Goal: Task Accomplishment & Management: Use online tool/utility

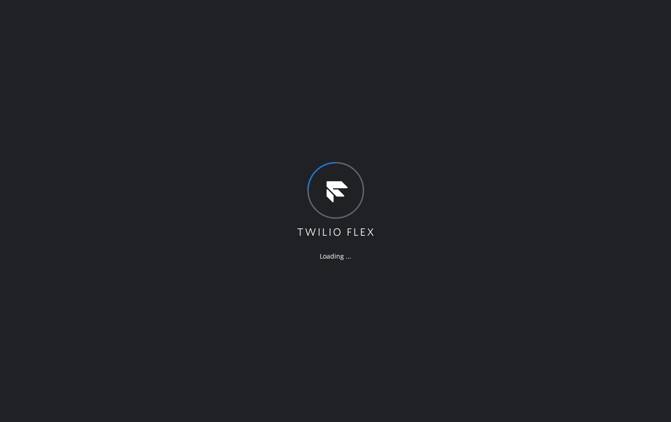
click at [235, 97] on div "Loading ..." at bounding box center [335, 211] width 671 height 422
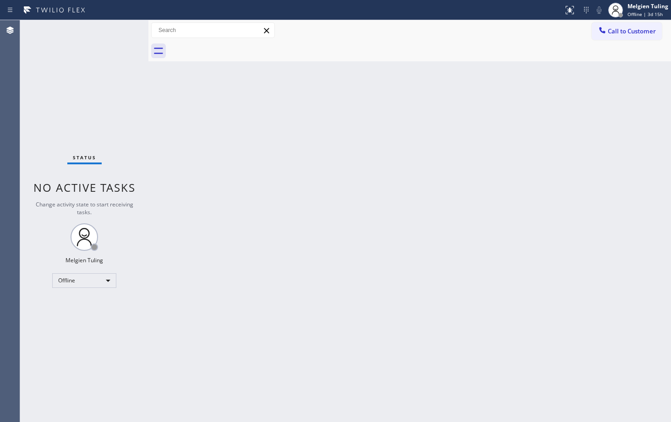
click at [36, 291] on div "Status No active tasks Change activity state to start receiving tasks. Melgien …" at bounding box center [84, 221] width 128 height 402
click at [107, 279] on div "Offline" at bounding box center [84, 280] width 64 height 15
click at [73, 303] on li "Available" at bounding box center [84, 304] width 62 height 11
click at [507, 215] on div "Back to Dashboard Change Sender ID Customers Technicians Select a contact Outbo…" at bounding box center [409, 221] width 522 height 402
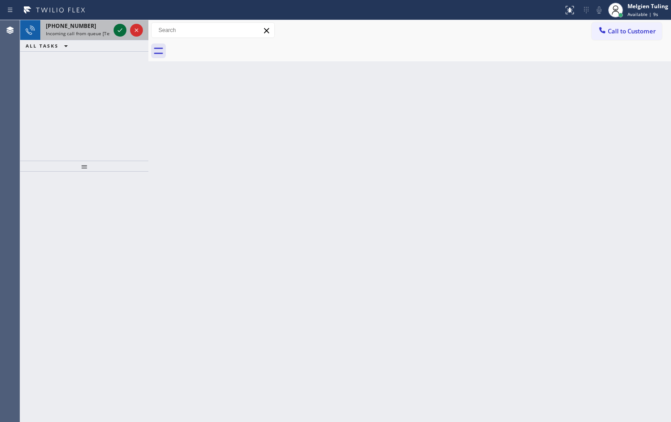
click at [121, 30] on icon at bounding box center [119, 30] width 11 height 11
click at [116, 31] on icon at bounding box center [119, 30] width 11 height 11
click at [122, 34] on icon at bounding box center [119, 30] width 11 height 11
click at [121, 34] on icon at bounding box center [119, 30] width 11 height 11
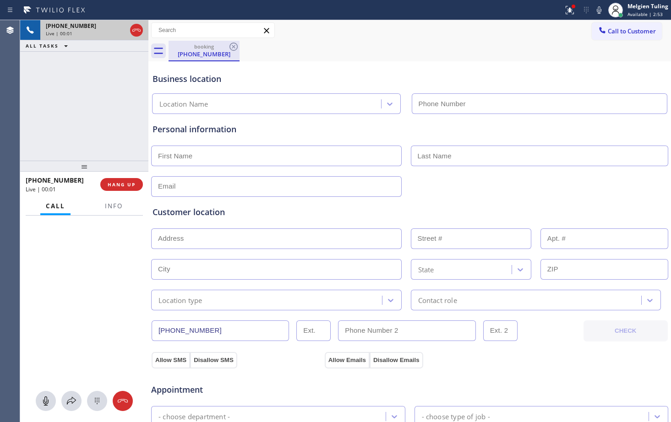
type input "[PHONE_NUMBER]"
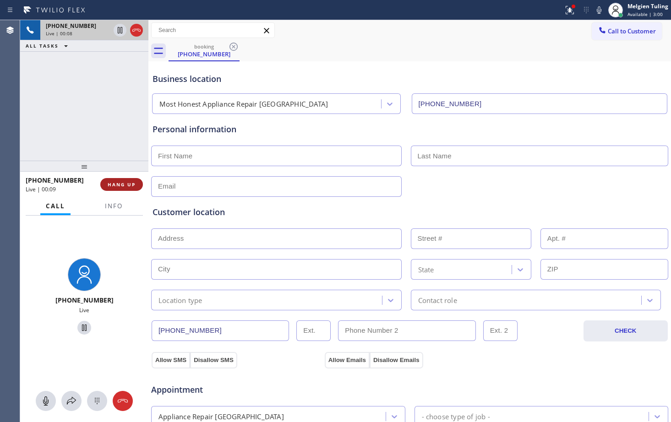
click at [130, 188] on span "HANG UP" at bounding box center [122, 184] width 28 height 6
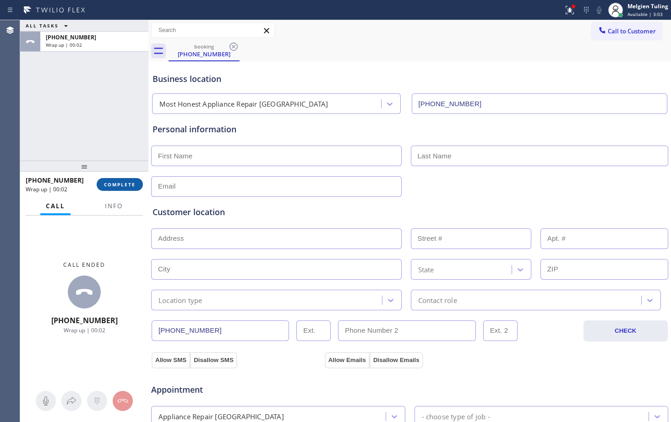
click at [134, 186] on span "COMPLETE" at bounding box center [120, 184] width 32 height 6
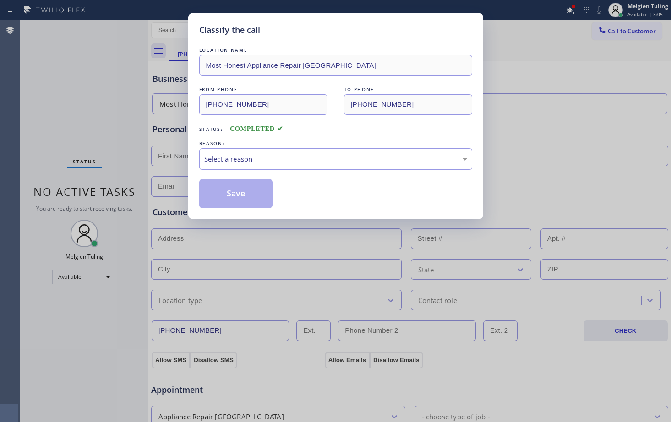
click at [253, 164] on div "Select a reason" at bounding box center [335, 159] width 273 height 22
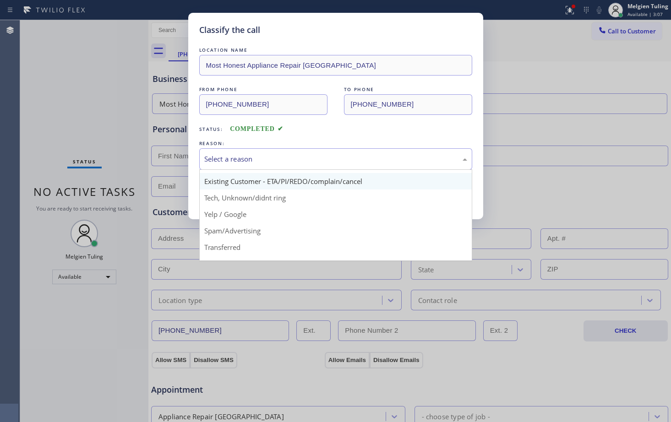
scroll to position [46, 0]
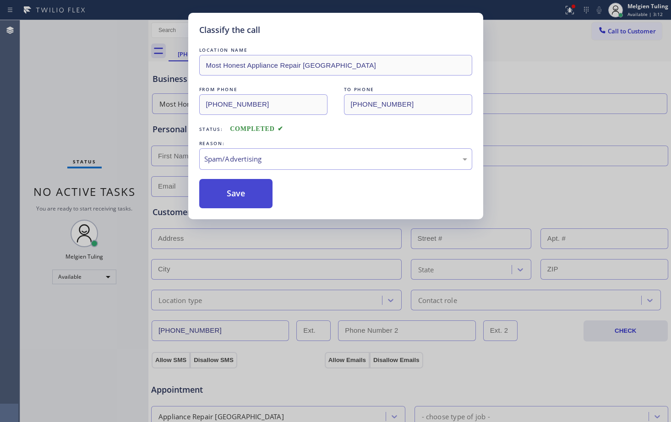
click at [242, 198] on button "Save" at bounding box center [236, 193] width 74 height 29
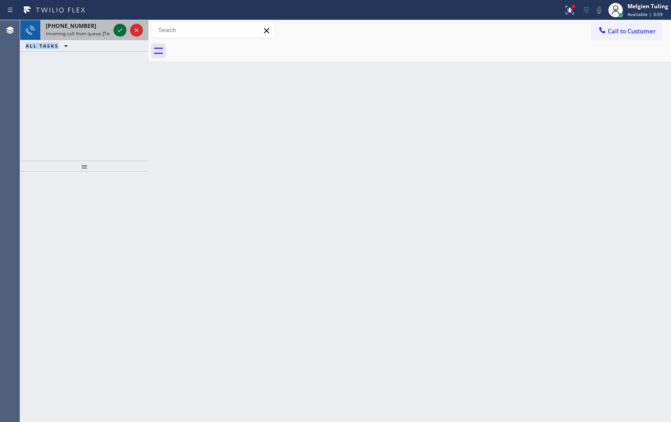
click at [122, 30] on icon at bounding box center [119, 30] width 11 height 11
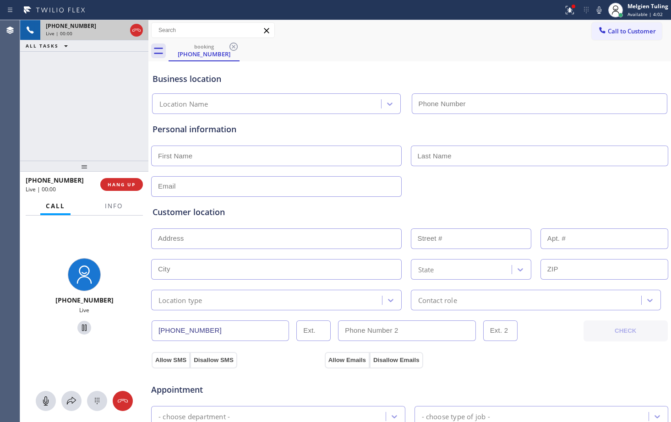
type input "[PHONE_NUMBER]"
click at [133, 187] on span "HANG UP" at bounding box center [122, 184] width 28 height 6
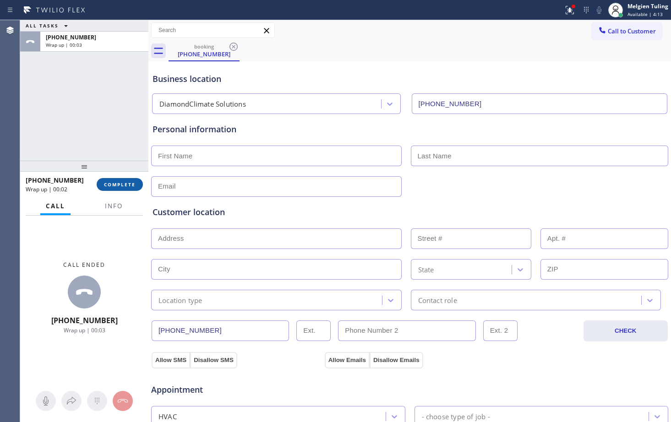
click at [122, 185] on span "COMPLETE" at bounding box center [120, 184] width 32 height 6
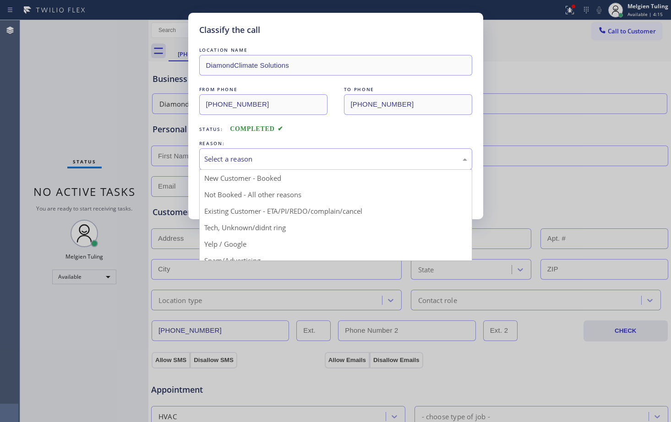
click at [246, 161] on div "Select a reason" at bounding box center [335, 159] width 263 height 11
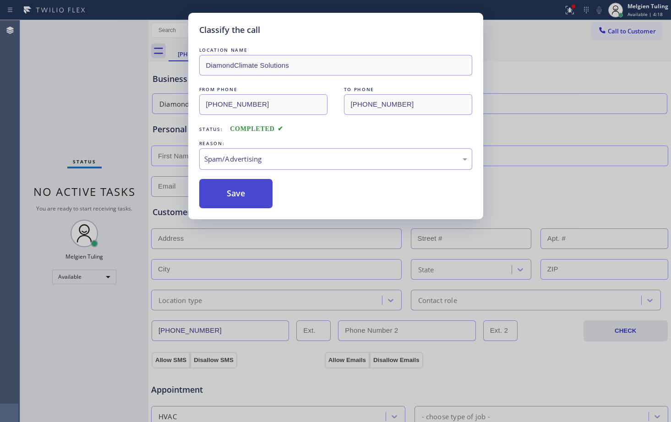
click at [234, 189] on button "Save" at bounding box center [236, 193] width 74 height 29
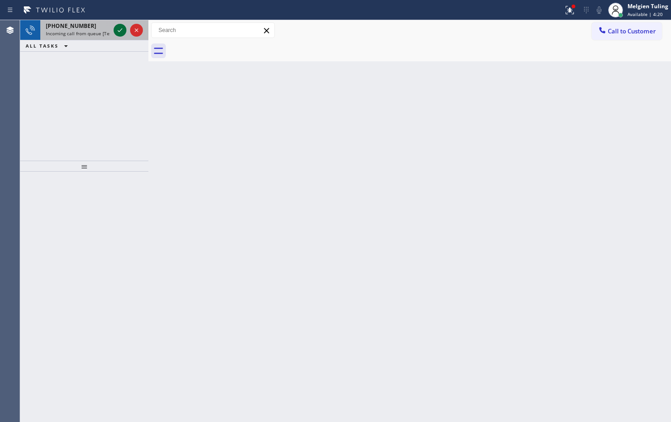
click at [120, 33] on icon at bounding box center [119, 30] width 11 height 11
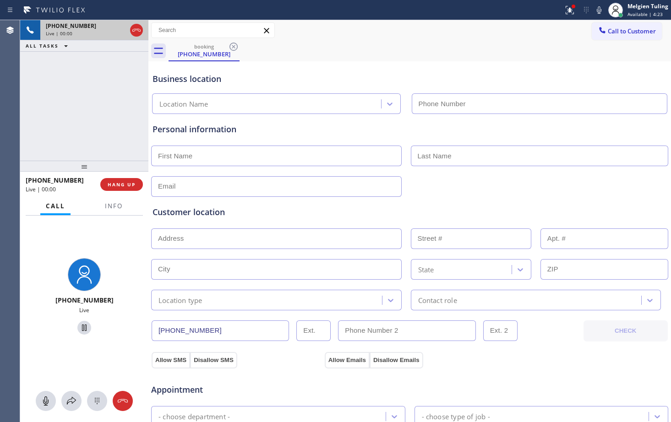
type input "[PHONE_NUMBER]"
click at [118, 89] on div "[PHONE_NUMBER] Live | 01:43 ALL TASKS ALL TASKS ACTIVE TASKS TASKS IN WRAP UP" at bounding box center [84, 90] width 128 height 141
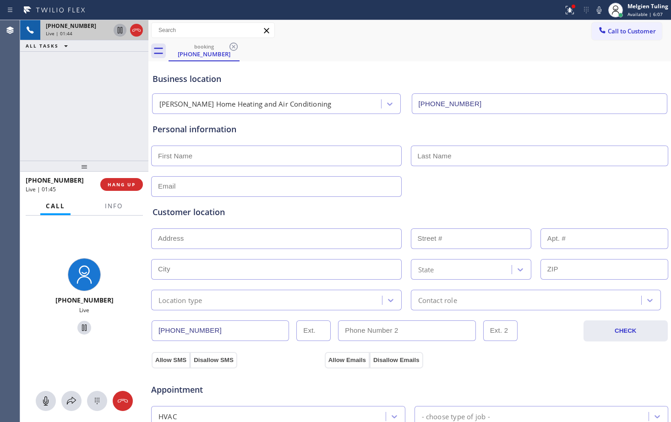
click at [118, 28] on icon at bounding box center [120, 30] width 5 height 6
click at [599, 11] on icon at bounding box center [598, 10] width 11 height 11
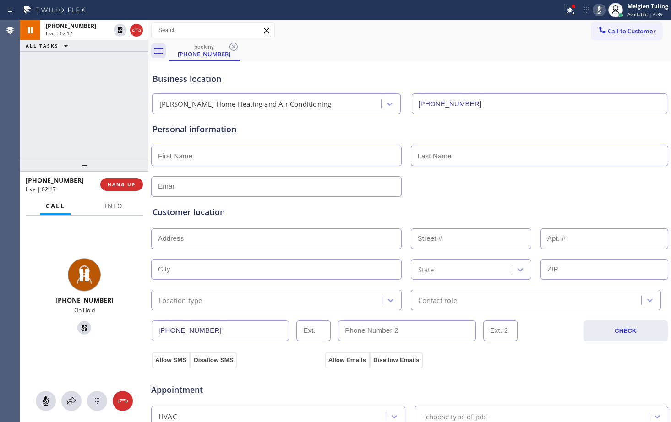
click at [600, 10] on icon at bounding box center [598, 10] width 11 height 11
click at [119, 32] on icon at bounding box center [119, 30] width 11 height 11
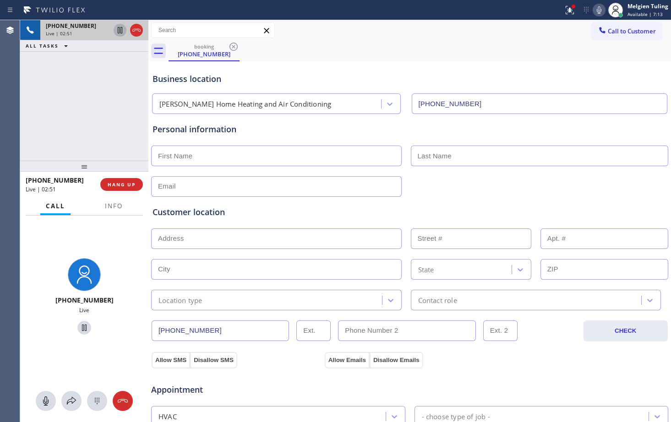
click at [122, 32] on icon at bounding box center [120, 30] width 5 height 6
click at [600, 6] on icon at bounding box center [599, 9] width 5 height 7
click at [70, 400] on icon at bounding box center [71, 401] width 11 height 11
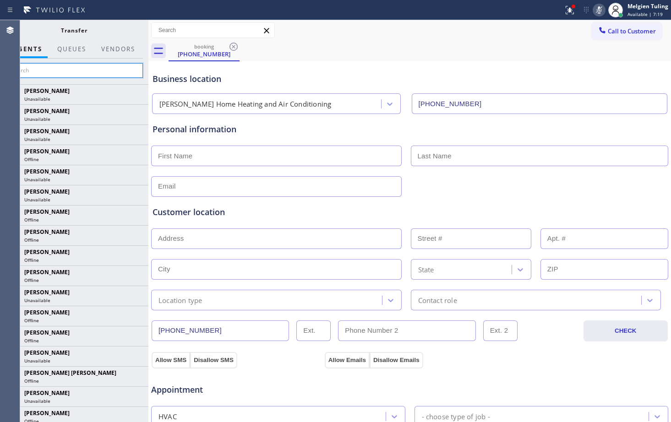
click at [31, 71] on input "text" at bounding box center [74, 70] width 138 height 15
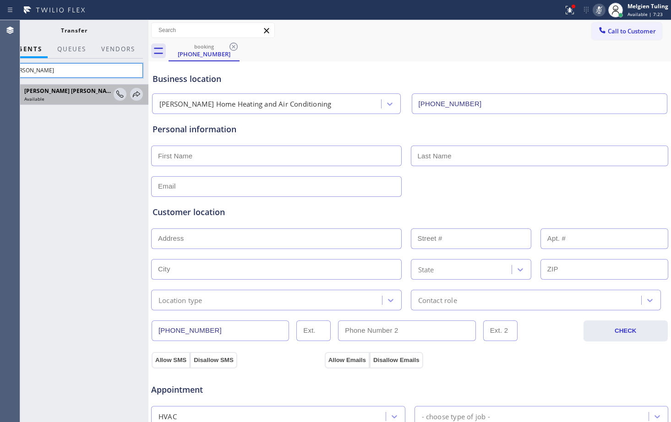
type input "[PERSON_NAME]"
click at [43, 98] on span "Available" at bounding box center [34, 99] width 20 height 6
click at [135, 92] on icon at bounding box center [136, 94] width 11 height 11
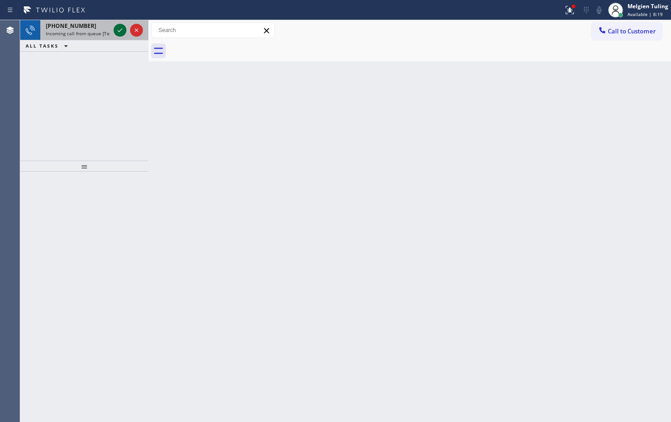
click at [118, 28] on icon at bounding box center [119, 30] width 11 height 11
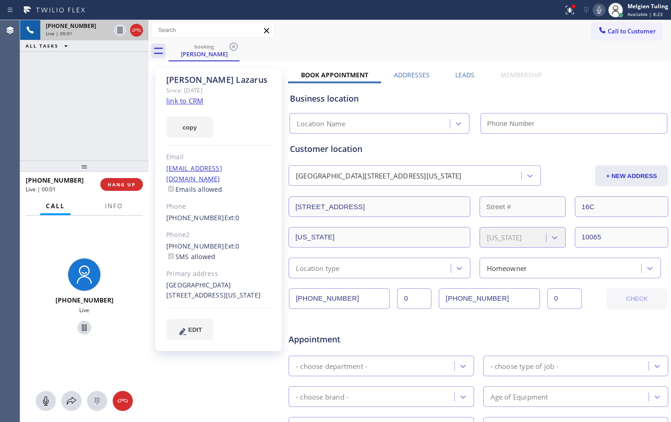
type input "[PHONE_NUMBER]"
click at [175, 102] on link "link to CRM" at bounding box center [184, 100] width 37 height 9
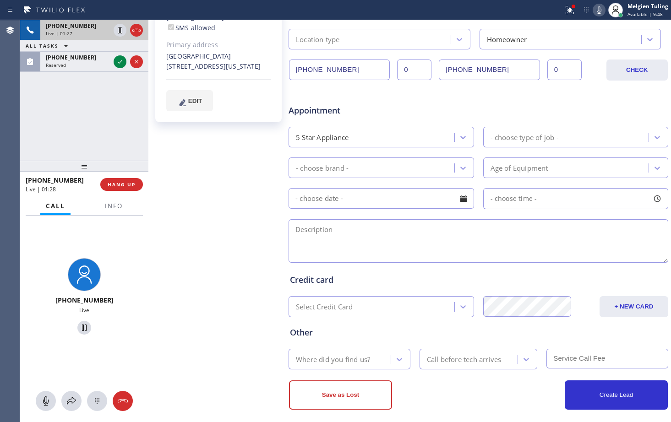
scroll to position [237, 0]
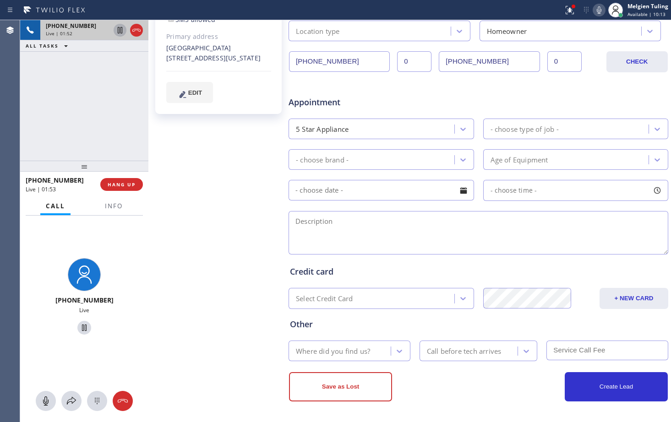
click at [120, 32] on icon at bounding box center [120, 30] width 5 height 6
click at [599, 11] on icon at bounding box center [599, 9] width 5 height 7
click at [571, 11] on icon at bounding box center [568, 9] width 5 height 6
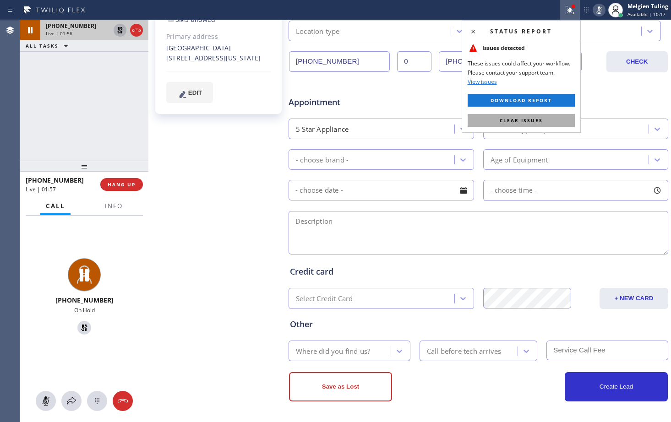
click at [503, 120] on span "Clear issues" at bounding box center [521, 120] width 43 height 6
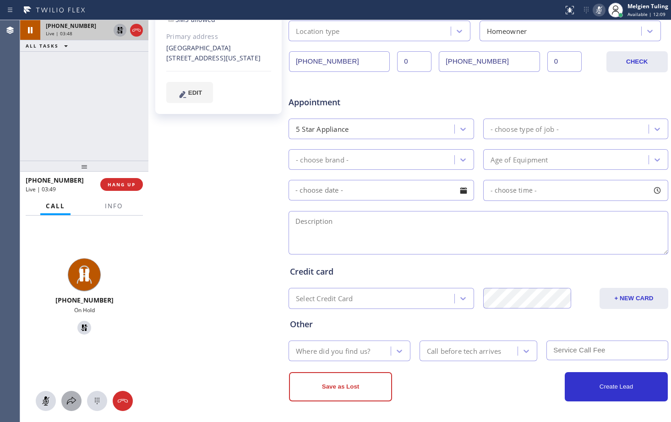
click at [72, 399] on icon at bounding box center [71, 401] width 11 height 11
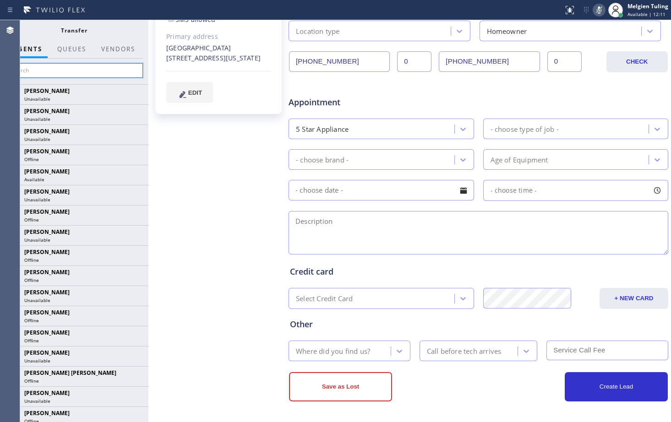
click at [35, 71] on input "text" at bounding box center [74, 70] width 138 height 15
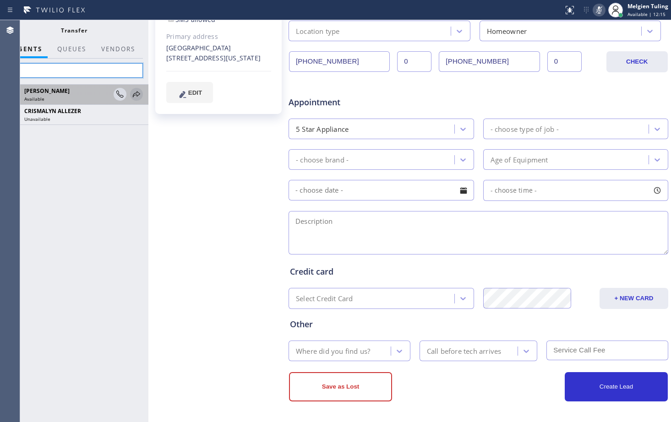
type input "aly"
click at [138, 94] on icon at bounding box center [136, 94] width 11 height 11
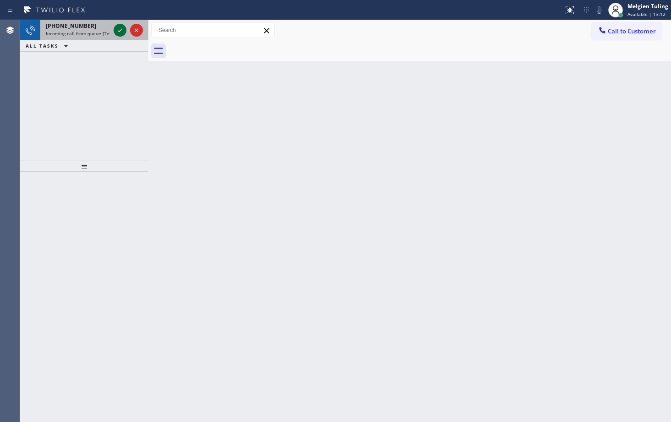
click at [116, 30] on icon at bounding box center [119, 30] width 11 height 11
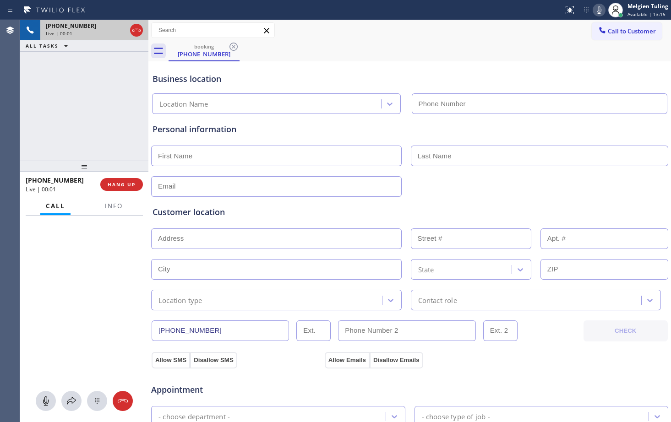
type input "[PHONE_NUMBER]"
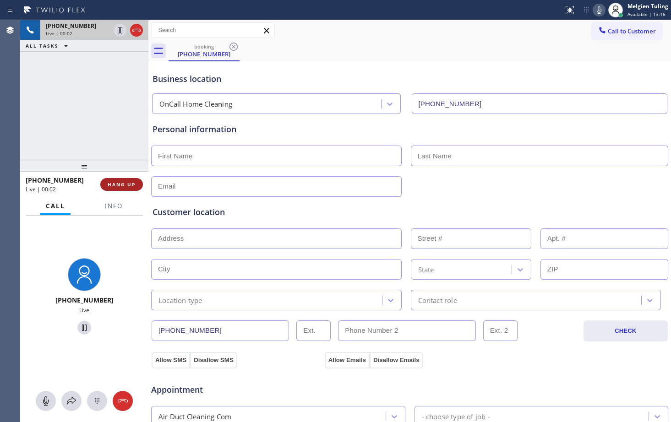
click at [121, 185] on span "HANG UP" at bounding box center [122, 184] width 28 height 6
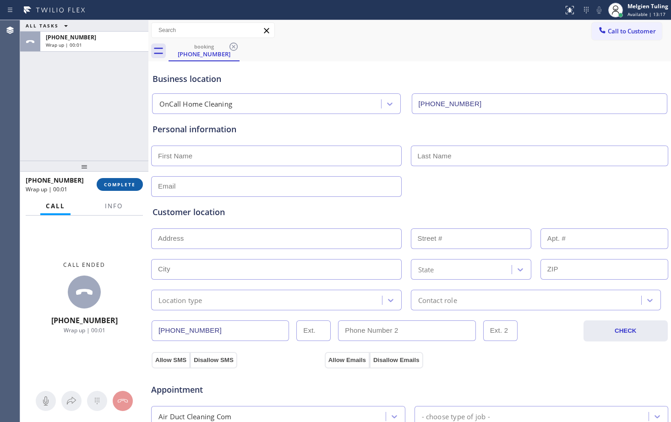
click at [132, 184] on span "COMPLETE" at bounding box center [120, 184] width 32 height 6
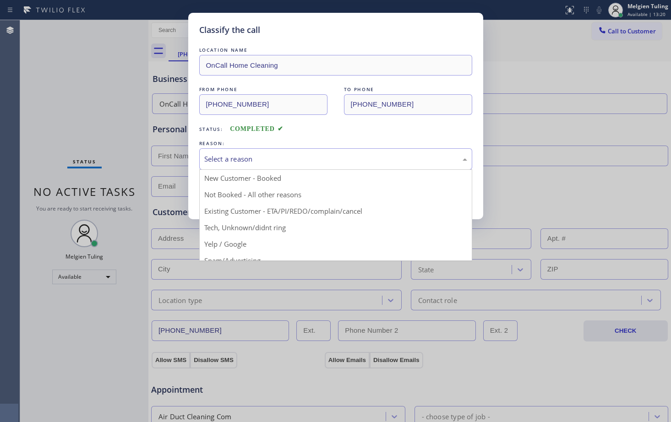
click at [256, 157] on div "Select a reason" at bounding box center [335, 159] width 263 height 11
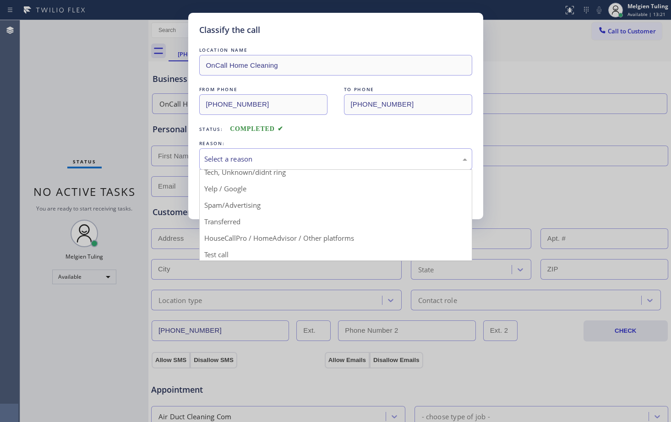
scroll to position [58, 0]
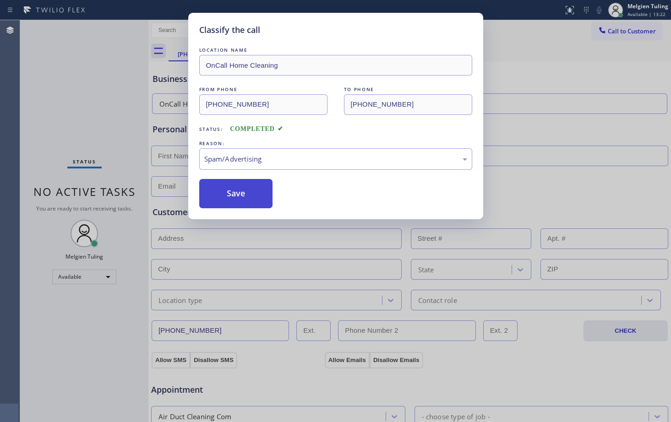
click at [234, 191] on button "Save" at bounding box center [236, 193] width 74 height 29
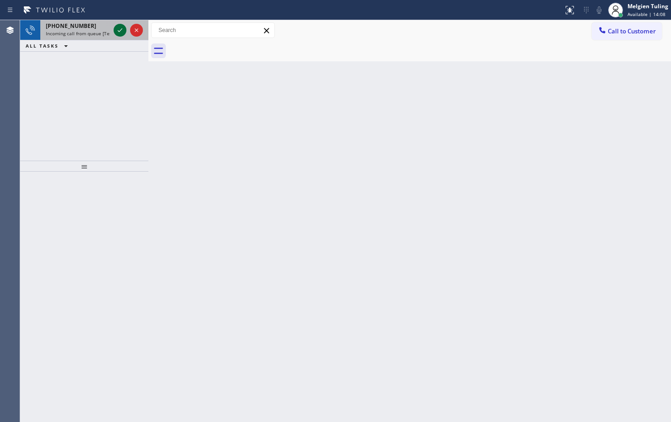
click at [120, 27] on icon at bounding box center [119, 30] width 11 height 11
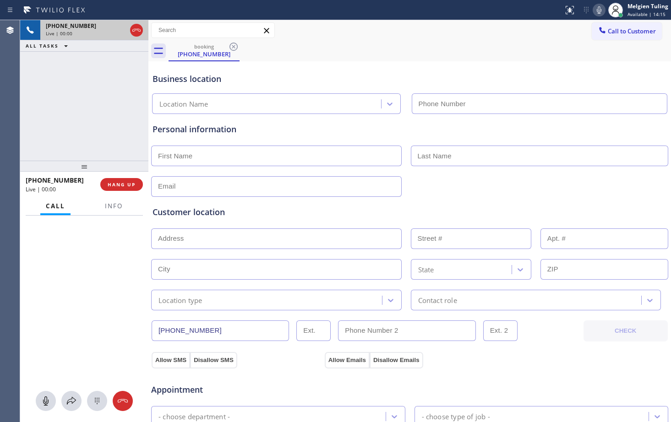
type input "[PHONE_NUMBER]"
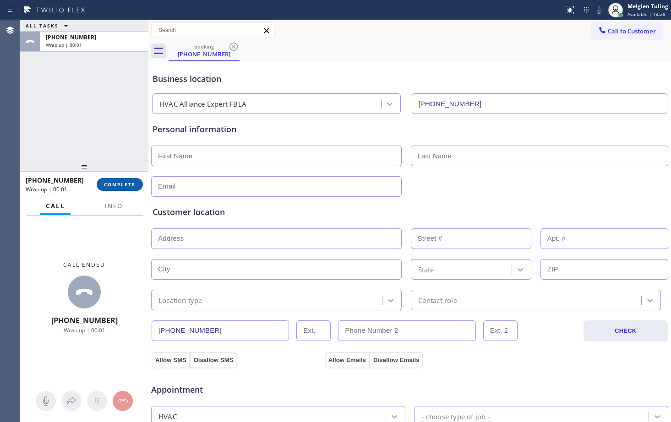
click at [125, 185] on span "COMPLETE" at bounding box center [120, 184] width 32 height 6
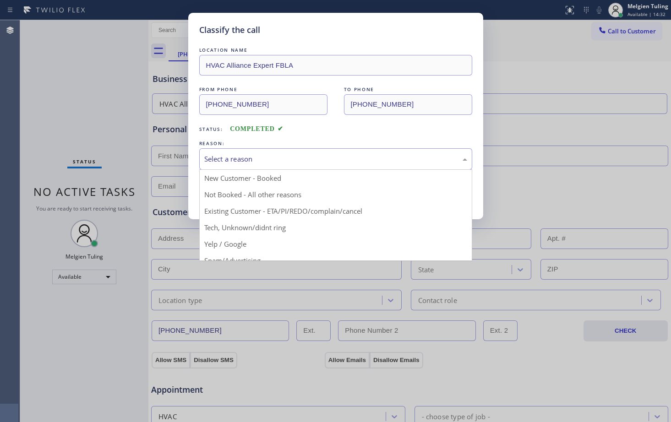
click at [251, 161] on div "Select a reason" at bounding box center [335, 159] width 263 height 11
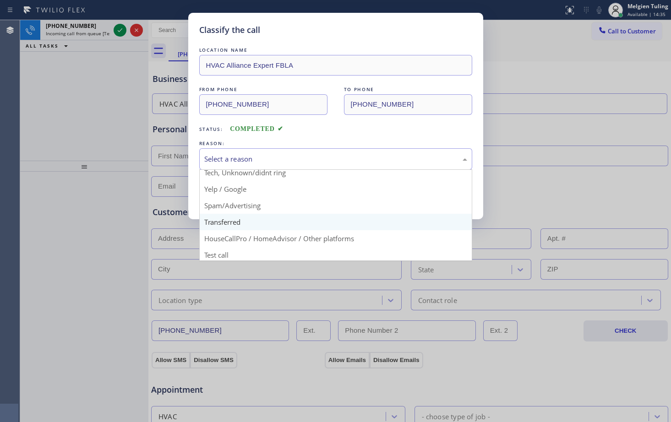
scroll to position [58, 0]
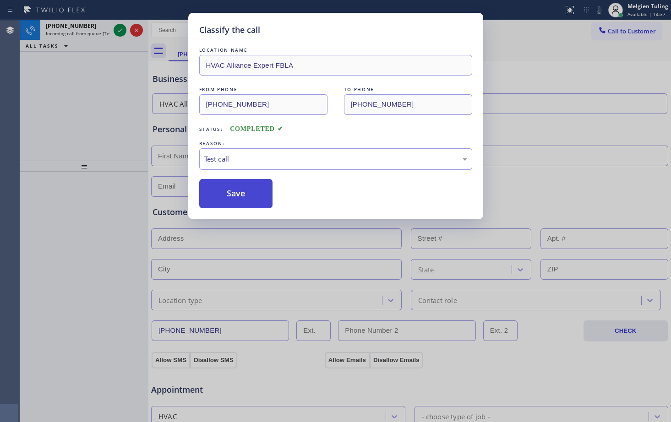
click at [245, 194] on button "Save" at bounding box center [236, 193] width 74 height 29
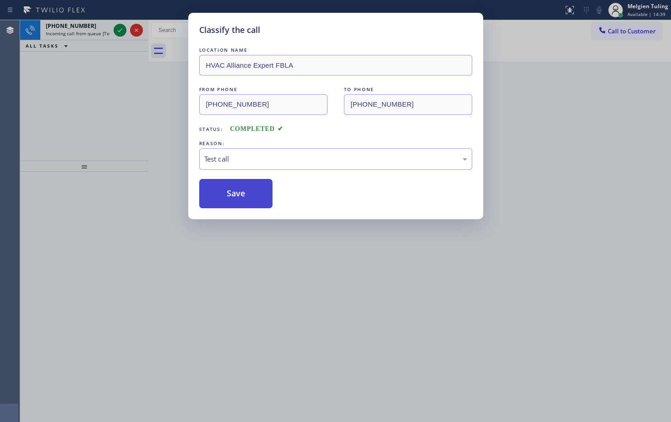
click at [245, 194] on div "Classify the call LOCATION NAME Most Honest Appliance Repair Broadmoor FROM PHO…" at bounding box center [345, 221] width 651 height 402
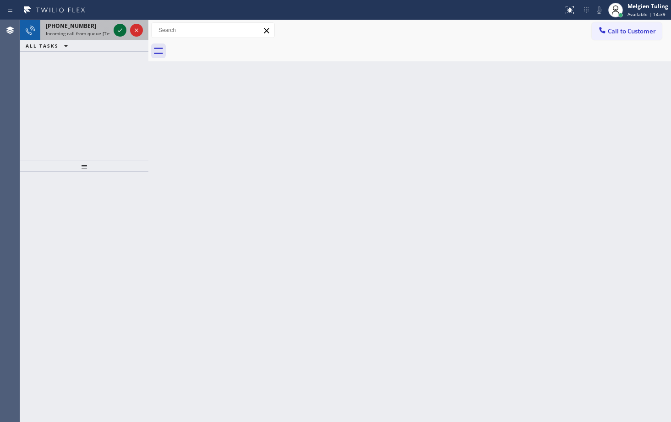
click at [120, 28] on icon at bounding box center [119, 30] width 11 height 11
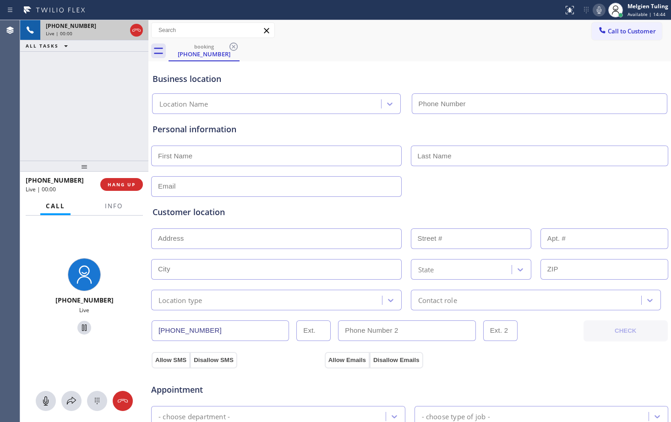
type input "[PHONE_NUMBER]"
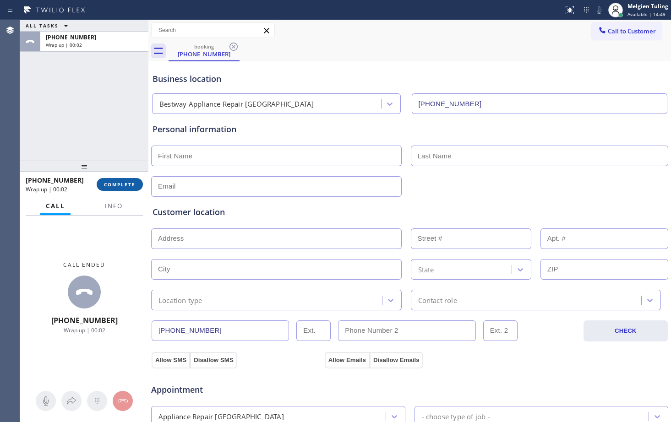
click at [119, 186] on span "COMPLETE" at bounding box center [120, 184] width 32 height 6
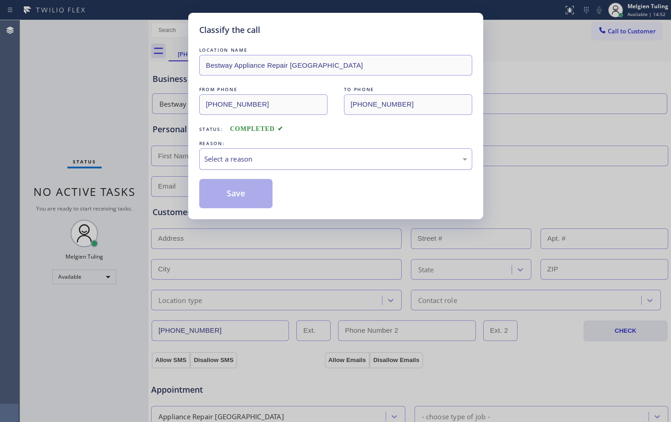
click at [237, 160] on div "Select a reason" at bounding box center [335, 159] width 263 height 11
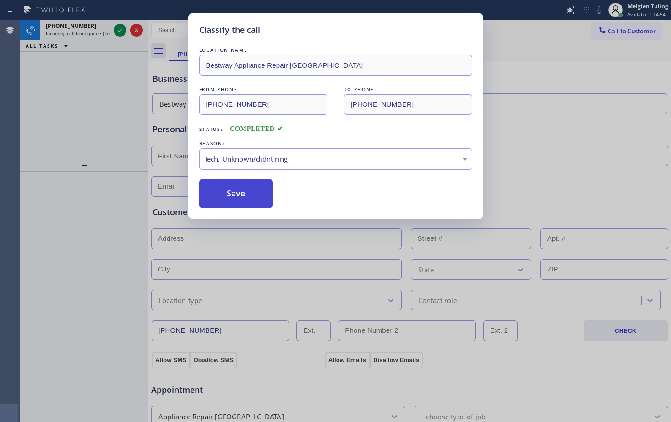
click at [250, 189] on button "Save" at bounding box center [236, 193] width 74 height 29
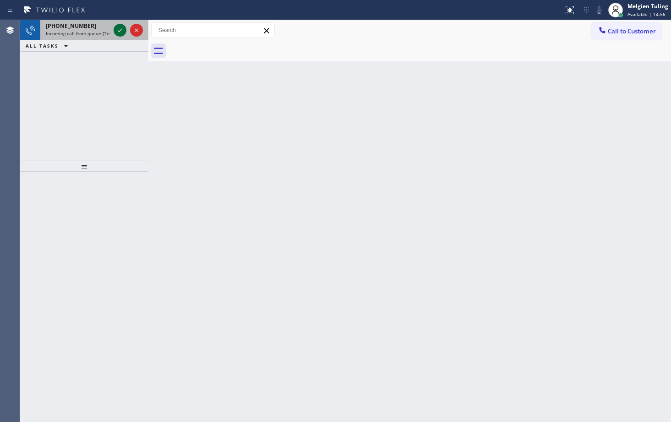
click at [120, 34] on icon at bounding box center [119, 30] width 11 height 11
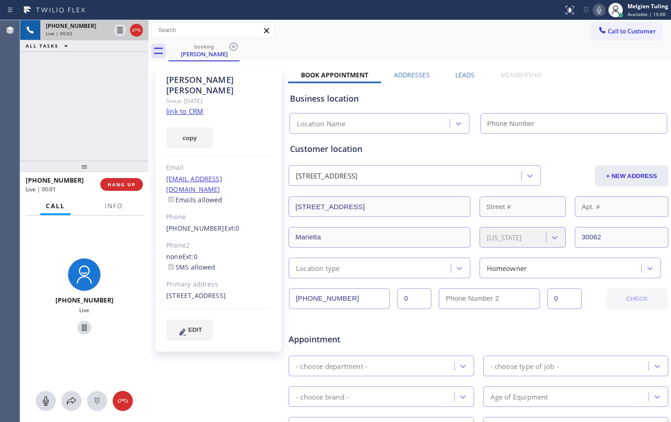
type input "[PHONE_NUMBER]"
click at [193, 107] on link "link to CRM" at bounding box center [184, 111] width 37 height 9
click at [262, 223] on div "[PHONE_NUMBER] Ext: 0" at bounding box center [218, 228] width 105 height 11
click at [124, 187] on span "HANG UP" at bounding box center [122, 184] width 28 height 6
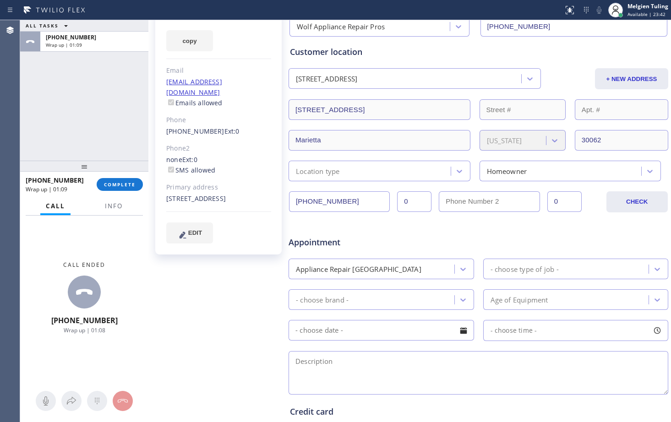
scroll to position [54, 0]
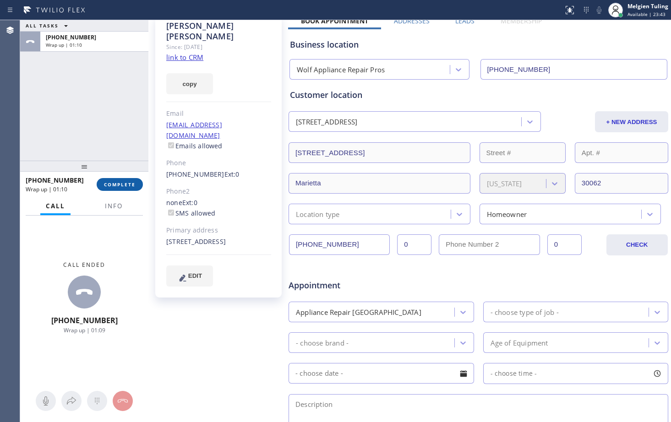
click at [120, 187] on span "COMPLETE" at bounding box center [120, 184] width 32 height 6
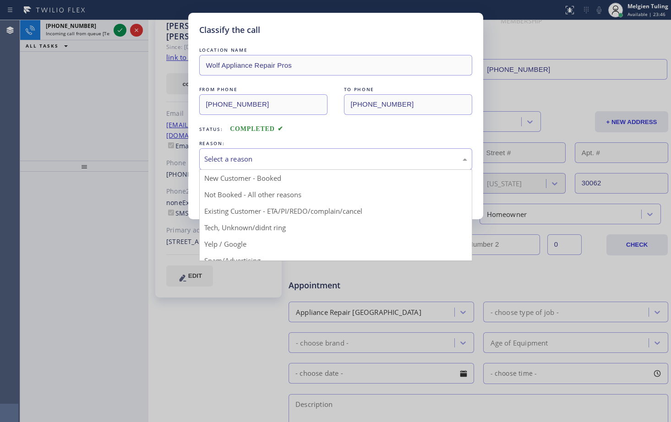
click at [236, 161] on div "Select a reason" at bounding box center [335, 159] width 263 height 11
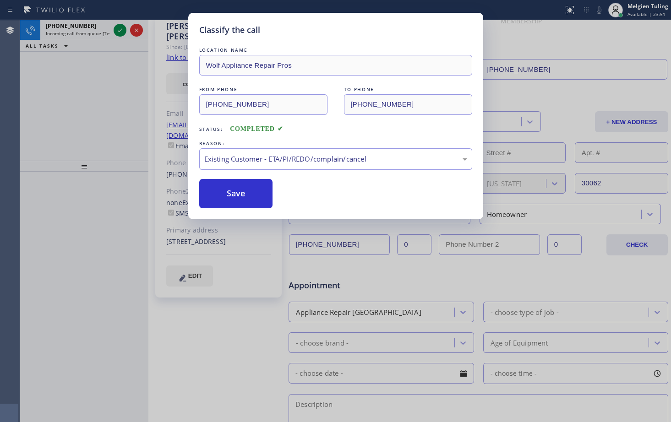
click at [260, 158] on div "Existing Customer - ETA/PI/REDO/complain/cancel" at bounding box center [335, 159] width 263 height 11
click at [232, 192] on button "Save" at bounding box center [236, 193] width 74 height 29
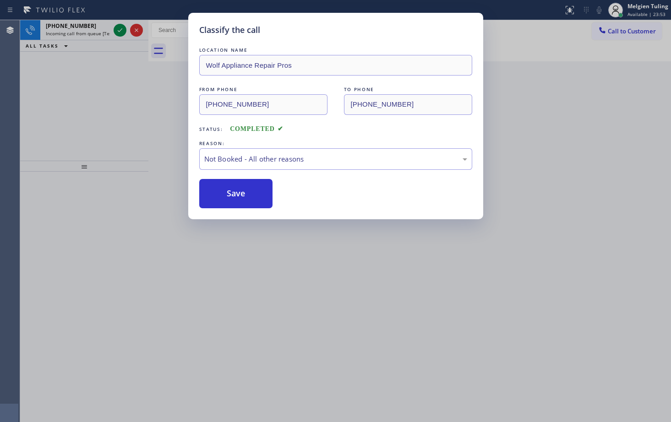
click at [109, 98] on div "Classify the call LOCATION NAME Wolf Appliance Repair Pros FROM PHONE [PHONE_NU…" at bounding box center [335, 211] width 671 height 422
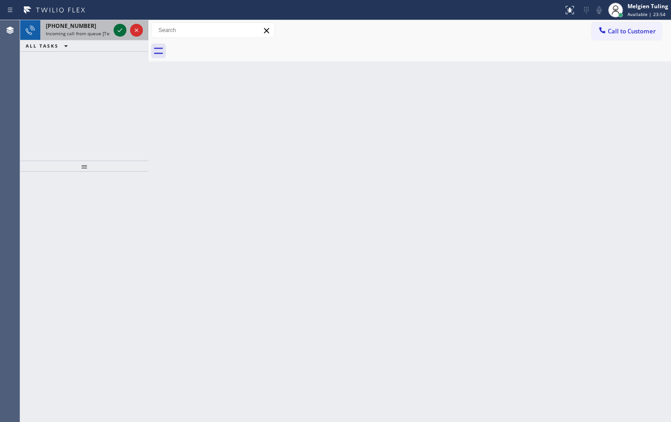
click at [121, 31] on icon at bounding box center [119, 30] width 11 height 11
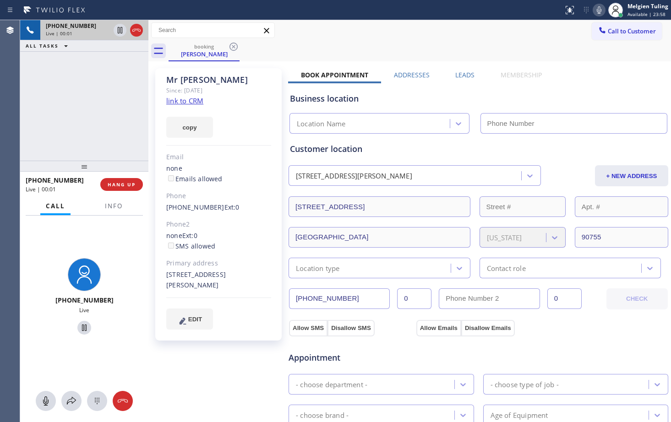
type input "[PHONE_NUMBER]"
click at [191, 101] on link "link to CRM" at bounding box center [184, 100] width 37 height 9
click at [184, 102] on link "link to CRM" at bounding box center [184, 100] width 37 height 9
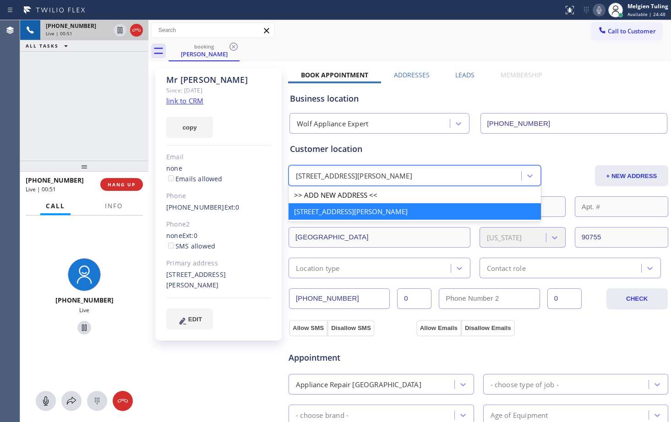
drag, startPoint x: 431, startPoint y: 178, endPoint x: 291, endPoint y: 171, distance: 140.8
click at [291, 171] on div "[STREET_ADDRESS][PERSON_NAME]" at bounding box center [414, 175] width 252 height 21
click at [384, 209] on div "[STREET_ADDRESS][PERSON_NAME]" at bounding box center [414, 211] width 252 height 16
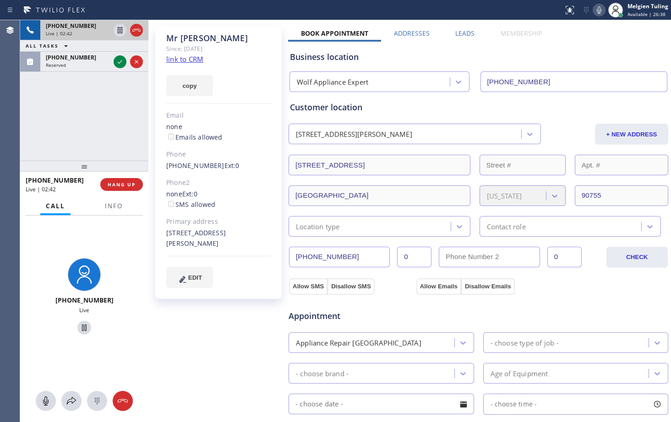
scroll to position [27, 0]
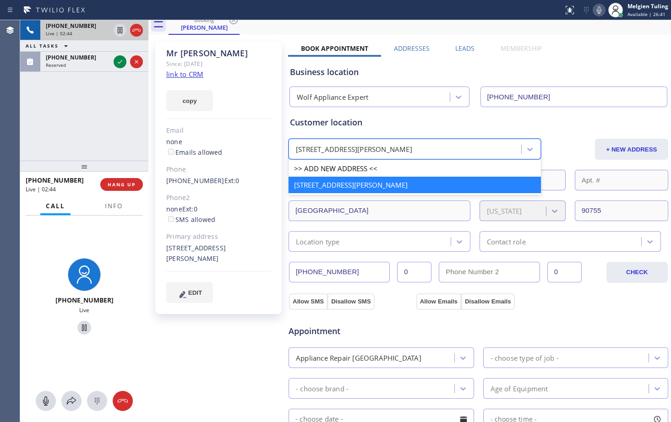
drag, startPoint x: 429, startPoint y: 148, endPoint x: 316, endPoint y: 142, distance: 112.3
click at [316, 142] on div "[STREET_ADDRESS][PERSON_NAME]" at bounding box center [406, 149] width 230 height 16
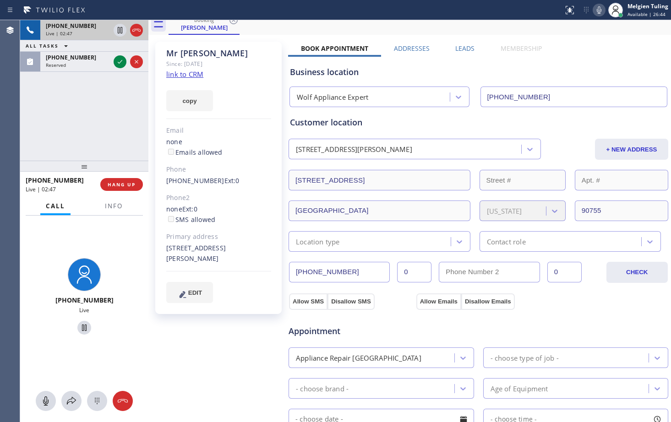
drag, startPoint x: 204, startPoint y: 259, endPoint x: 158, endPoint y: 252, distance: 46.7
click at [158, 252] on div "[PERSON_NAME] Since: [DATE] link to CRM copy Email none Emails allowed Phone [P…" at bounding box center [218, 178] width 126 height 272
copy div "[STREET_ADDRESS][PERSON_NAME]"
click at [121, 28] on icon at bounding box center [120, 30] width 5 height 6
click at [601, 9] on icon at bounding box center [598, 10] width 11 height 11
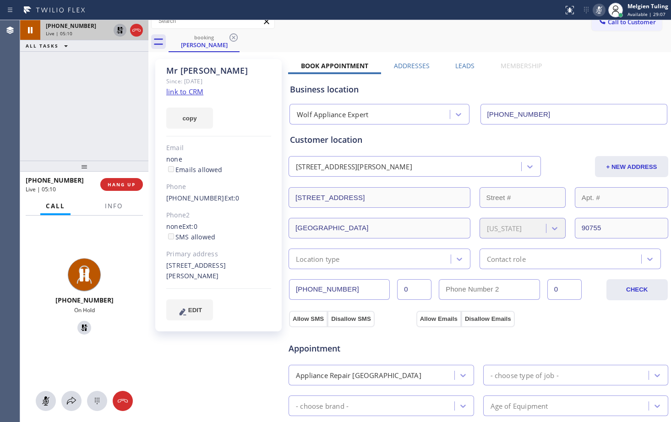
scroll to position [0, 0]
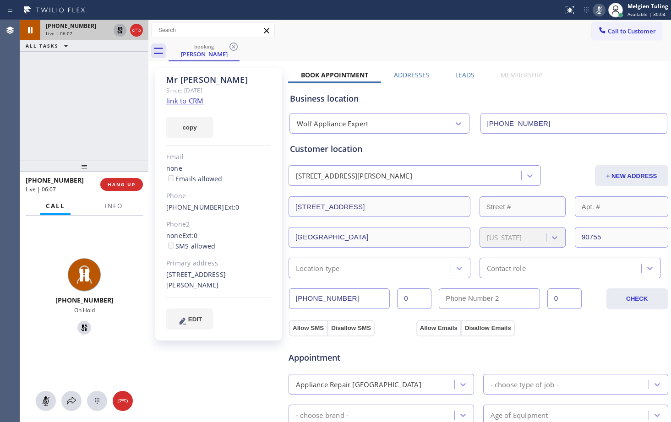
click at [118, 29] on icon at bounding box center [120, 30] width 6 height 6
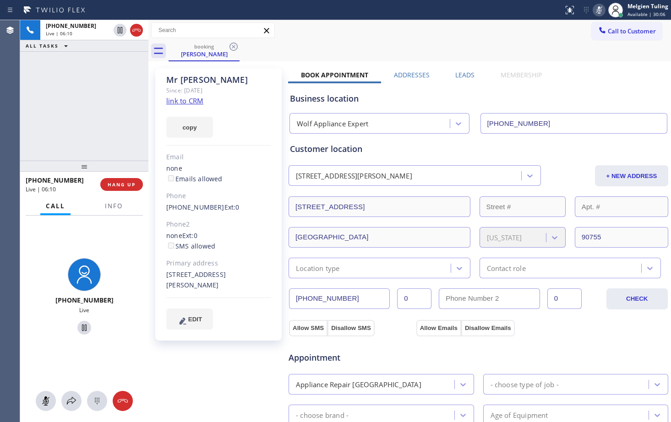
click at [600, 8] on icon at bounding box center [598, 10] width 11 height 11
click at [264, 221] on div "Phone2" at bounding box center [218, 224] width 105 height 11
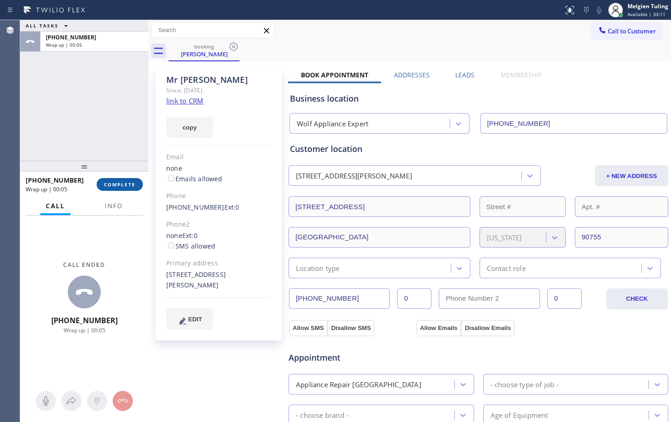
click at [119, 185] on span "COMPLETE" at bounding box center [120, 184] width 32 height 6
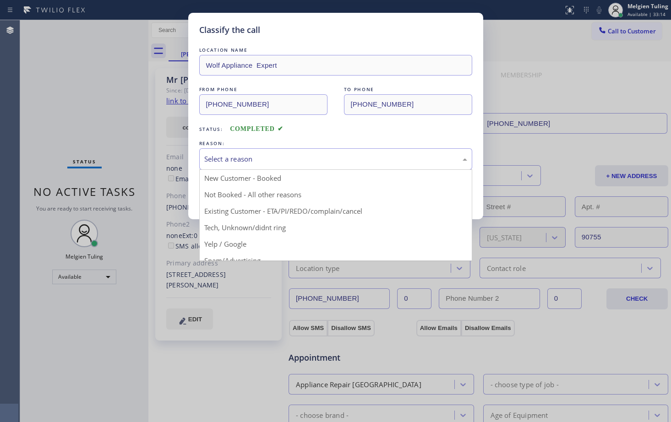
click at [261, 154] on div "Select a reason" at bounding box center [335, 159] width 263 height 11
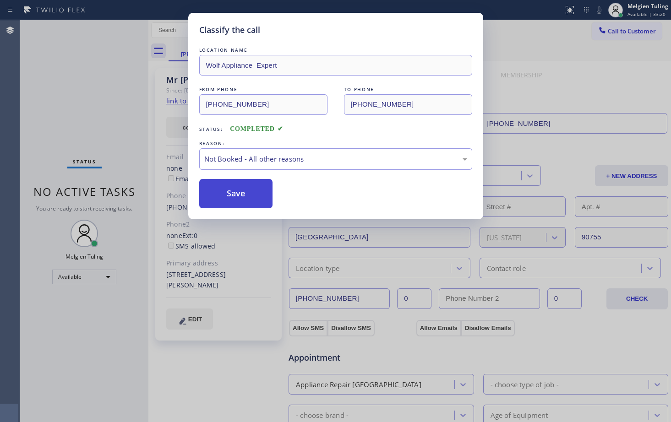
click at [224, 196] on button "Save" at bounding box center [236, 193] width 74 height 29
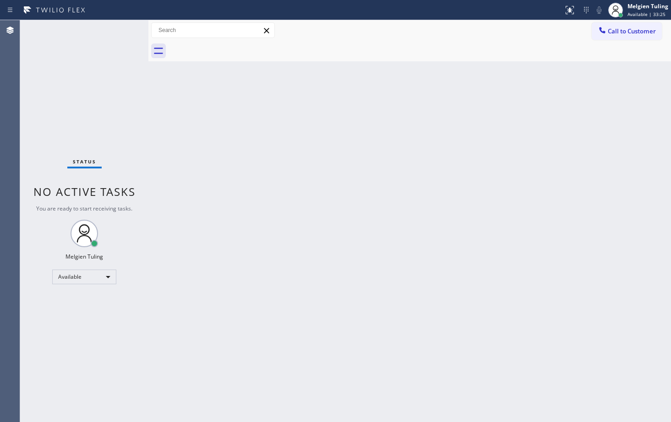
click at [252, 197] on div "Back to Dashboard Change Sender ID Customers Technicians Select a contact Outbo…" at bounding box center [409, 221] width 522 height 402
click at [301, 178] on div "Back to Dashboard Change Sender ID Customers Technicians Select a contact Outbo…" at bounding box center [409, 221] width 522 height 402
click at [277, 270] on div "Back to Dashboard Change Sender ID Customers Technicians Select a contact Outbo…" at bounding box center [409, 221] width 522 height 402
click at [109, 278] on div "Available" at bounding box center [84, 277] width 64 height 15
click at [75, 313] on li "Unavailable" at bounding box center [84, 312] width 62 height 11
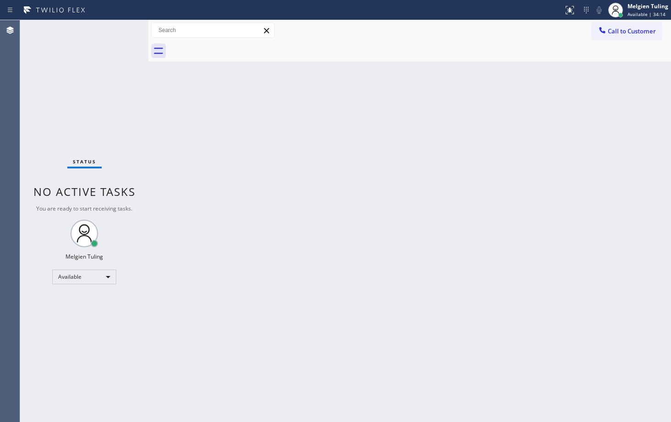
click at [461, 249] on div "Back to Dashboard Change Sender ID Customers Technicians Select a contact Outbo…" at bounding box center [409, 221] width 522 height 402
click at [160, 117] on div "Back to Dashboard Change Sender ID Customers Technicians Select a contact Outbo…" at bounding box center [409, 221] width 522 height 402
click at [623, 32] on span "Call to Customer" at bounding box center [632, 31] width 48 height 8
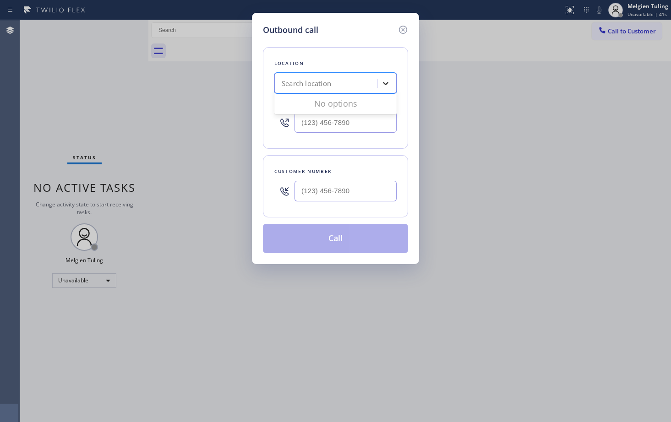
click at [386, 83] on icon at bounding box center [385, 83] width 9 height 9
click at [403, 28] on icon at bounding box center [402, 29] width 11 height 11
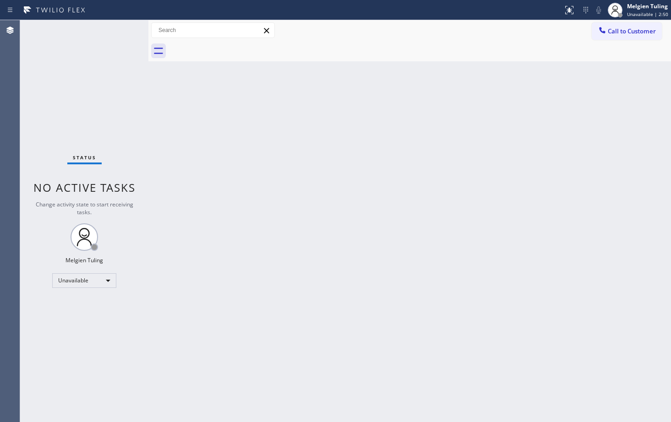
click at [353, 239] on div "Back to Dashboard Change Sender ID Customers Technicians Select a contact Outbo…" at bounding box center [409, 221] width 522 height 402
click at [419, 136] on div "Back to Dashboard Change Sender ID Customers Technicians Select a contact Outbo…" at bounding box center [409, 221] width 522 height 402
click at [306, 270] on div "Back to Dashboard Change Sender ID Customers Technicians Select a contact Outbo…" at bounding box center [409, 221] width 522 height 402
click at [287, 241] on div "Back to Dashboard Change Sender ID Customers Technicians Select a contact Outbo…" at bounding box center [409, 221] width 522 height 402
click at [108, 277] on div "Unavailable" at bounding box center [84, 280] width 64 height 15
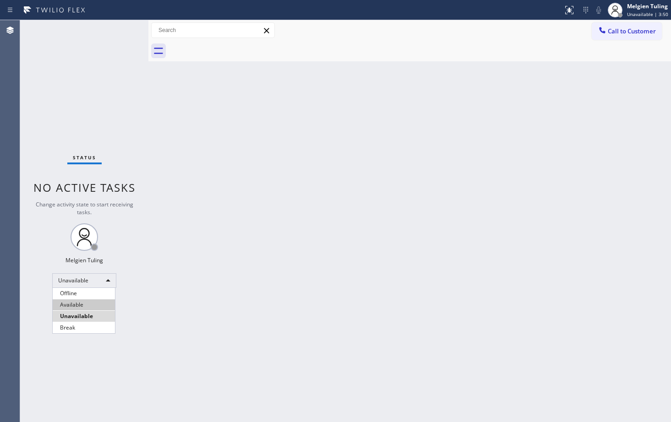
click at [70, 306] on li "Available" at bounding box center [84, 304] width 62 height 11
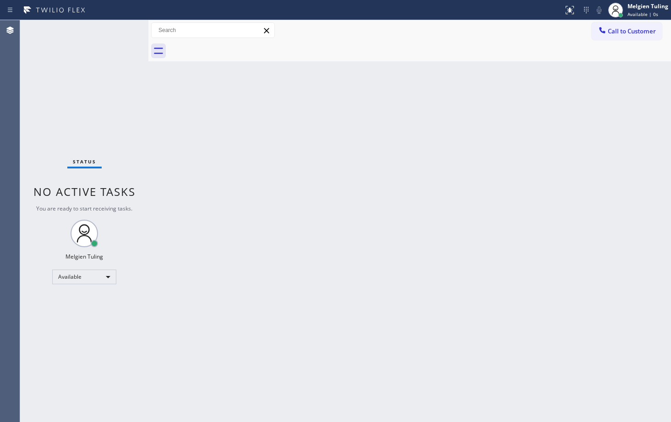
click at [374, 262] on div "Back to Dashboard Change Sender ID Customers Technicians Select a contact Outbo…" at bounding box center [409, 221] width 522 height 402
click at [138, 107] on div "Status No active tasks You are ready to start receiving tasks. Melgien Tuling A…" at bounding box center [84, 221] width 128 height 402
click at [159, 109] on div "Back to Dashboard Change Sender ID Customers Technicians Select a contact Outbo…" at bounding box center [409, 221] width 522 height 402
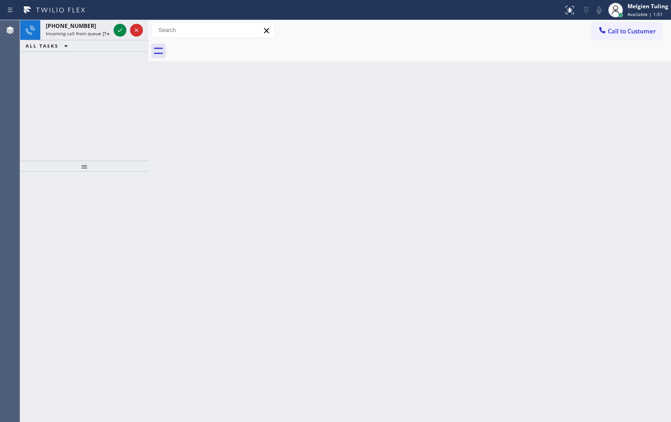
drag, startPoint x: 240, startPoint y: 144, endPoint x: 231, endPoint y: 133, distance: 14.0
click at [240, 144] on div "Back to Dashboard Change Sender ID Customers Technicians Select a contact Outbo…" at bounding box center [409, 221] width 522 height 402
click at [121, 33] on icon at bounding box center [119, 30] width 11 height 11
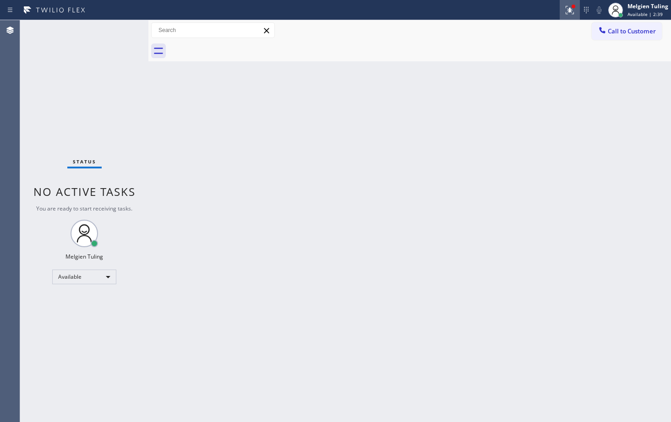
click at [572, 9] on icon at bounding box center [569, 10] width 11 height 11
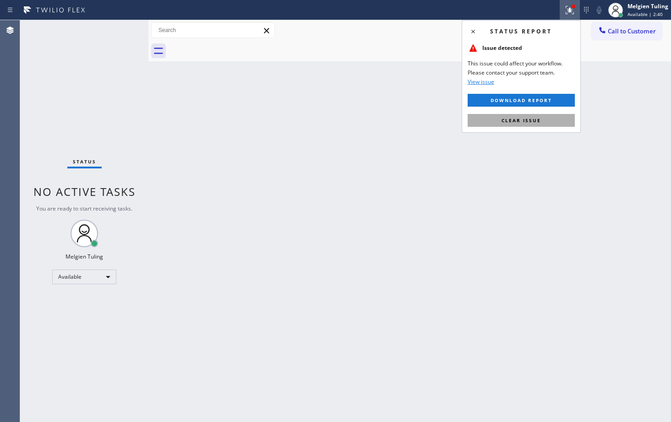
click at [515, 123] on span "Clear issue" at bounding box center [520, 120] width 39 height 6
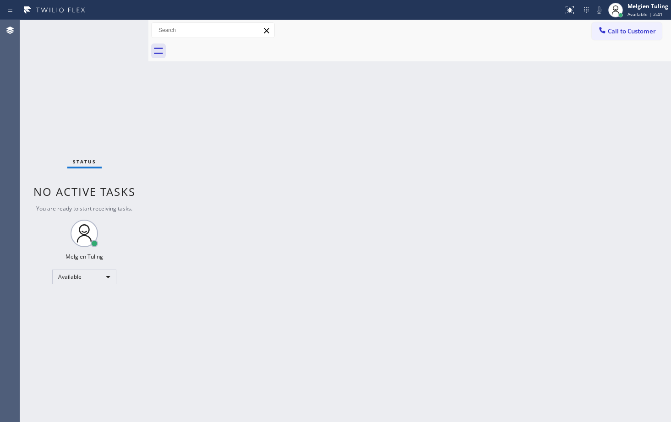
click at [478, 132] on div "Back to Dashboard Change Sender ID Customers Technicians Select a contact Outbo…" at bounding box center [409, 221] width 522 height 402
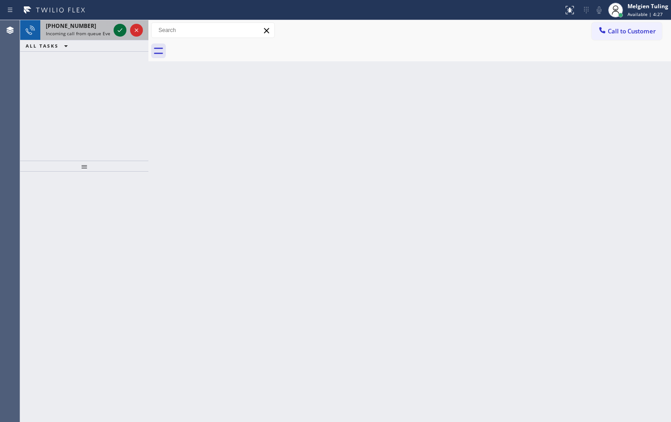
click at [120, 31] on icon at bounding box center [120, 30] width 5 height 4
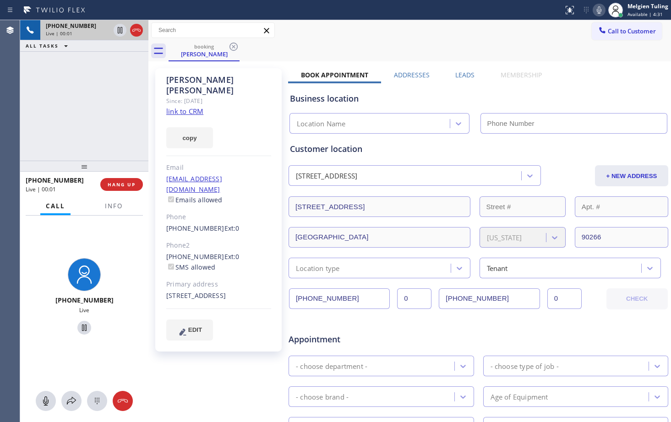
type input "[PHONE_NUMBER]"
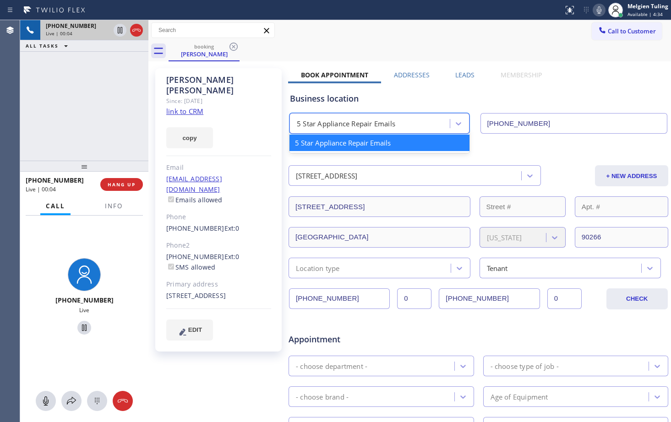
click at [410, 127] on div "5 Star Appliance Repair Emails" at bounding box center [371, 124] width 158 height 16
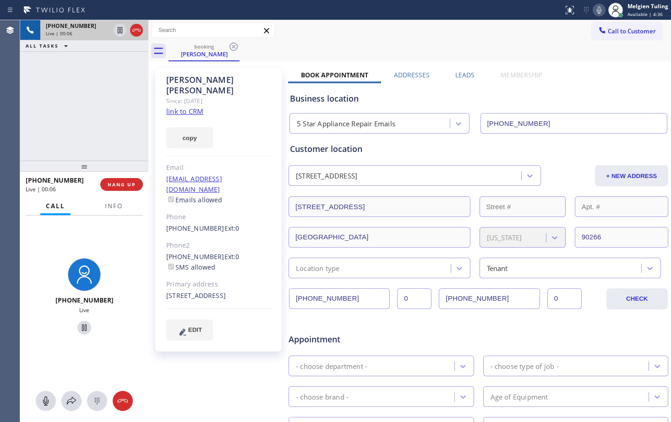
click at [521, 147] on div "Customer location" at bounding box center [478, 149] width 377 height 12
click at [186, 107] on link "link to CRM" at bounding box center [184, 111] width 37 height 9
click at [242, 104] on div "[PERSON_NAME] Since: [DATE] link to CRM copy Email [EMAIL_ADDRESS][DOMAIN_NAME]…" at bounding box center [218, 209] width 126 height 283
click at [91, 86] on div "[PHONE_NUMBER] Live | 01:03 ALL TASKS ALL TASKS ACTIVE TASKS TASKS IN WRAP UP" at bounding box center [84, 90] width 128 height 141
click at [601, 9] on icon at bounding box center [599, 9] width 5 height 7
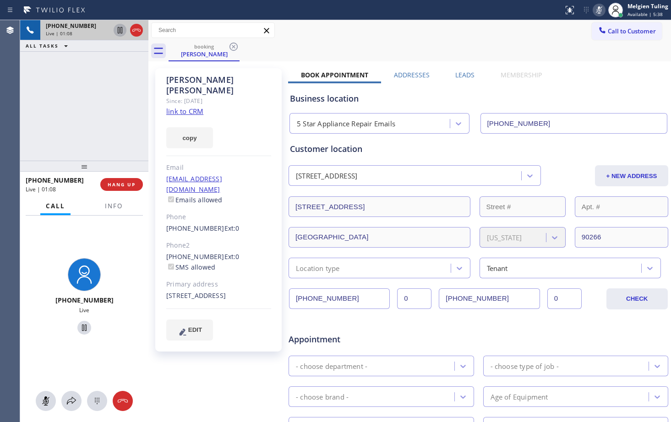
click at [120, 31] on icon at bounding box center [119, 30] width 11 height 11
click at [138, 82] on div "[PHONE_NUMBER] Live | 01:09 ALL TASKS ALL TASKS ACTIVE TASKS TASKS IN WRAP UP" at bounding box center [84, 90] width 128 height 141
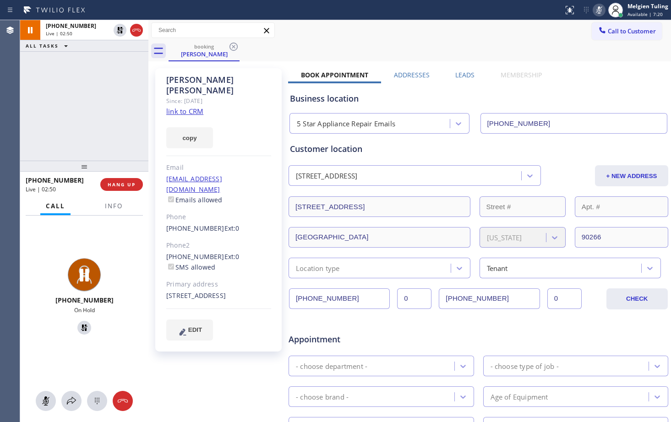
click at [599, 11] on icon at bounding box center [598, 10] width 11 height 11
click at [117, 31] on icon at bounding box center [119, 30] width 11 height 11
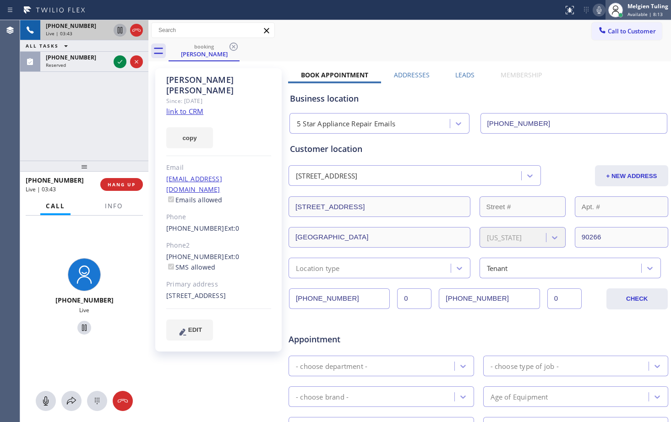
click at [658, 12] on span "Available | 8:13" at bounding box center [644, 14] width 35 height 6
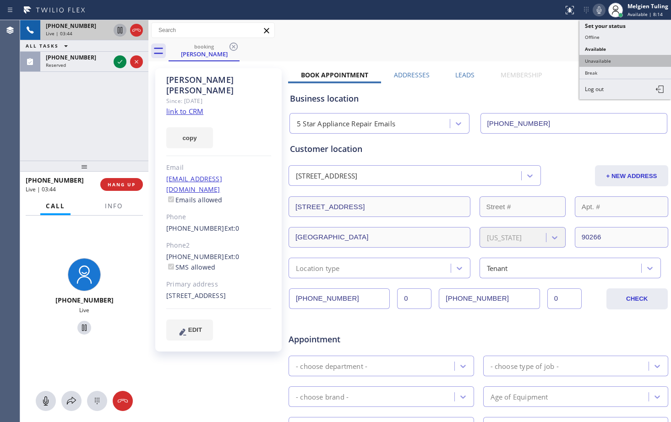
click at [593, 63] on button "Unavailable" at bounding box center [625, 61] width 92 height 12
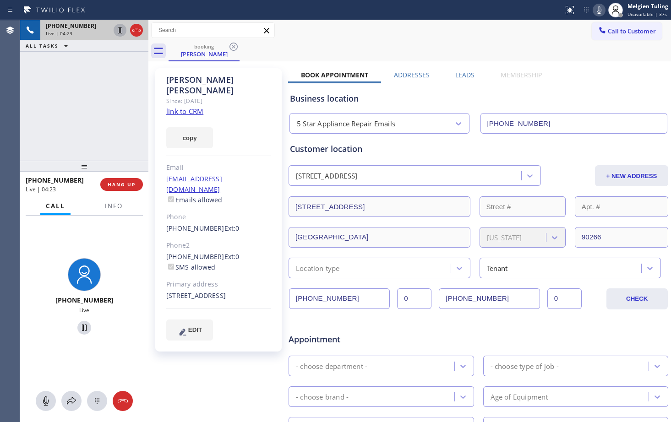
click at [75, 102] on div "[PHONE_NUMBER] Live | 04:23 ALL TASKS ALL TASKS ACTIVE TASKS TASKS IN WRAP UP" at bounding box center [84, 90] width 128 height 141
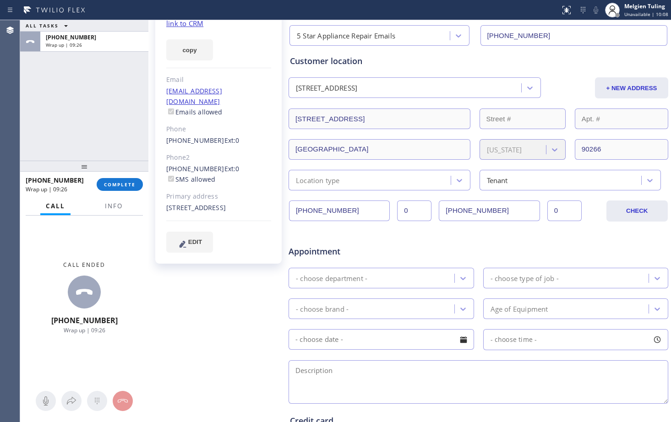
scroll to position [92, 0]
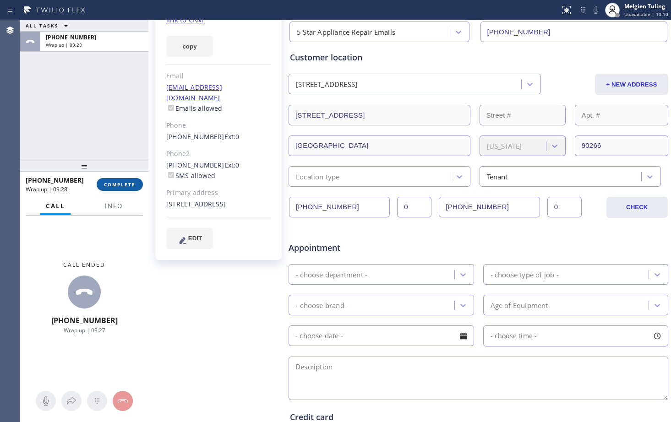
click at [121, 183] on span "COMPLETE" at bounding box center [120, 184] width 32 height 6
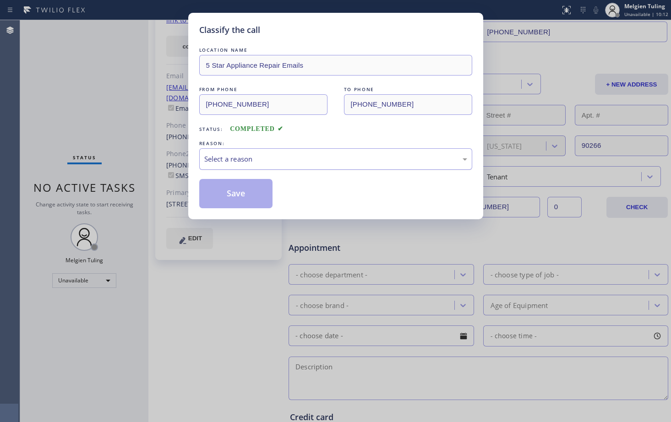
click at [237, 166] on div "Select a reason" at bounding box center [335, 159] width 273 height 22
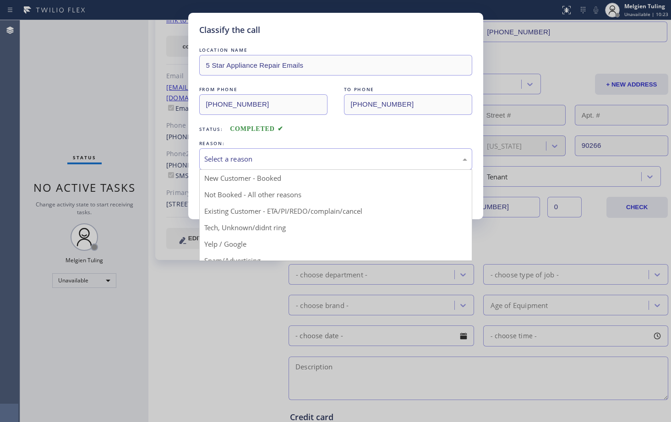
click at [243, 213] on div "Classify the call LOCATION NAME 5 Star Appliance Repair Emails FROM PHONE [PHON…" at bounding box center [335, 116] width 295 height 207
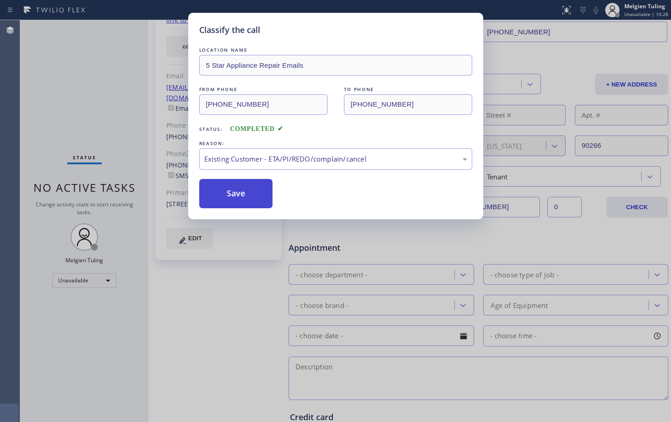
click at [230, 196] on button "Save" at bounding box center [236, 193] width 74 height 29
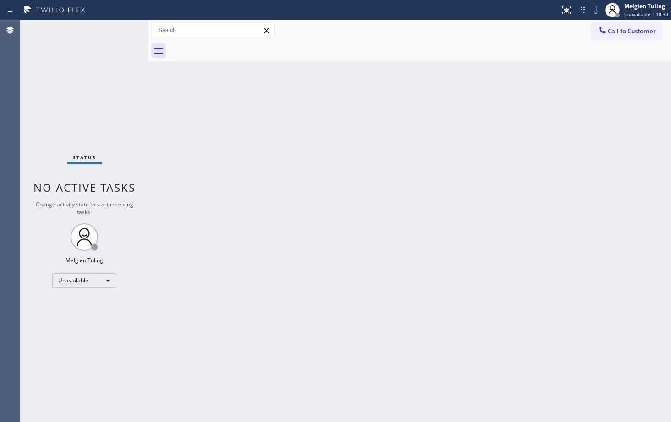
click at [252, 262] on div "Back to Dashboard Change Sender ID Customers Technicians Select a contact Outbo…" at bounding box center [409, 221] width 522 height 402
click at [103, 278] on div "Unavailable" at bounding box center [84, 280] width 64 height 15
click at [77, 307] on li "Available" at bounding box center [84, 304] width 62 height 11
click at [389, 263] on div "Back to Dashboard Change Sender ID Customers Technicians Select a contact Outbo…" at bounding box center [409, 221] width 522 height 402
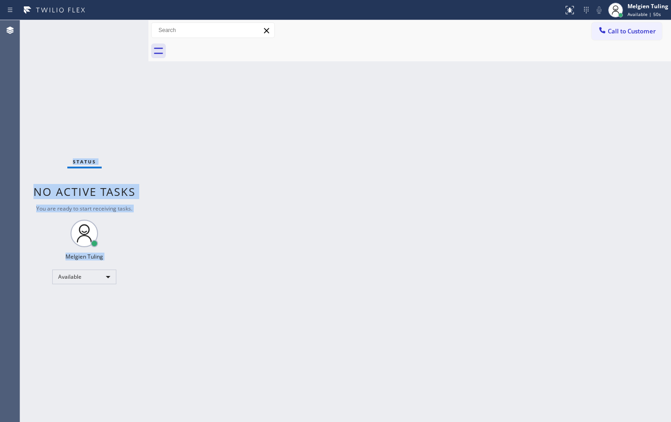
click at [122, 31] on div "Status No active tasks You are ready to start receiving tasks. Melgien Tuling A…" at bounding box center [84, 221] width 128 height 402
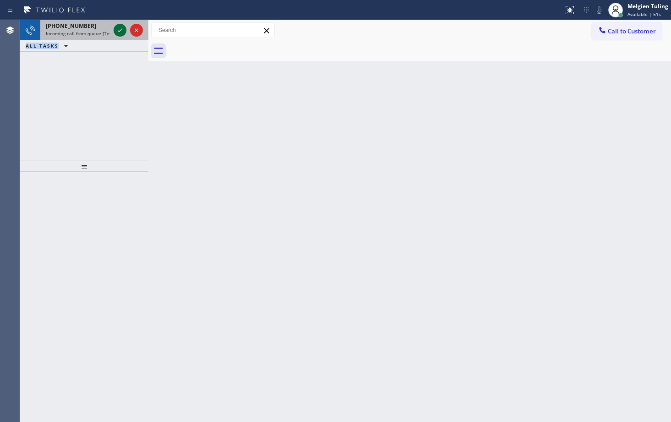
click at [122, 31] on icon at bounding box center [119, 30] width 11 height 11
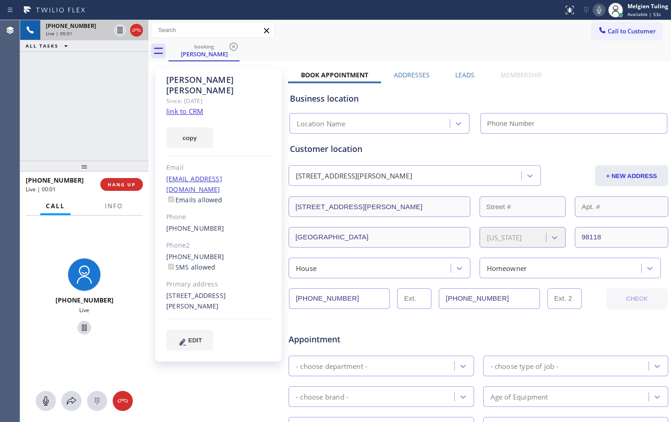
type input "[PHONE_NUMBER]"
click at [116, 203] on span "Info" at bounding box center [114, 206] width 18 height 8
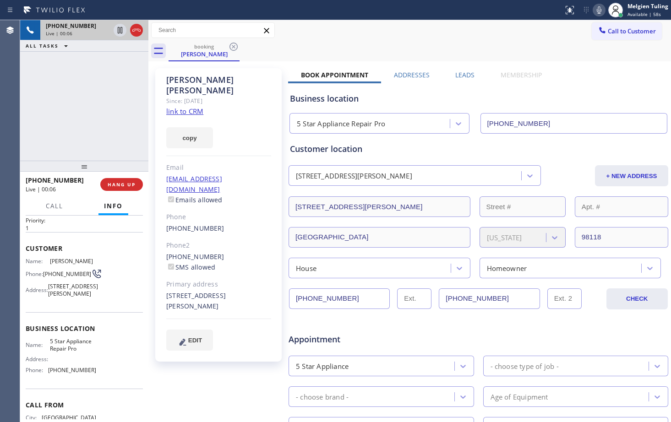
scroll to position [46, 0]
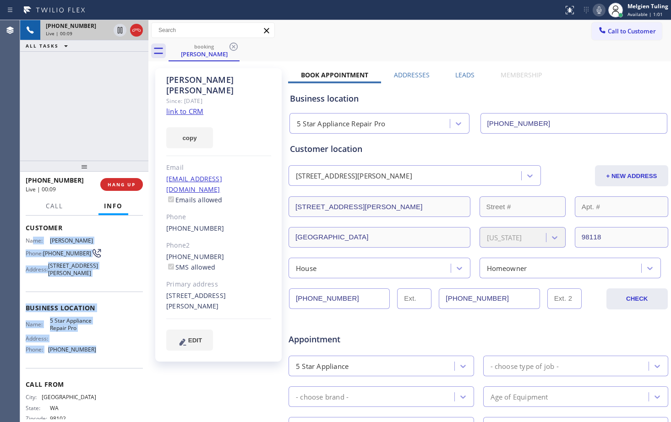
drag, startPoint x: 32, startPoint y: 239, endPoint x: 87, endPoint y: 367, distance: 139.9
click at [87, 367] on div "Context Queue: [Test] All Priority: 1 Customer Name: [PERSON_NAME] Phone: [PHON…" at bounding box center [84, 305] width 117 height 265
copy div "me: [PERSON_NAME] Phone: [PHONE_NUMBER] Address: [STREET_ADDRESS][PERSON_NAME] …"
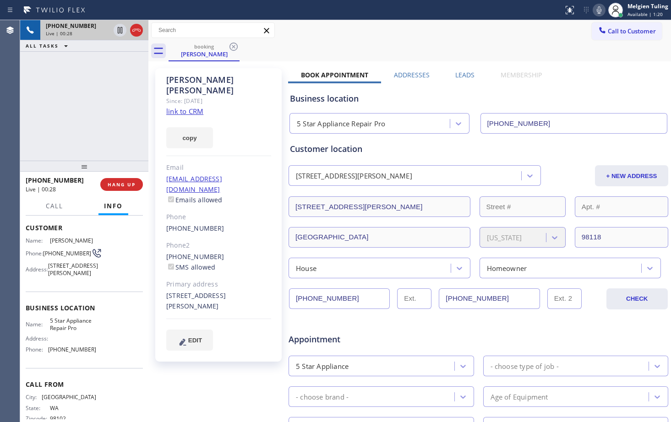
click at [148, 201] on div at bounding box center [148, 221] width 0 height 402
click at [124, 188] on span "HANG UP" at bounding box center [122, 184] width 28 height 6
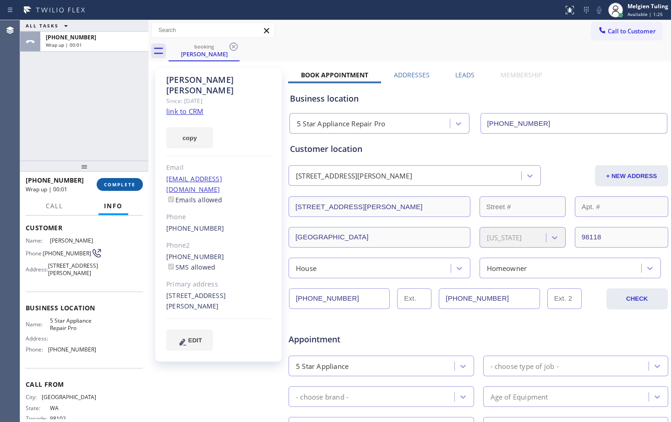
click at [122, 181] on button "COMPLETE" at bounding box center [120, 184] width 46 height 13
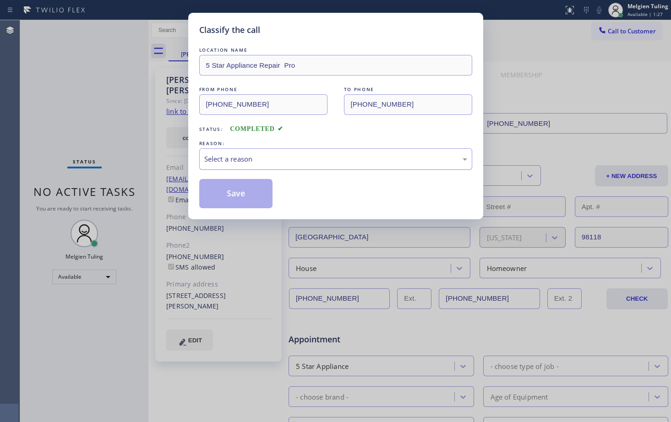
click at [228, 165] on div "Select a reason" at bounding box center [335, 159] width 273 height 22
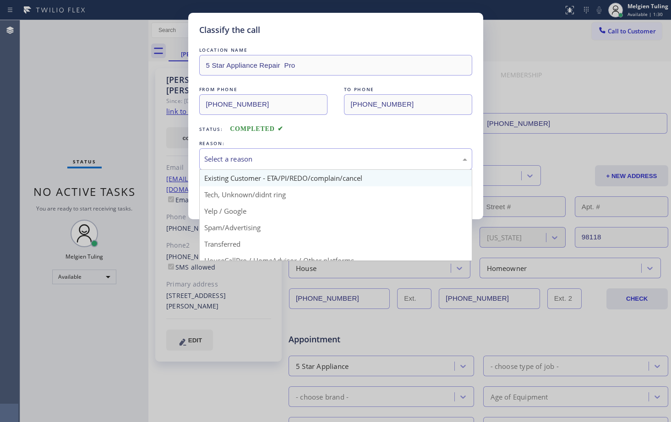
scroll to position [12, 0]
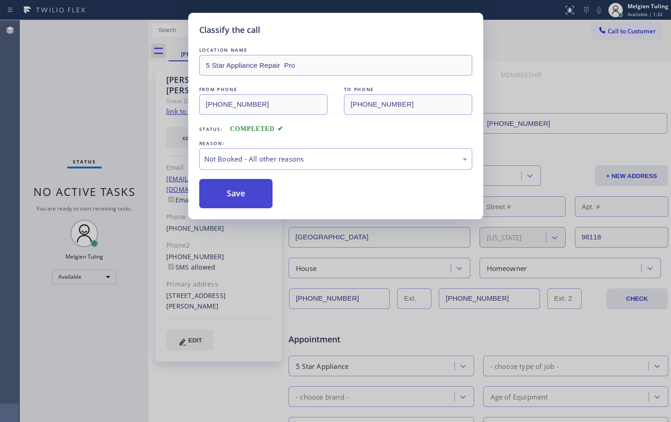
click at [235, 195] on button "Save" at bounding box center [236, 193] width 74 height 29
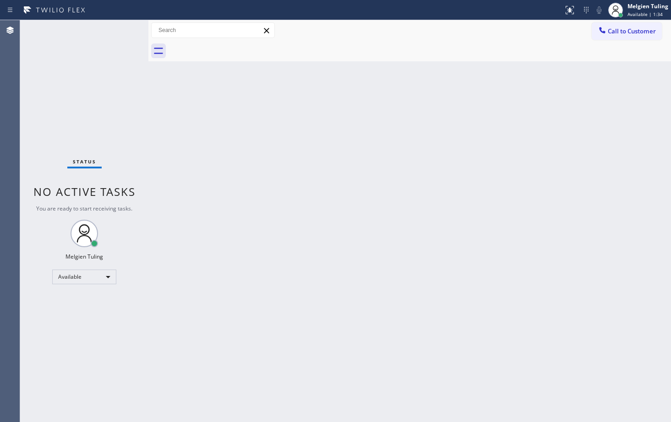
click at [454, 178] on div "Back to Dashboard Change Sender ID Customers Technicians Select a contact Outbo…" at bounding box center [409, 221] width 522 height 402
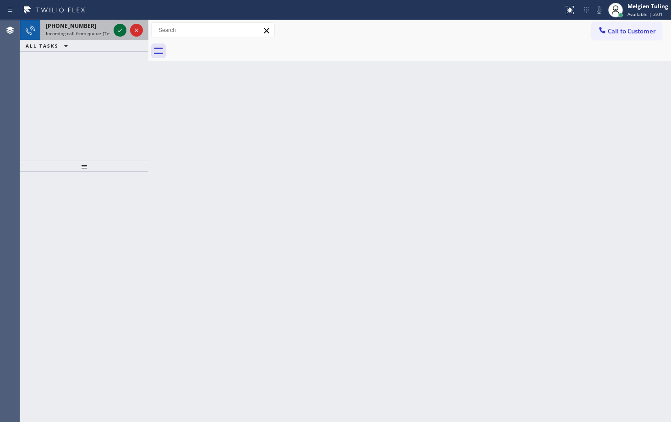
click at [121, 29] on icon at bounding box center [119, 30] width 11 height 11
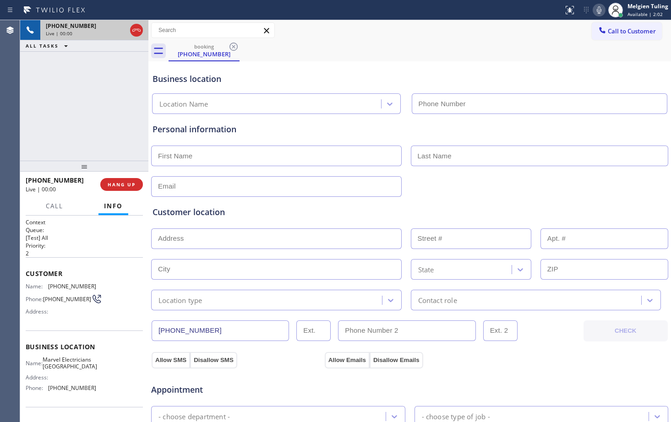
type input "[PHONE_NUMBER]"
click at [114, 185] on span "HANG UP" at bounding box center [122, 184] width 28 height 6
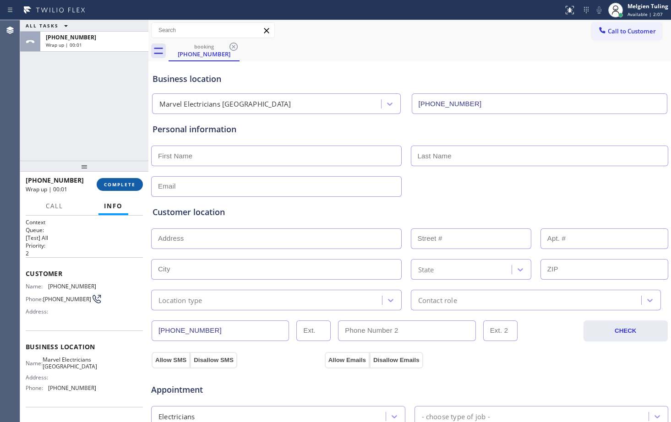
click at [125, 183] on span "COMPLETE" at bounding box center [120, 184] width 32 height 6
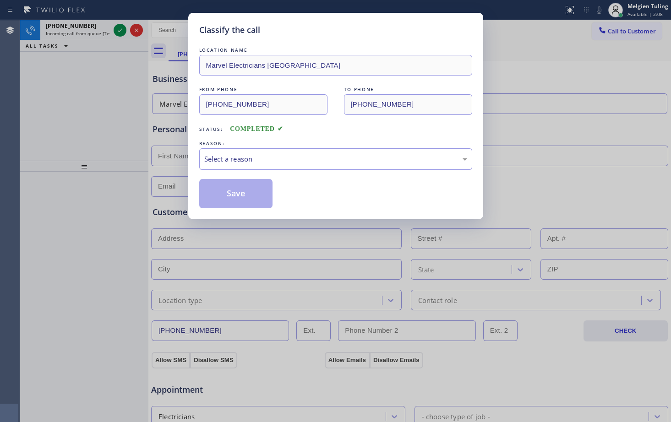
click at [246, 155] on div "Select a reason" at bounding box center [335, 159] width 263 height 11
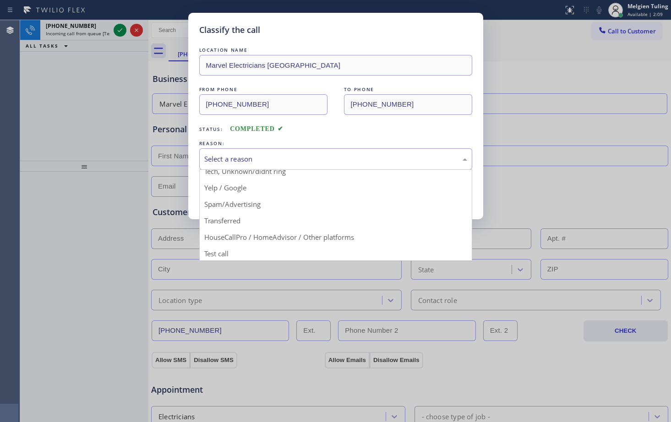
scroll to position [58, 0]
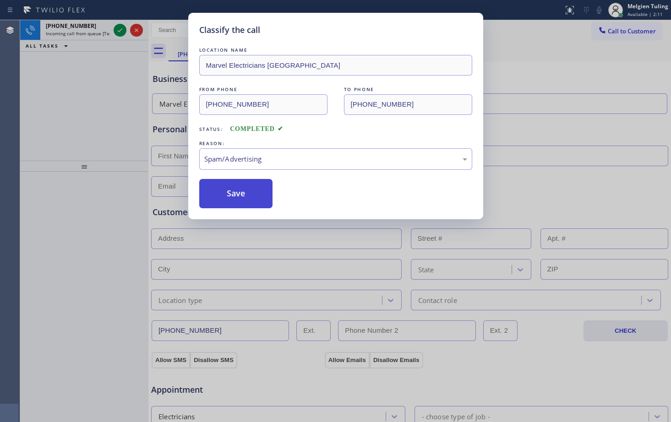
click at [239, 195] on button "Save" at bounding box center [236, 193] width 74 height 29
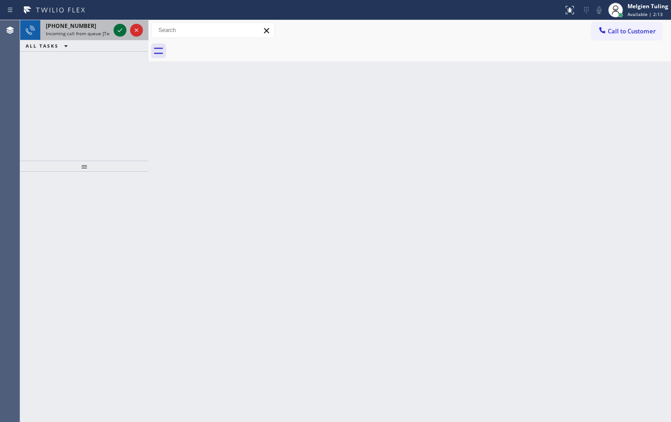
click at [117, 31] on icon at bounding box center [119, 30] width 11 height 11
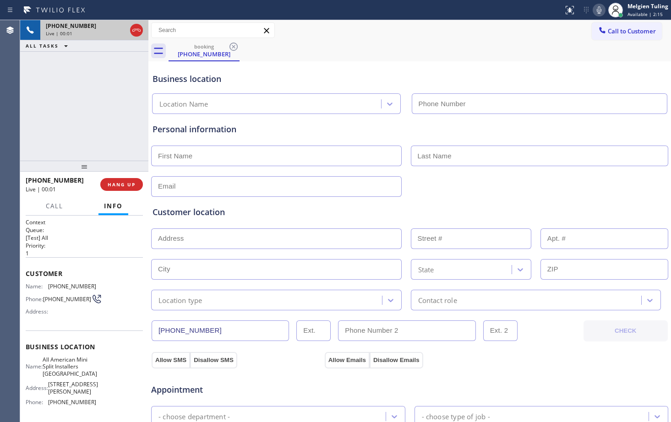
type input "[PHONE_NUMBER]"
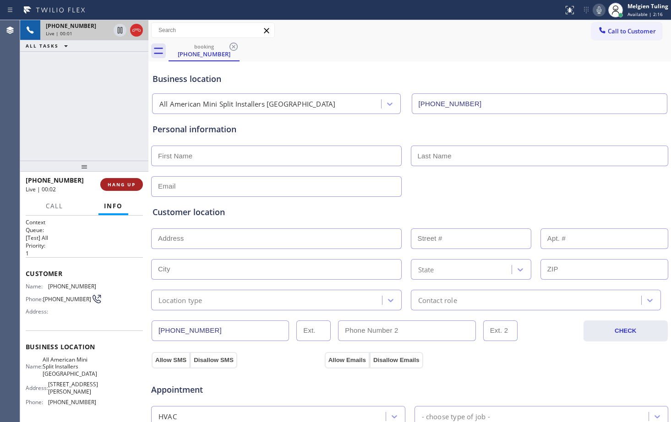
click at [120, 186] on span "HANG UP" at bounding box center [122, 184] width 28 height 6
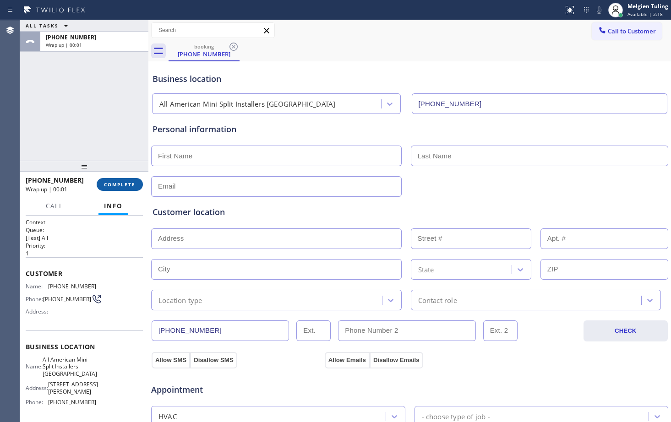
click at [119, 188] on button "COMPLETE" at bounding box center [120, 184] width 46 height 13
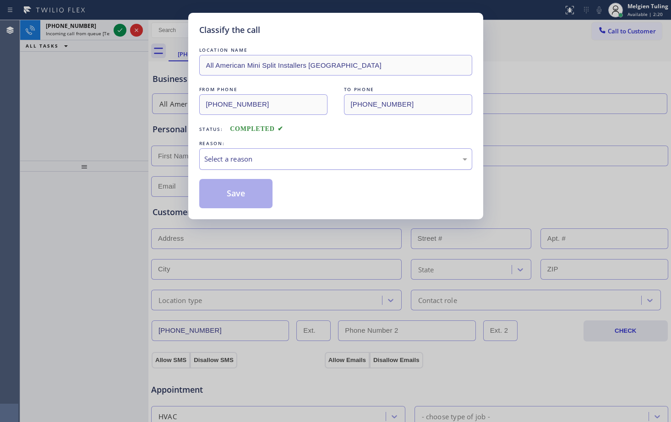
click at [242, 155] on div "Select a reason" at bounding box center [335, 159] width 263 height 11
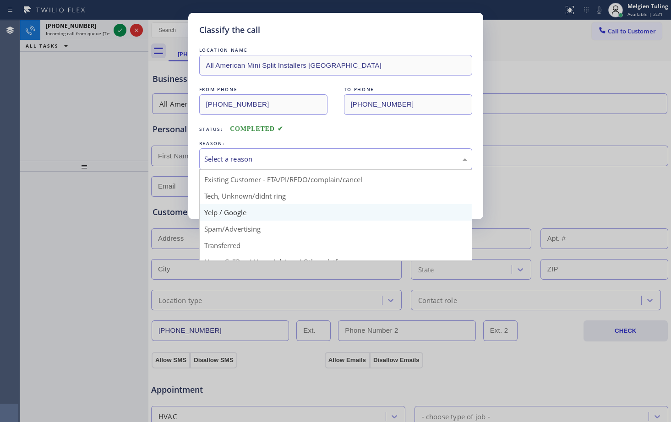
scroll to position [46, 0]
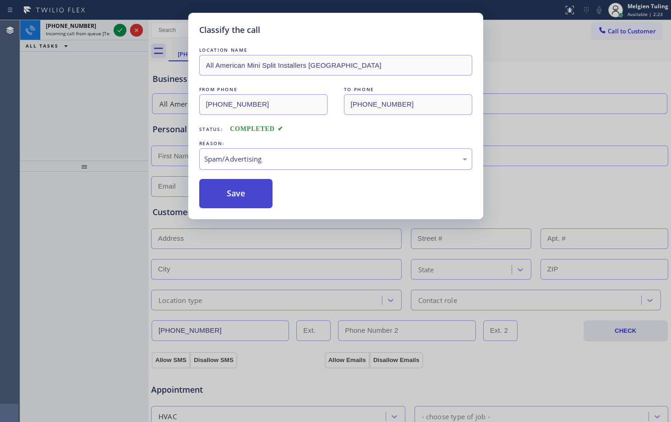
click at [231, 200] on button "Save" at bounding box center [236, 193] width 74 height 29
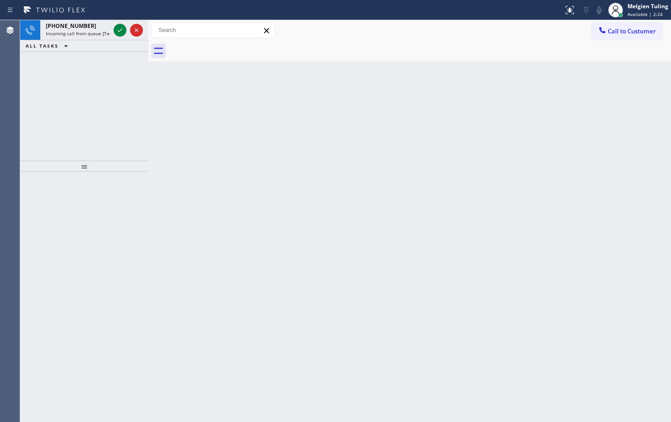
click at [148, 125] on div at bounding box center [148, 221] width 0 height 402
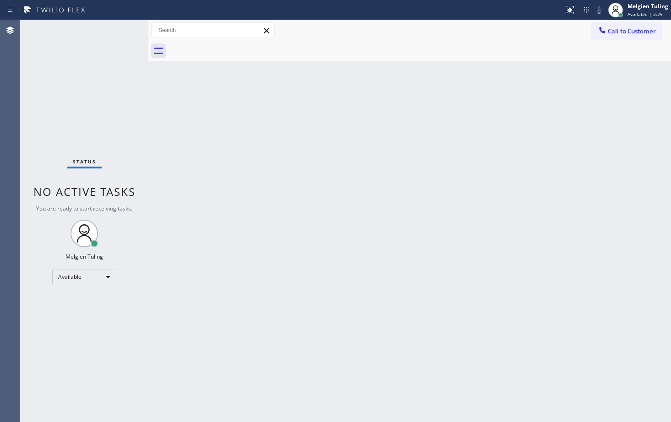
click at [118, 32] on div "Status No active tasks You are ready to start receiving tasks. Melgien Tuling A…" at bounding box center [84, 221] width 128 height 402
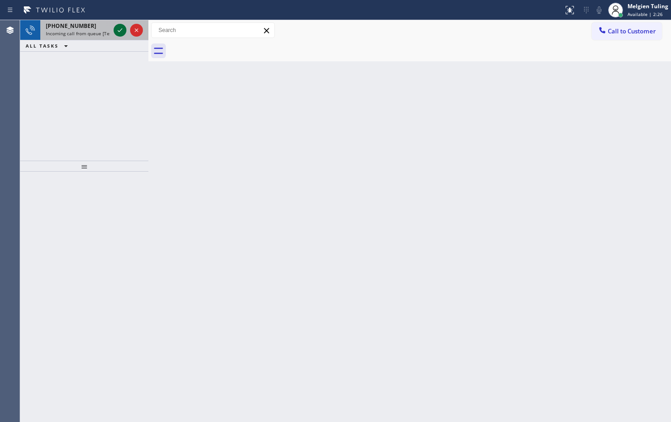
click at [118, 32] on icon at bounding box center [119, 30] width 11 height 11
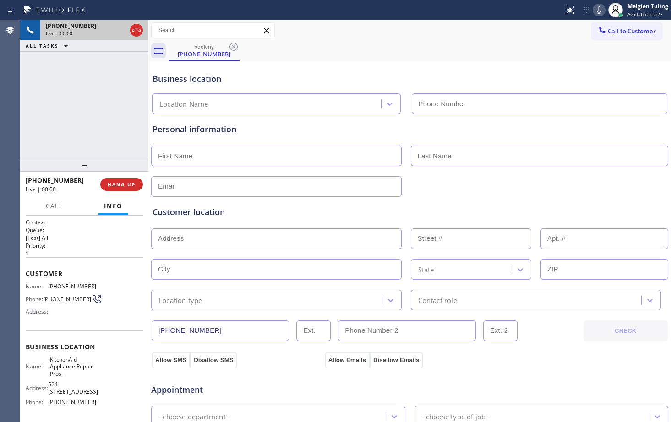
type input "[PHONE_NUMBER]"
click at [563, 60] on div "Business location KitchenAid Appliance Repair Pros - [PHONE_NUMBER]" at bounding box center [410, 87] width 518 height 54
click at [598, 9] on icon at bounding box center [599, 9] width 5 height 7
click at [118, 30] on icon at bounding box center [120, 30] width 5 height 6
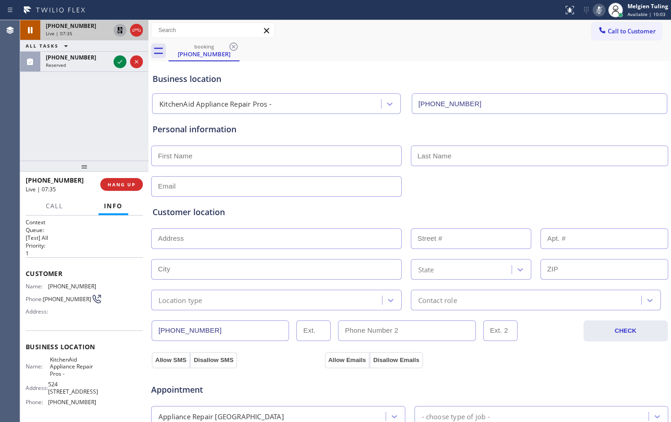
click at [195, 148] on input "text" at bounding box center [276, 156] width 250 height 21
click at [599, 9] on icon at bounding box center [599, 9] width 5 height 7
click at [600, 10] on icon at bounding box center [598, 10] width 11 height 11
click at [600, 11] on icon at bounding box center [599, 9] width 5 height 7
click at [119, 28] on icon at bounding box center [120, 30] width 6 height 6
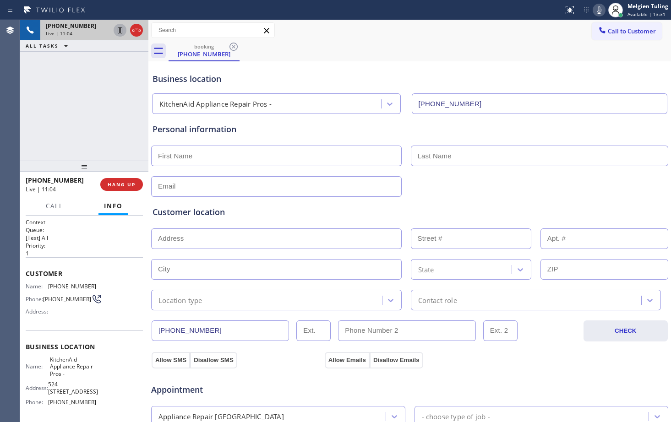
click at [466, 217] on div "Customer location" at bounding box center [409, 212] width 514 height 12
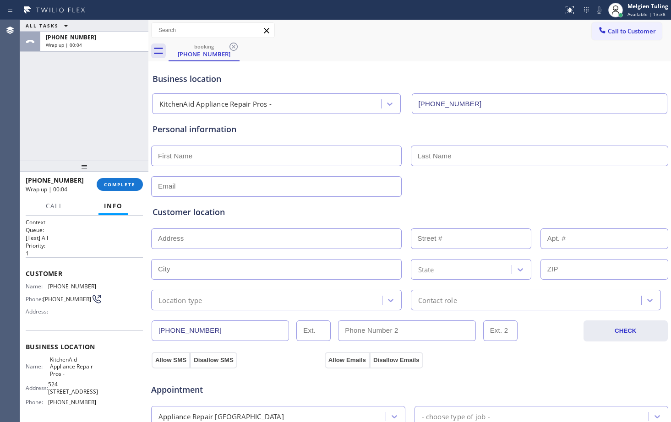
click at [185, 155] on input "text" at bounding box center [276, 156] width 250 height 21
type input "T"
click at [618, 5] on icon at bounding box center [615, 10] width 11 height 11
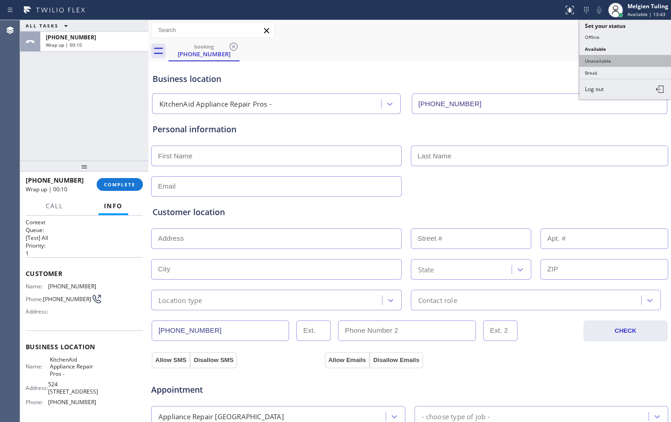
click at [622, 58] on button "Unavailable" at bounding box center [625, 61] width 92 height 12
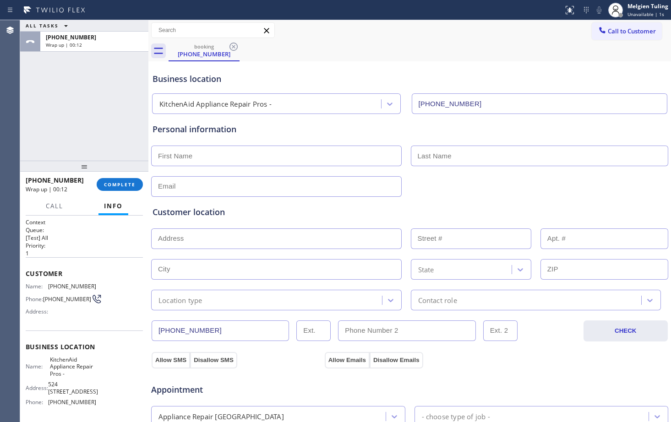
click at [237, 142] on div "Personal information" at bounding box center [409, 160] width 514 height 74
click at [238, 153] on input "text" at bounding box center [276, 156] width 250 height 21
type input "RONWARD"
click at [460, 151] on input "text" at bounding box center [540, 156] width 258 height 21
type input "[PERSON_NAME]"
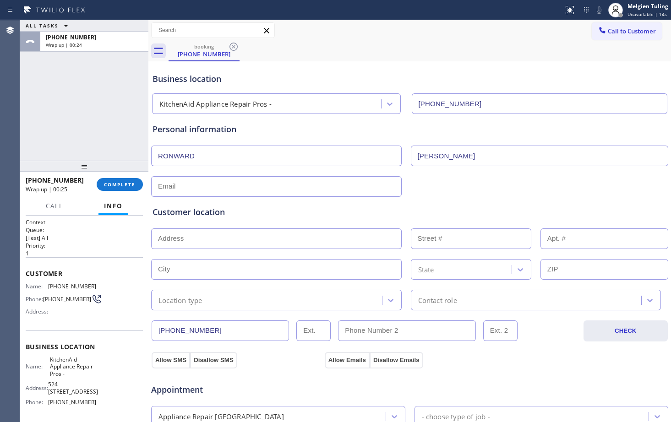
click at [248, 189] on input "text" at bounding box center [276, 186] width 250 height 21
type input "[EMAIL_ADDRESS][DOMAIN_NAME]"
click at [311, 247] on input "text" at bounding box center [276, 239] width 250 height 21
click at [184, 236] on input "text" at bounding box center [276, 239] width 250 height 21
paste input "[STREET_ADDRESS]"
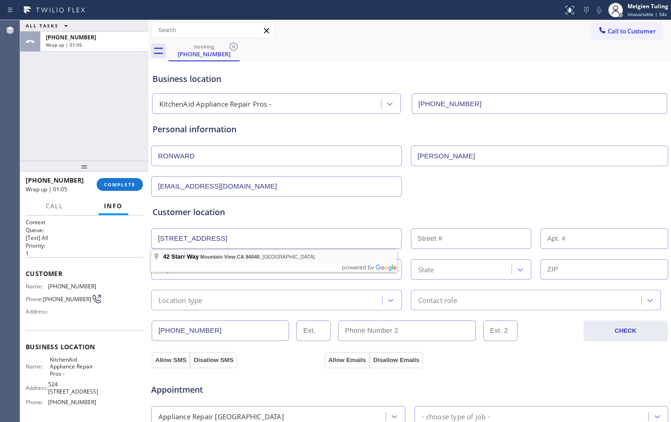
type input "[STREET_ADDRESS]"
type input "42"
type input "Mountain View"
type input "94040"
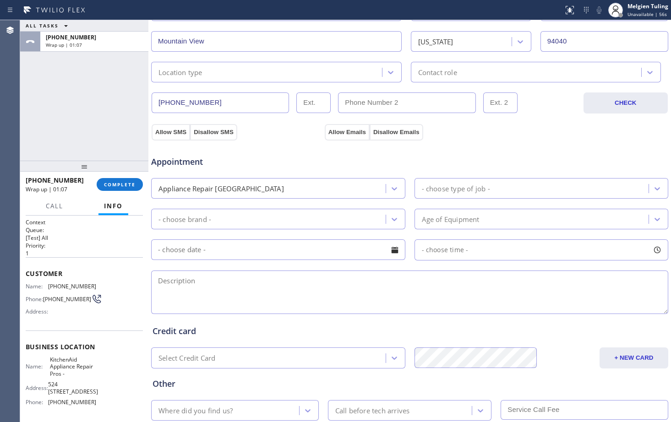
scroll to position [229, 0]
click at [386, 71] on icon at bounding box center [390, 71] width 9 height 9
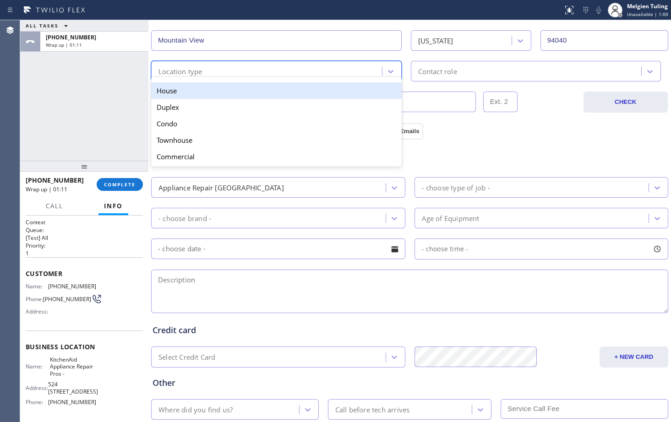
click at [217, 94] on div "House" at bounding box center [276, 90] width 250 height 16
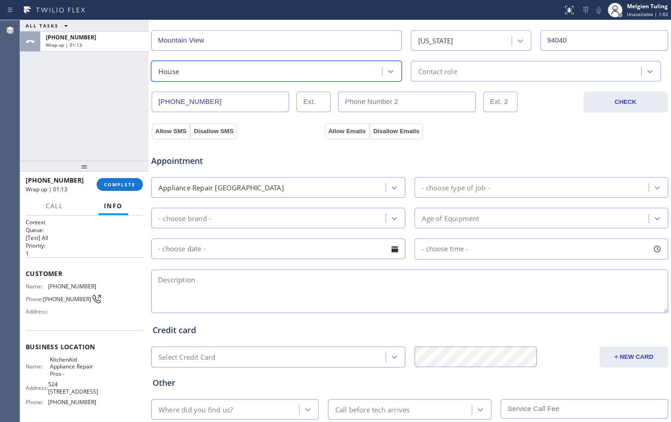
click at [645, 73] on icon at bounding box center [649, 71] width 9 height 9
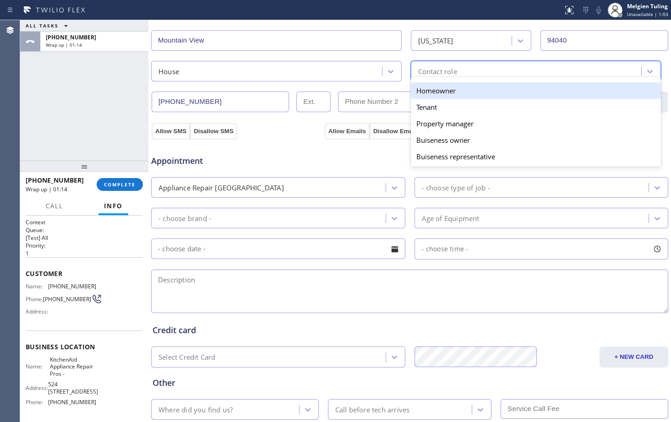
click at [480, 92] on div "Homeowner" at bounding box center [536, 90] width 250 height 16
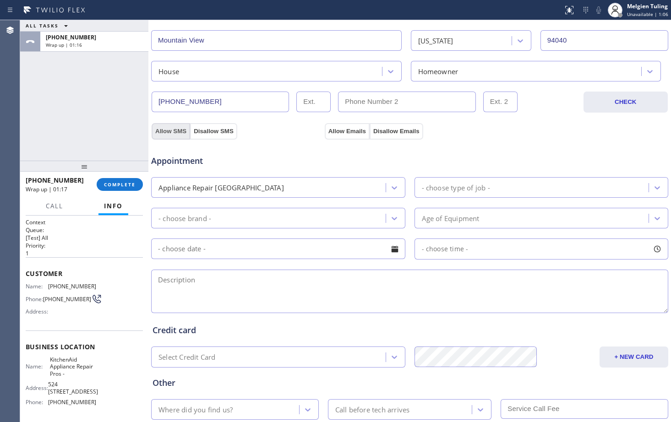
click at [178, 132] on button "Allow SMS" at bounding box center [171, 131] width 38 height 16
click at [342, 130] on button "Allow Emails" at bounding box center [347, 131] width 45 height 16
click at [391, 185] on icon at bounding box center [394, 187] width 9 height 9
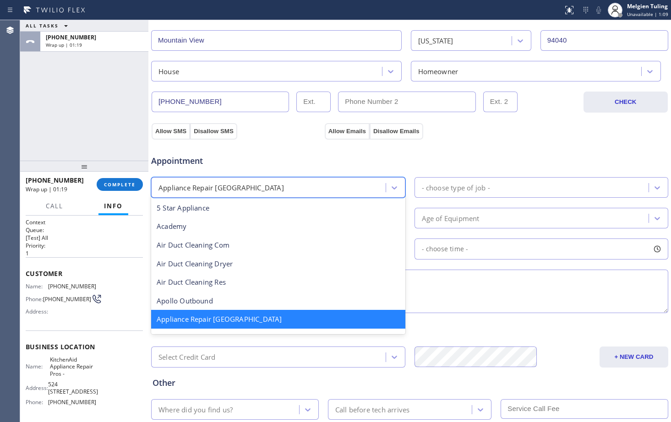
scroll to position [1, 0]
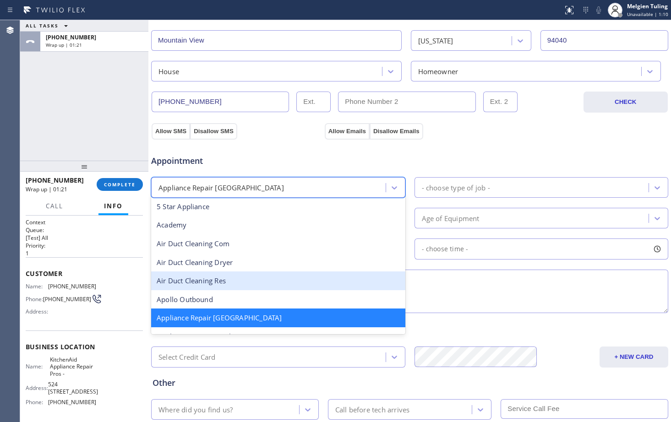
type input "a"
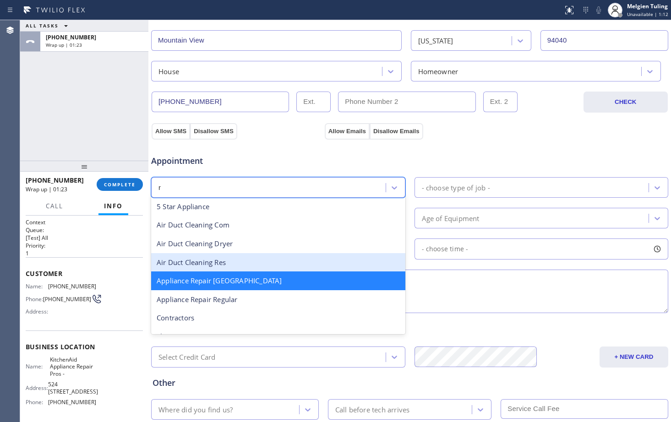
type input "re"
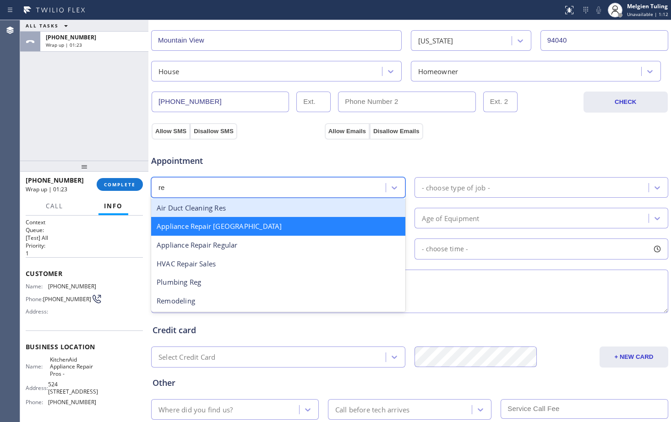
scroll to position [0, 0]
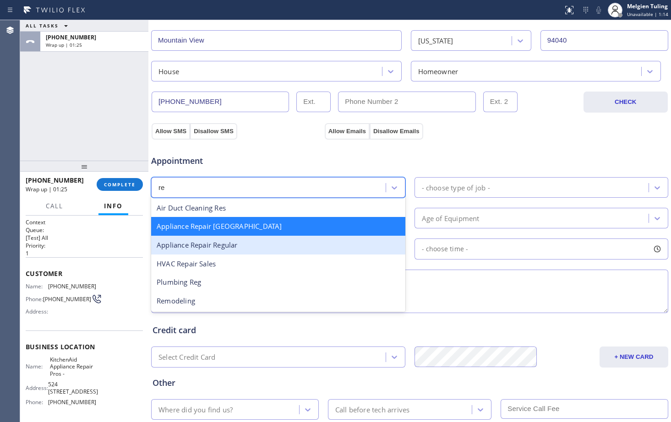
click at [218, 248] on div "Appliance Repair Regular" at bounding box center [278, 245] width 254 height 19
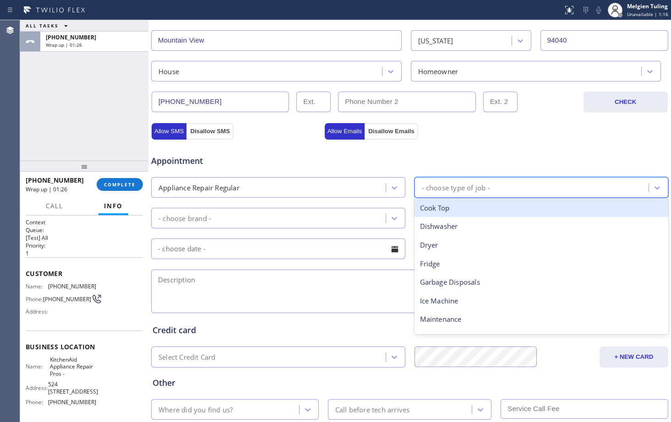
click at [529, 187] on div "- choose type of job -" at bounding box center [533, 188] width 232 height 16
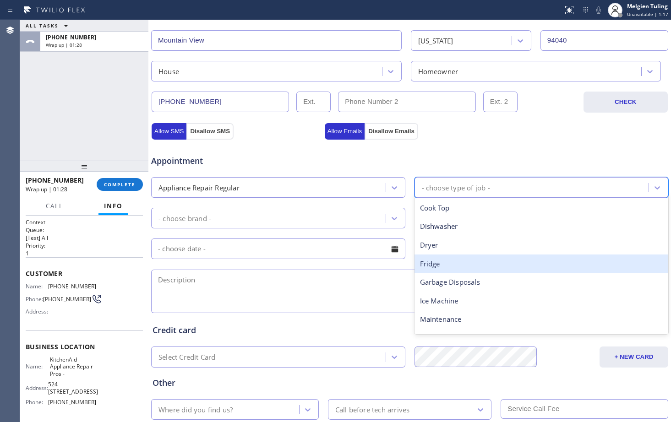
click at [428, 266] on div "Fridge" at bounding box center [541, 264] width 254 height 19
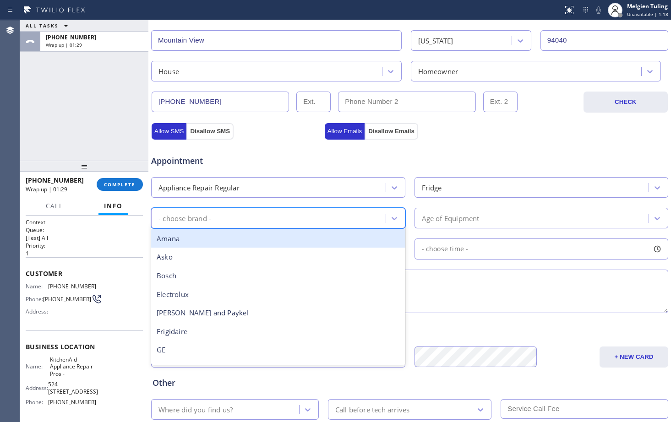
click at [222, 220] on div "- choose brand -" at bounding box center [270, 218] width 232 height 16
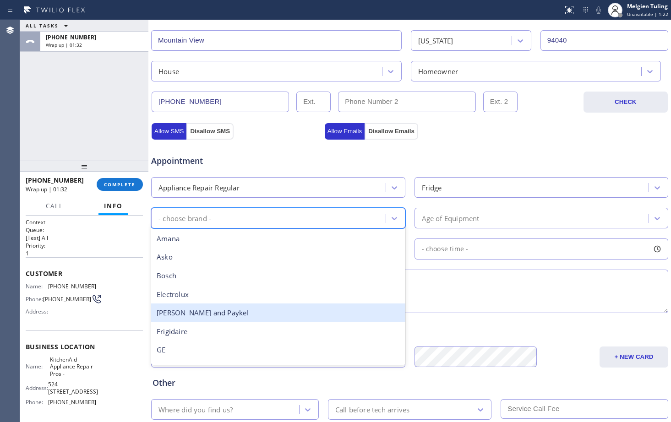
type input "o"
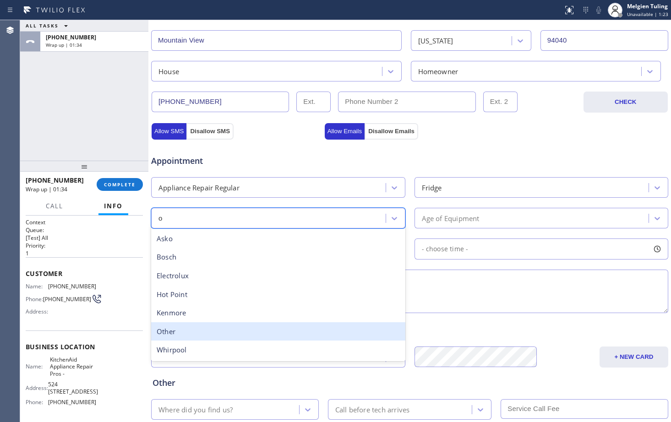
click at [171, 331] on div "Other" at bounding box center [278, 331] width 254 height 19
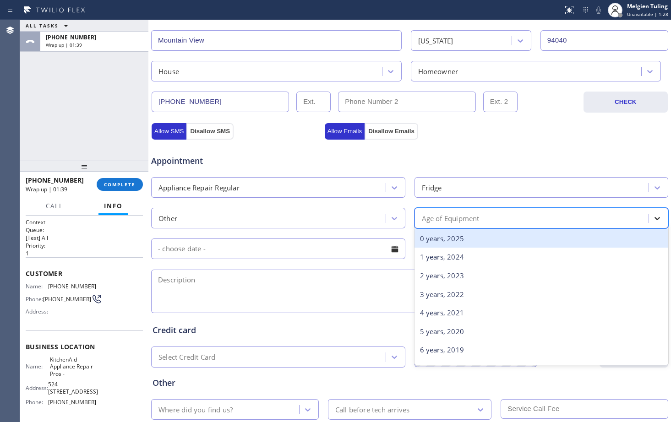
click at [654, 218] on icon at bounding box center [656, 218] width 5 height 3
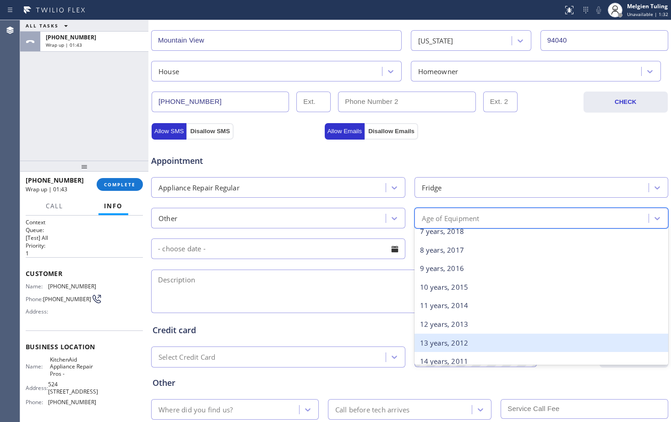
scroll to position [183, 0]
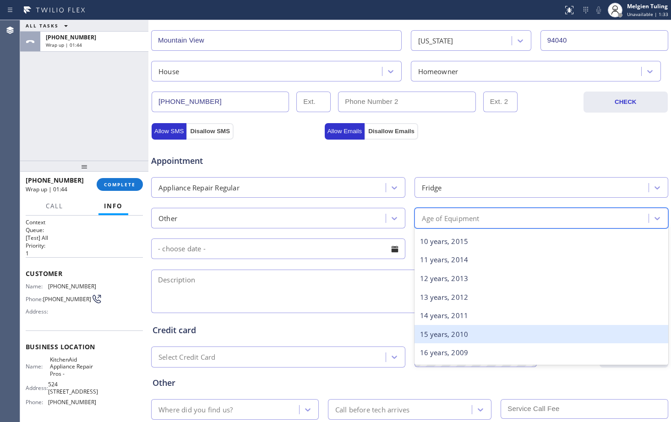
click at [425, 334] on div "15 years, 2010" at bounding box center [541, 334] width 254 height 19
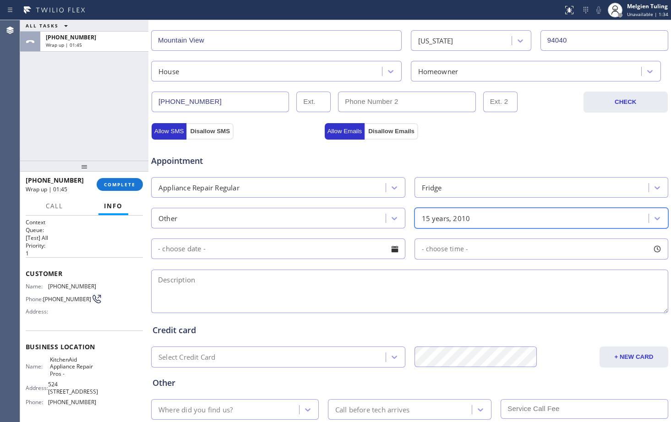
click at [316, 257] on input "text" at bounding box center [278, 249] width 254 height 21
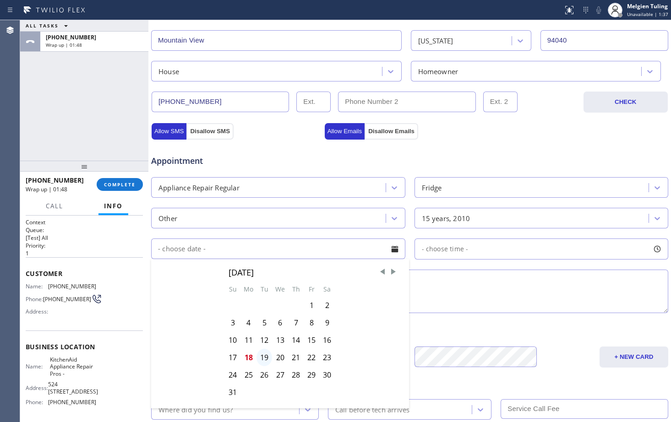
click at [263, 358] on div "19" at bounding box center [264, 357] width 16 height 17
type input "[DATE]"
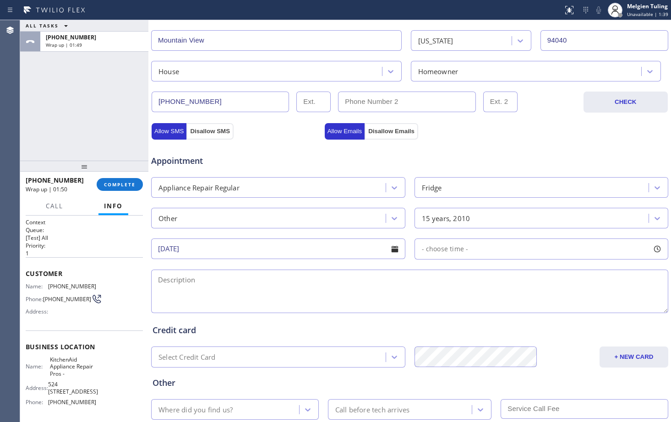
click at [651, 247] on div at bounding box center [657, 249] width 16 height 16
drag, startPoint x: 422, startPoint y: 305, endPoint x: 443, endPoint y: 304, distance: 20.6
click at [443, 304] on div at bounding box center [441, 304] width 11 height 19
click at [448, 303] on div at bounding box center [450, 304] width 11 height 19
drag, startPoint x: 452, startPoint y: 304, endPoint x: 641, endPoint y: 288, distance: 189.4
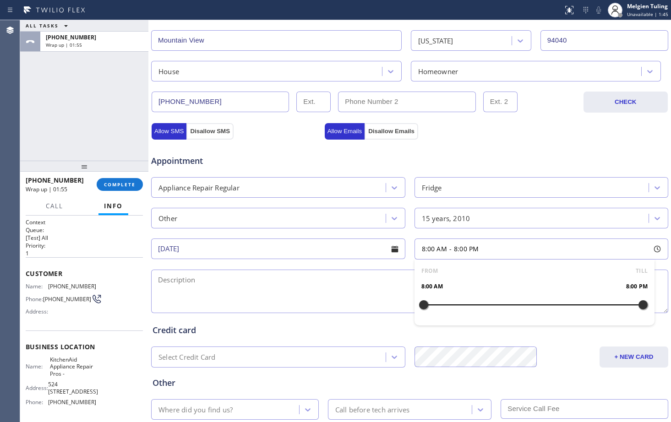
click at [641, 288] on div "FROM TILL 8:00 AM 8:00 PM" at bounding box center [534, 293] width 240 height 66
drag, startPoint x: 421, startPoint y: 306, endPoint x: 447, endPoint y: 306, distance: 26.6
click at [447, 306] on div at bounding box center [450, 304] width 11 height 19
drag, startPoint x: 634, startPoint y: 304, endPoint x: 528, endPoint y: 302, distance: 106.7
click at [528, 302] on div at bounding box center [533, 304] width 11 height 19
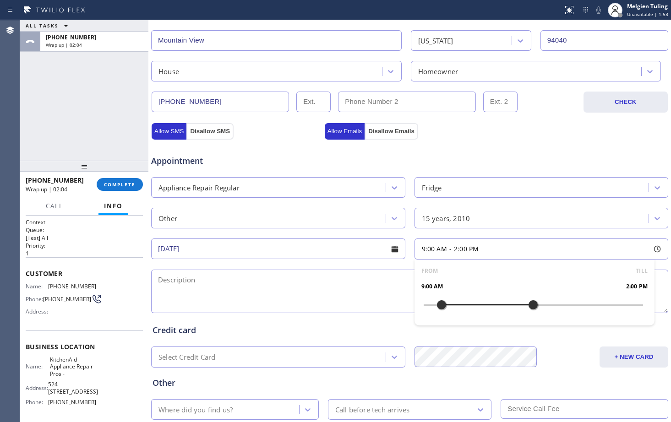
drag, startPoint x: 446, startPoint y: 303, endPoint x: 440, endPoint y: 303, distance: 6.0
click at [440, 303] on div at bounding box center [441, 304] width 11 height 19
drag, startPoint x: 526, startPoint y: 306, endPoint x: 493, endPoint y: 307, distance: 33.4
click at [493, 307] on div at bounding box center [496, 304] width 11 height 19
drag, startPoint x: 438, startPoint y: 303, endPoint x: 443, endPoint y: 303, distance: 5.5
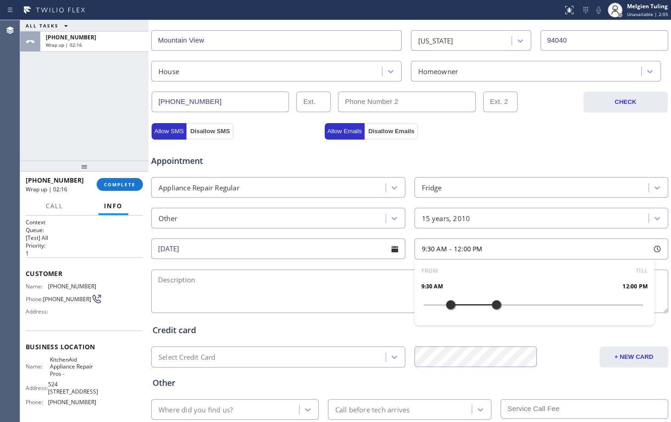
click at [445, 303] on div at bounding box center [450, 304] width 11 height 19
click at [254, 307] on textarea at bounding box center [409, 292] width 517 height 44
click at [252, 280] on textarea at bounding box center [409, 292] width 517 height 44
click at [204, 278] on textarea at bounding box center [409, 292] width 517 height 44
click at [156, 278] on textarea "$95," at bounding box center [409, 292] width 517 height 44
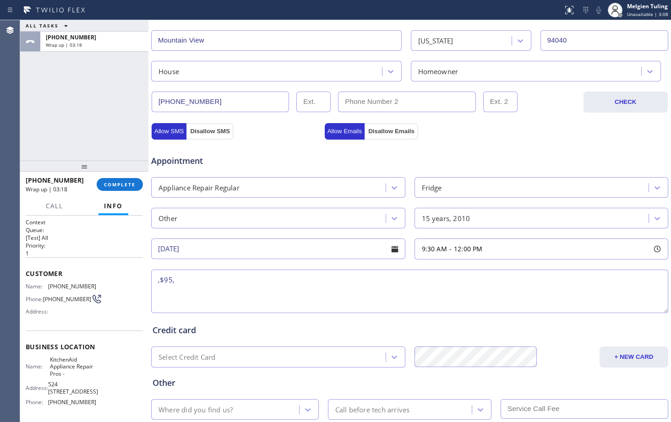
click at [156, 282] on textarea ",$95," at bounding box center [409, 292] width 517 height 44
click at [445, 244] on div "9:30 AM - 12:00 PM" at bounding box center [449, 249] width 68 height 11
drag, startPoint x: 449, startPoint y: 307, endPoint x: 438, endPoint y: 306, distance: 11.1
click at [438, 306] on div at bounding box center [441, 304] width 11 height 19
click at [235, 293] on textarea "9-12,$95," at bounding box center [409, 292] width 517 height 44
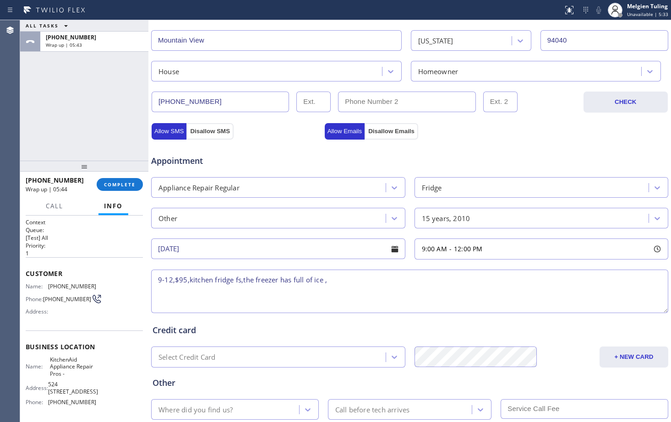
click at [332, 280] on textarea "9-12,$95,kitchen fridge fs,the freezer has full of ice ," at bounding box center [409, 292] width 517 height 44
click at [361, 282] on textarea "9-12,$95,kitchen fridge fs,the freezer has full of ice ,[DEMOGRAPHIC_DATA]," at bounding box center [409, 292] width 517 height 44
paste textarea "[STREET_ADDRESS]"
paste textarea "Please call customer 30 minutes prior to arriva"
click at [495, 278] on textarea "9-12,$95,kitchen fridge fs,the freezer has full of ice ,[DEMOGRAPHIC_DATA],[STR…" at bounding box center [409, 292] width 517 height 44
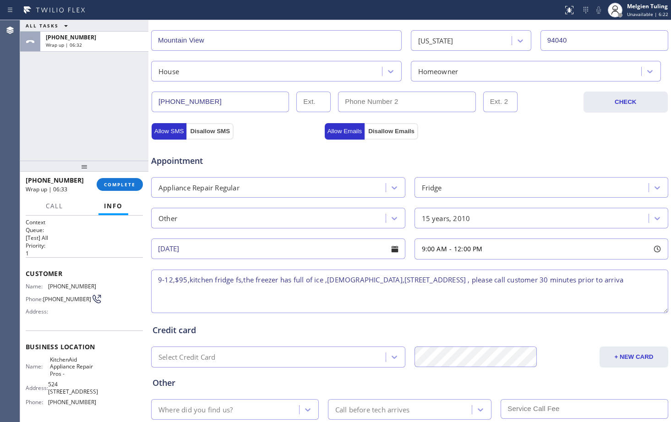
click at [646, 282] on textarea "9-12,$95,kitchen fridge fs,the freezer has full of ice ,[DEMOGRAPHIC_DATA],[STR…" at bounding box center [409, 292] width 517 height 44
type textarea "9-12,$95,kitchen fridge fs,the freezer has full of ice ,[DEMOGRAPHIC_DATA],[STR…"
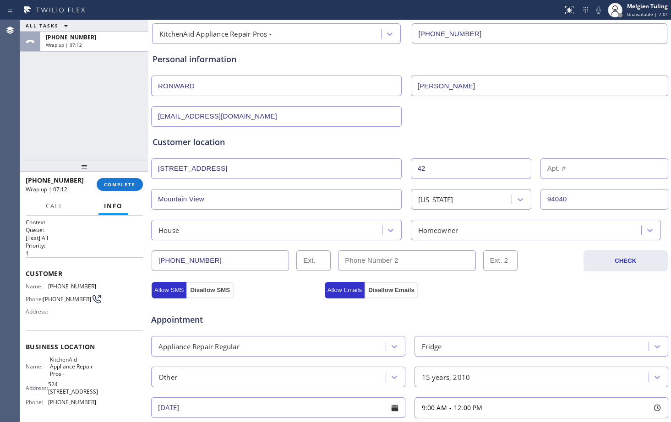
scroll to position [13, 0]
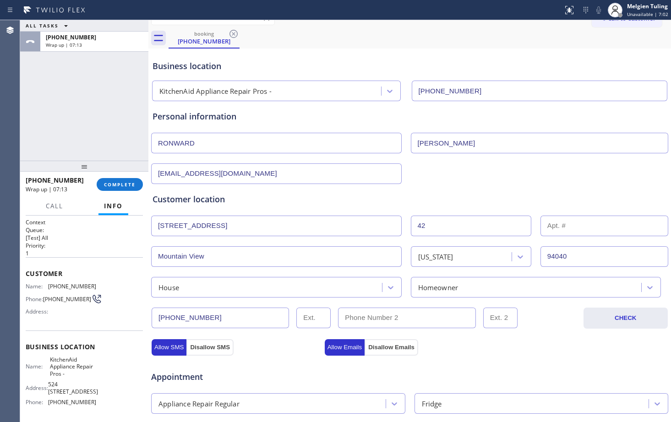
click at [209, 148] on input "RONWARD" at bounding box center [276, 143] width 250 height 21
type input "Ronward"
click at [446, 145] on input "[PERSON_NAME]" at bounding box center [540, 143] width 258 height 21
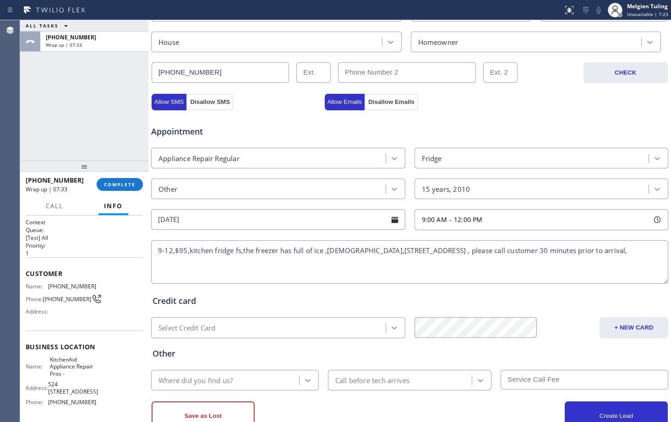
scroll to position [288, 0]
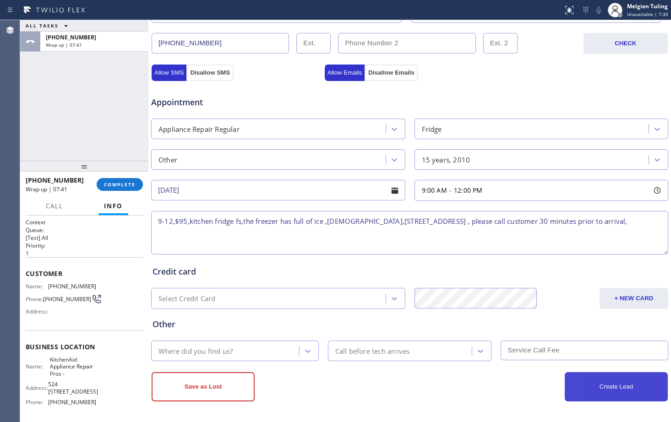
type input "[PERSON_NAME]"
click at [595, 386] on button "Create Lead" at bounding box center [616, 386] width 103 height 29
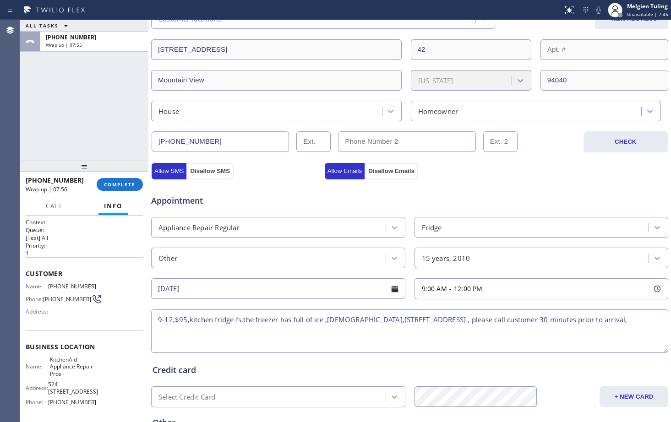
scroll to position [319, 0]
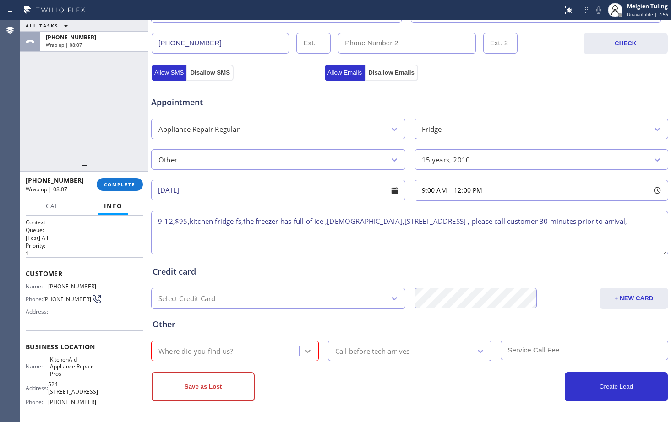
click at [303, 355] on icon at bounding box center [307, 351] width 9 height 9
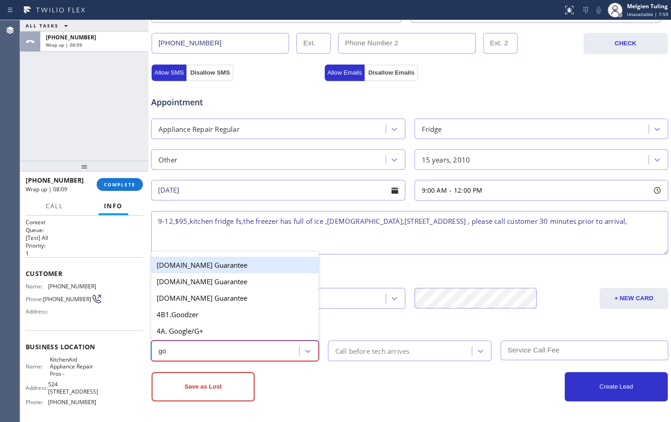
type input "goo"
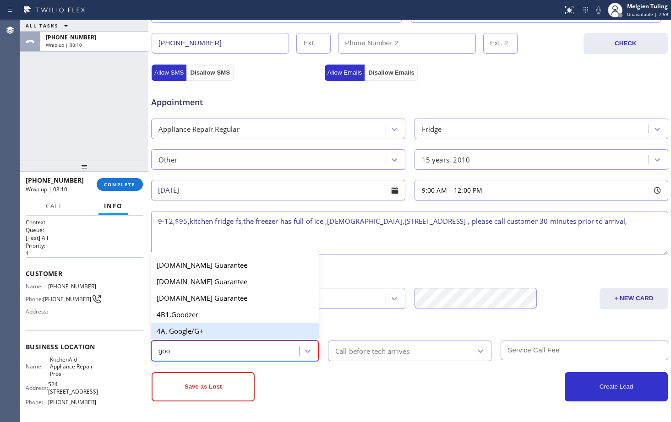
click at [202, 331] on div "4A. Google/G+" at bounding box center [235, 331] width 168 height 16
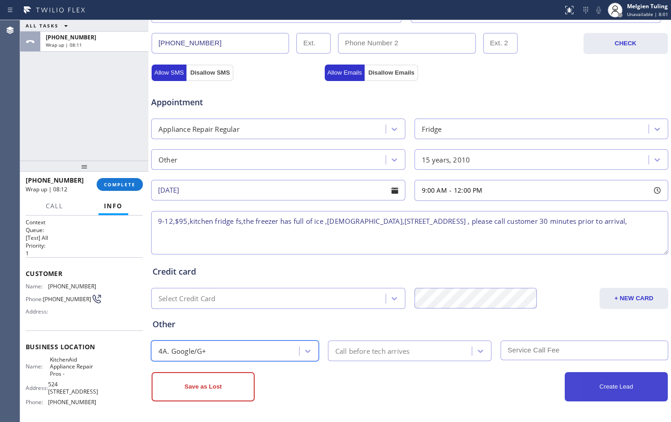
click at [600, 382] on button "Create Lead" at bounding box center [616, 386] width 103 height 29
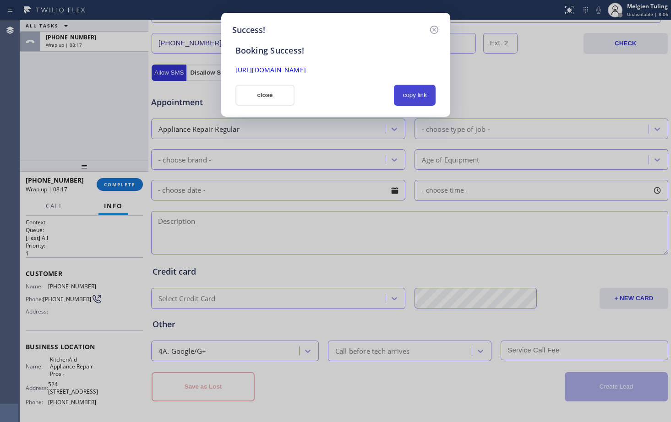
click at [410, 95] on button "copy link" at bounding box center [415, 95] width 42 height 21
click at [306, 71] on link "[URL][DOMAIN_NAME]" at bounding box center [270, 69] width 71 height 9
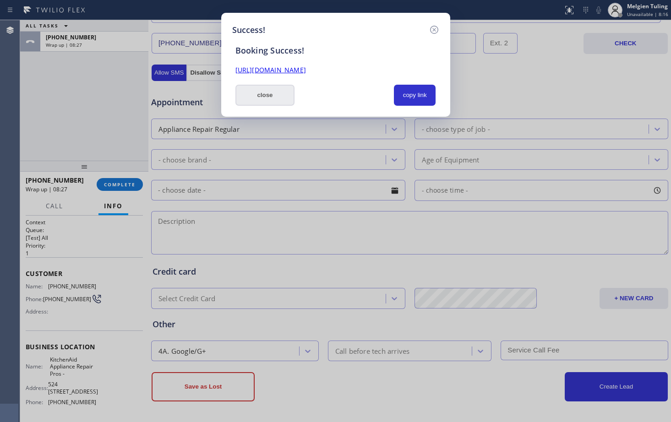
click at [267, 97] on button "close" at bounding box center [265, 95] width 60 height 21
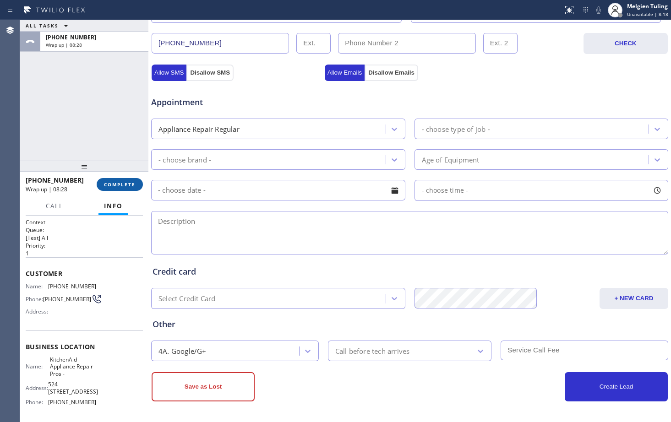
click at [122, 183] on span "COMPLETE" at bounding box center [120, 184] width 32 height 6
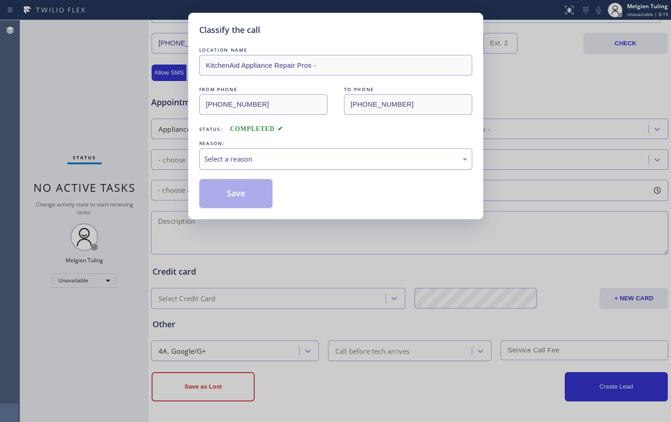
click at [229, 154] on div "Select a reason" at bounding box center [335, 159] width 263 height 11
click at [230, 194] on button "Save" at bounding box center [236, 193] width 74 height 29
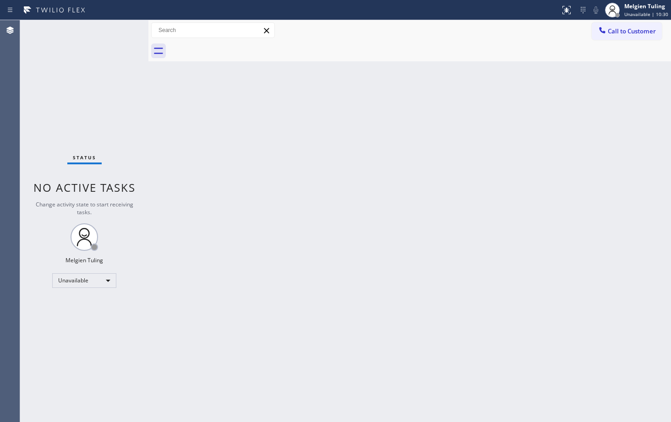
click at [331, 265] on div "Back to Dashboard Change Sender ID Customers Technicians Select a contact Outbo…" at bounding box center [409, 221] width 522 height 402
click at [107, 281] on div "Unavailable" at bounding box center [84, 280] width 64 height 15
click at [77, 305] on li "Available" at bounding box center [84, 304] width 62 height 11
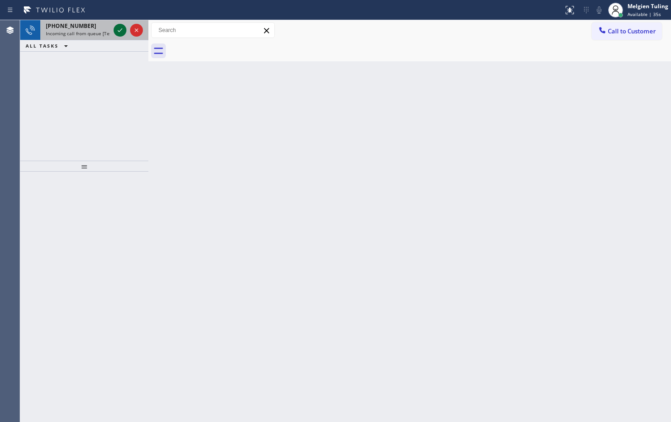
click at [118, 29] on icon at bounding box center [119, 30] width 11 height 11
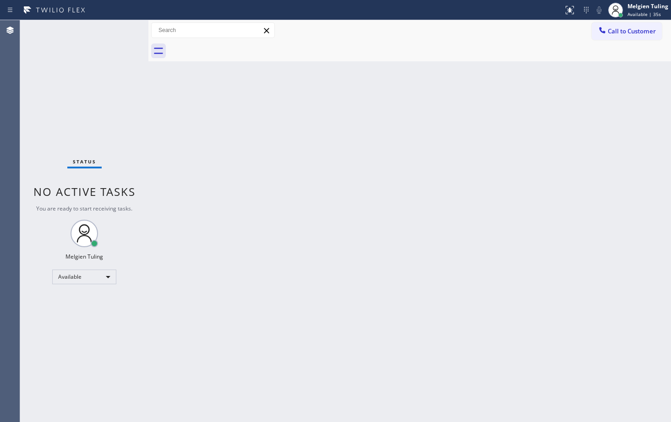
click at [118, 29] on div "Status No active tasks You are ready to start receiving tasks. Melgien Tuling A…" at bounding box center [84, 221] width 128 height 402
click at [489, 274] on div "Back to Dashboard Change Sender ID Customers Technicians Select a contact Outbo…" at bounding box center [409, 221] width 522 height 402
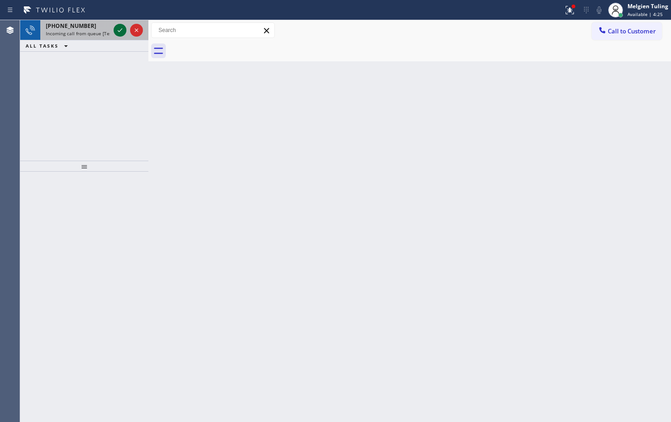
click at [120, 30] on icon at bounding box center [119, 30] width 11 height 11
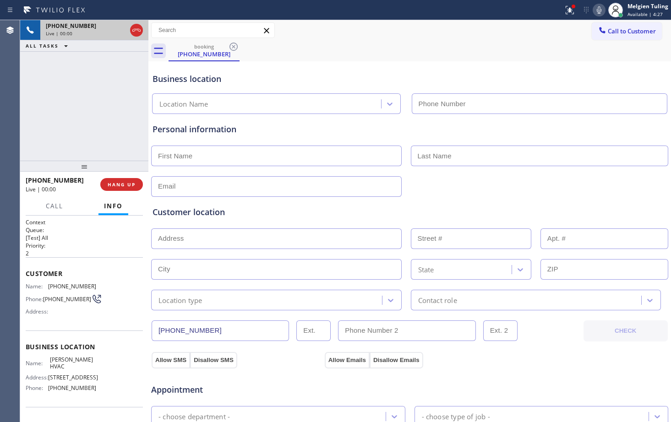
type input "[PHONE_NUMBER]"
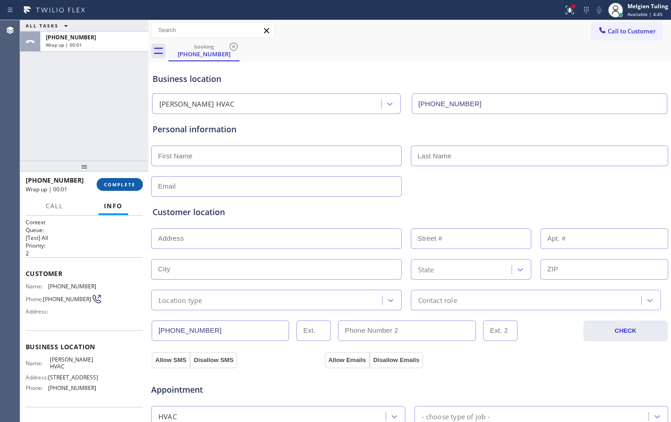
click at [124, 187] on span "COMPLETE" at bounding box center [120, 184] width 32 height 6
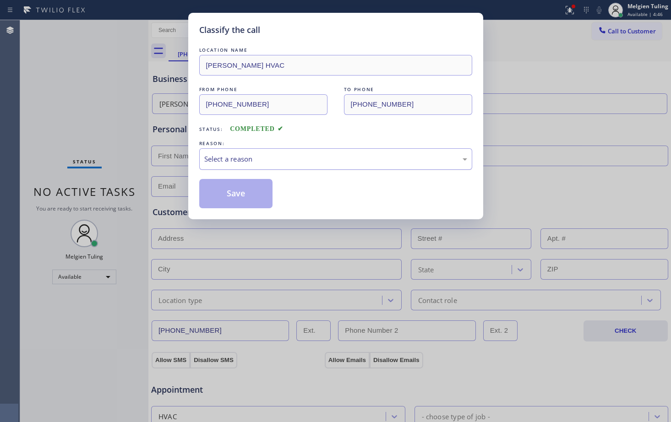
click at [240, 158] on div "Select a reason" at bounding box center [335, 159] width 263 height 11
click at [238, 195] on button "Save" at bounding box center [236, 193] width 74 height 29
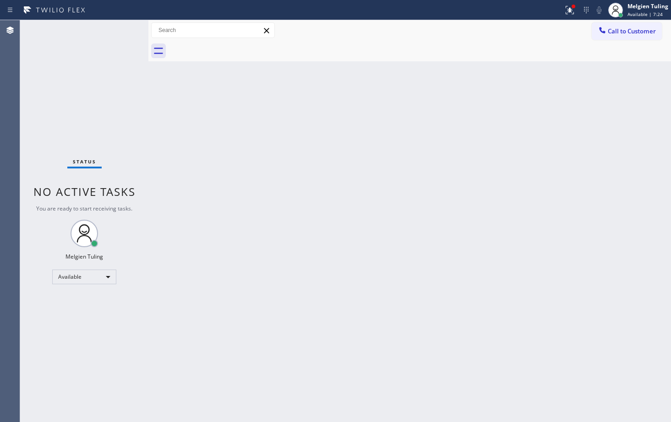
click at [290, 142] on div "Back to Dashboard Change Sender ID Customers Technicians Select a contact Outbo…" at bounding box center [409, 221] width 522 height 402
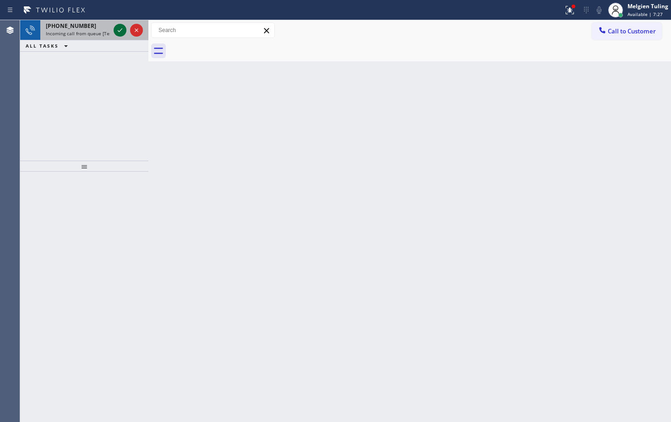
click at [119, 31] on icon at bounding box center [119, 30] width 11 height 11
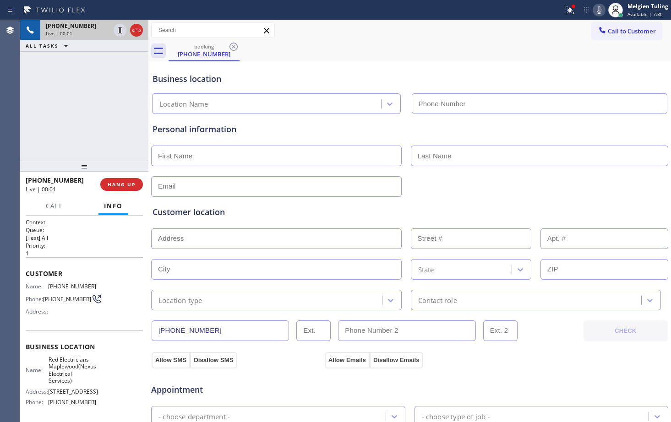
type input "[PHONE_NUMBER]"
click at [82, 127] on div "[PHONE_NUMBER] Live | 00:48 ALL TASKS ALL TASKS ACTIVE TASKS TASKS IN WRAP UP" at bounding box center [84, 90] width 128 height 141
click at [118, 30] on icon at bounding box center [120, 30] width 5 height 6
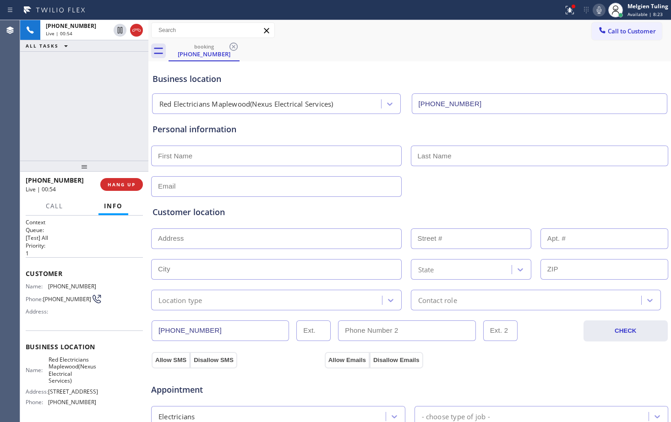
click at [599, 8] on icon at bounding box center [599, 9] width 5 height 7
click at [511, 83] on div "Business location" at bounding box center [409, 79] width 514 height 12
click at [120, 26] on icon at bounding box center [119, 30] width 11 height 11
click at [600, 10] on icon at bounding box center [598, 10] width 11 height 11
click at [600, 11] on icon at bounding box center [599, 9] width 5 height 7
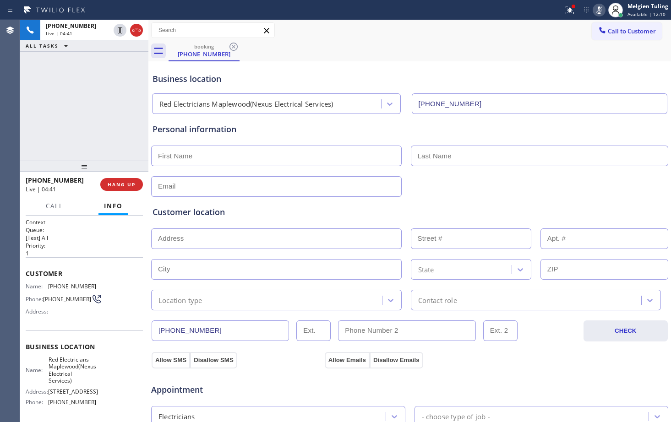
click at [597, 9] on icon at bounding box center [598, 10] width 11 height 11
click at [599, 11] on icon at bounding box center [599, 9] width 5 height 7
click at [600, 6] on icon at bounding box center [599, 9] width 5 height 7
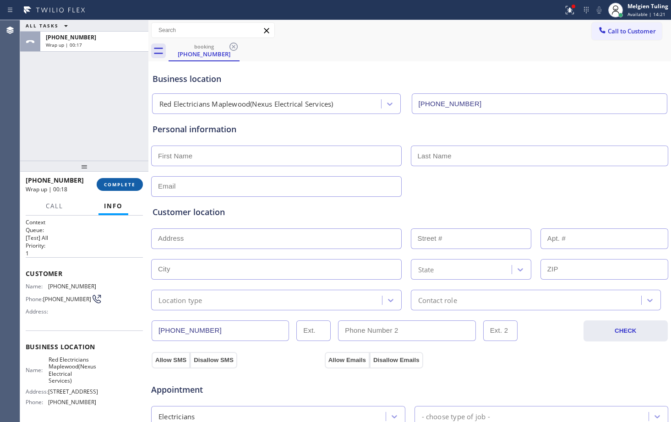
click at [116, 185] on span "COMPLETE" at bounding box center [120, 184] width 32 height 6
click at [121, 186] on span "COMPLETE" at bounding box center [120, 184] width 32 height 6
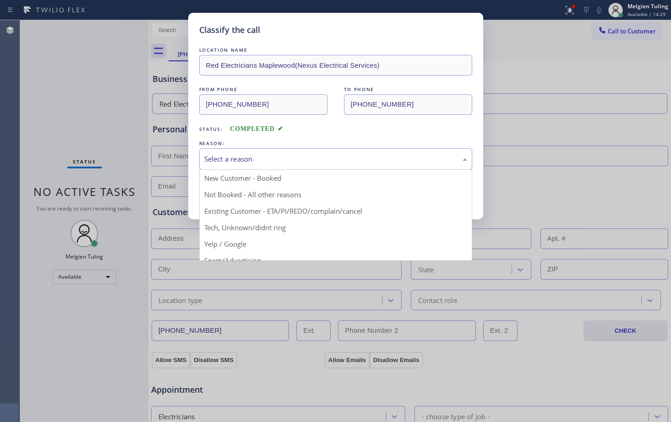
click at [267, 160] on div "Select a reason" at bounding box center [335, 159] width 263 height 11
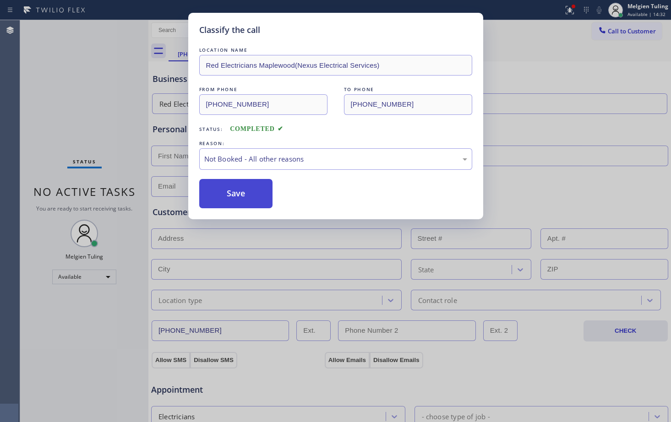
click at [232, 189] on button "Save" at bounding box center [236, 193] width 74 height 29
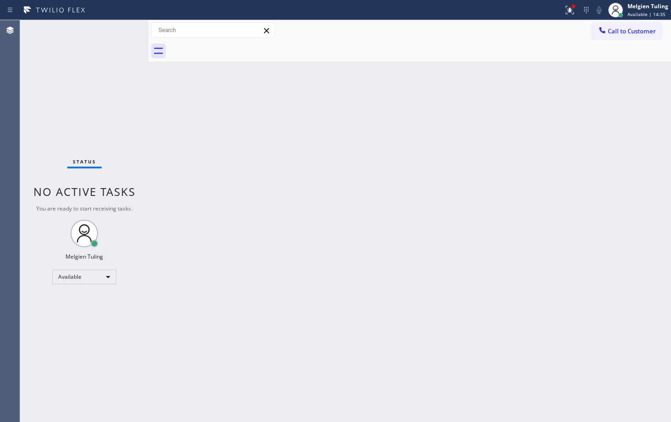
click at [385, 167] on div "Back to Dashboard Change Sender ID Customers Technicians Select a contact Outbo…" at bounding box center [409, 221] width 522 height 402
click at [105, 278] on div "Available" at bounding box center [84, 277] width 64 height 15
click at [81, 314] on li "Unavailable" at bounding box center [84, 312] width 62 height 11
click at [574, 9] on div at bounding box center [572, 6] width 5 height 5
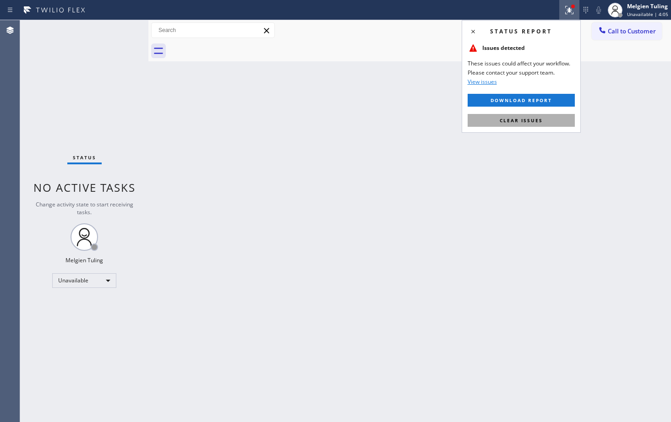
click at [525, 120] on span "Clear issues" at bounding box center [521, 120] width 43 height 6
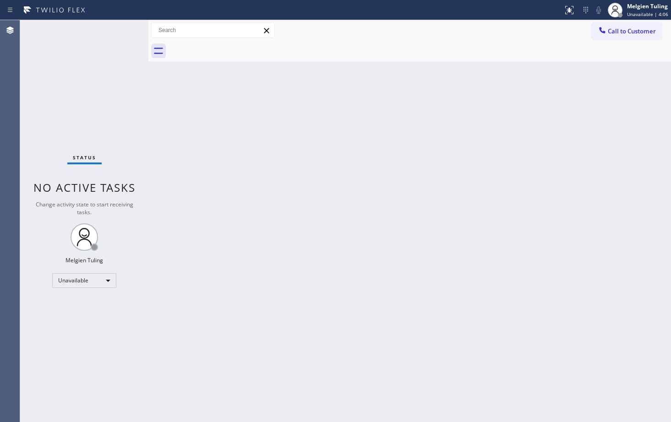
click at [538, 179] on div "Back to Dashboard Change Sender ID Customers Technicians Select a contact Outbo…" at bounding box center [409, 221] width 522 height 402
click at [322, 315] on div "Back to Dashboard Change Sender ID Customers Technicians Select a contact Outbo…" at bounding box center [409, 221] width 522 height 402
click at [403, 213] on div "Back to Dashboard Change Sender ID Customers Technicians Select a contact Outbo…" at bounding box center [409, 221] width 522 height 402
drag, startPoint x: 316, startPoint y: 218, endPoint x: 198, endPoint y: 223, distance: 118.2
click at [316, 218] on div "Back to Dashboard Change Sender ID Customers Technicians Select a contact Outbo…" at bounding box center [409, 221] width 522 height 402
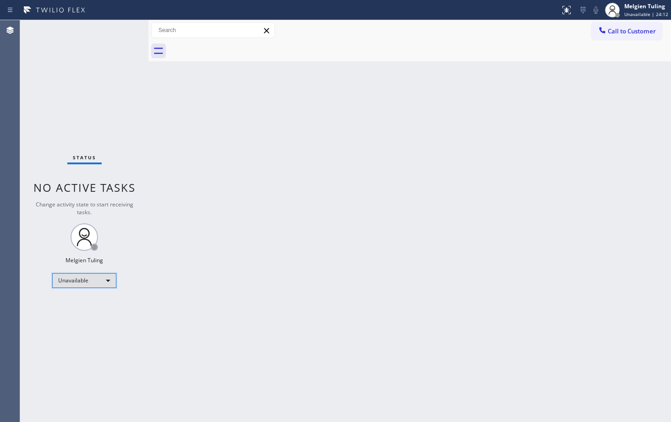
click at [108, 282] on div "Unavailable" at bounding box center [84, 280] width 64 height 15
click at [76, 304] on li "Available" at bounding box center [84, 304] width 62 height 11
click at [296, 216] on div "Back to Dashboard Change Sender ID Customers Technicians Select a contact Outbo…" at bounding box center [409, 221] width 522 height 402
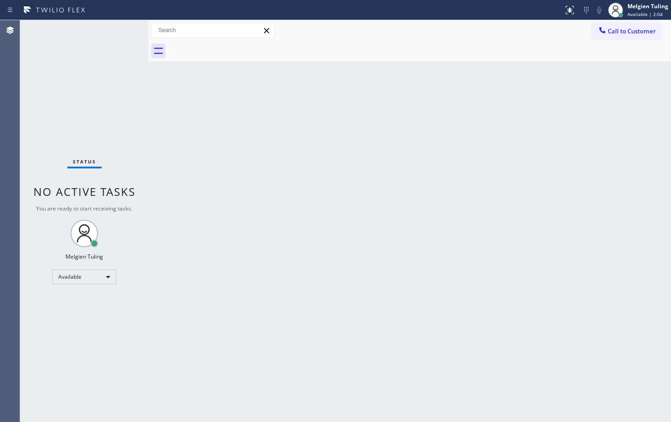
drag, startPoint x: 324, startPoint y: 188, endPoint x: 320, endPoint y: 172, distance: 16.5
click at [323, 185] on div "Back to Dashboard Change Sender ID Customers Technicians Select a contact Outbo…" at bounding box center [409, 221] width 522 height 402
click at [227, 131] on div "Back to Dashboard Change Sender ID Customers Technicians Select a contact Outbo…" at bounding box center [409, 221] width 522 height 402
click at [331, 199] on div "Back to Dashboard Change Sender ID Customers Technicians Select a contact Outbo…" at bounding box center [409, 221] width 522 height 402
click at [108, 275] on div "Available" at bounding box center [84, 277] width 64 height 15
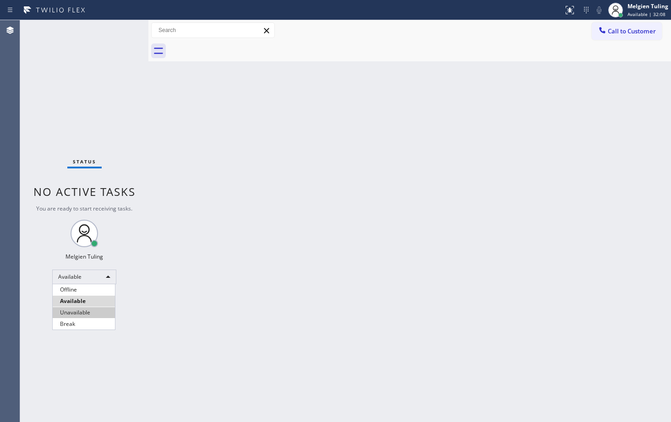
click at [90, 315] on li "Unavailable" at bounding box center [84, 312] width 62 height 11
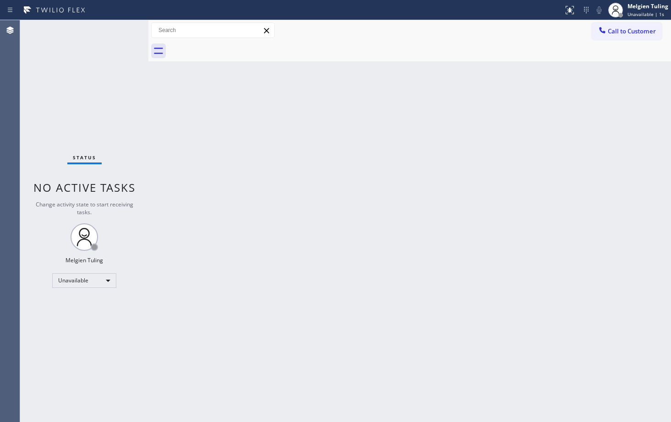
click at [393, 218] on div "Back to Dashboard Change Sender ID Customers Technicians Select a contact Outbo…" at bounding box center [409, 221] width 522 height 402
click at [375, 312] on div "Back to Dashboard Change Sender ID Customers Technicians Select a contact Outbo…" at bounding box center [409, 221] width 522 height 402
click at [106, 280] on div "Unavailable" at bounding box center [84, 280] width 64 height 15
click at [74, 306] on li "Available" at bounding box center [84, 304] width 62 height 11
click at [74, 306] on div "Status No active tasks Change activity state to start receiving tasks. Melgien …" at bounding box center [84, 221] width 128 height 402
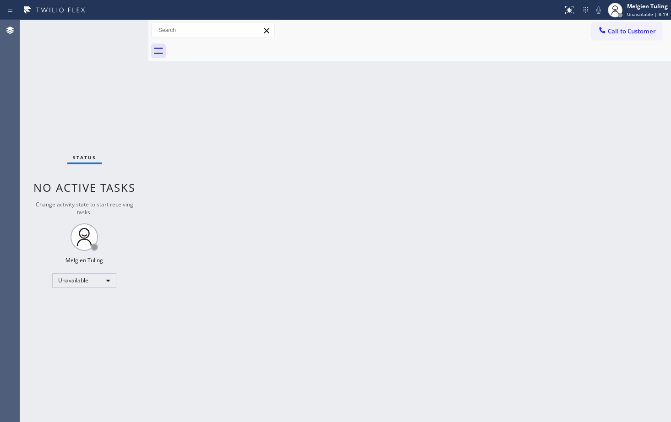
click at [341, 286] on div "Back to Dashboard Change Sender ID Customers Technicians Select a contact Outbo…" at bounding box center [409, 221] width 522 height 402
click at [385, 257] on div "Back to Dashboard Change Sender ID Customers Technicians Select a contact Outbo…" at bounding box center [409, 221] width 522 height 402
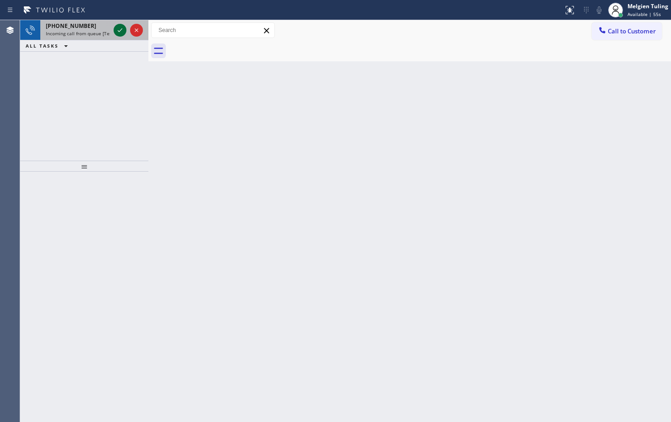
click at [117, 33] on icon at bounding box center [119, 30] width 11 height 11
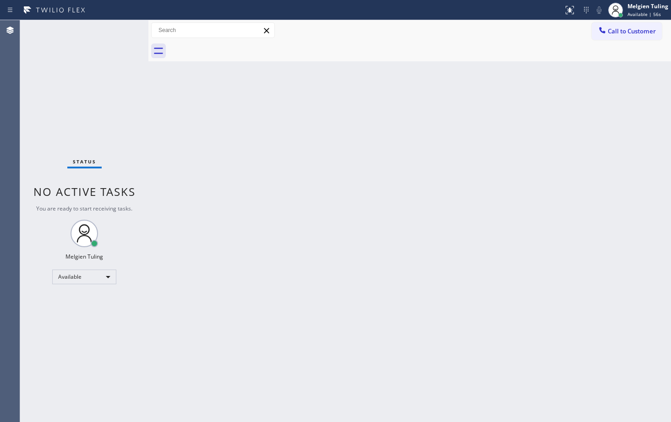
click at [117, 33] on div "Status No active tasks You are ready to start receiving tasks. Melgien Tuling A…" at bounding box center [84, 221] width 128 height 402
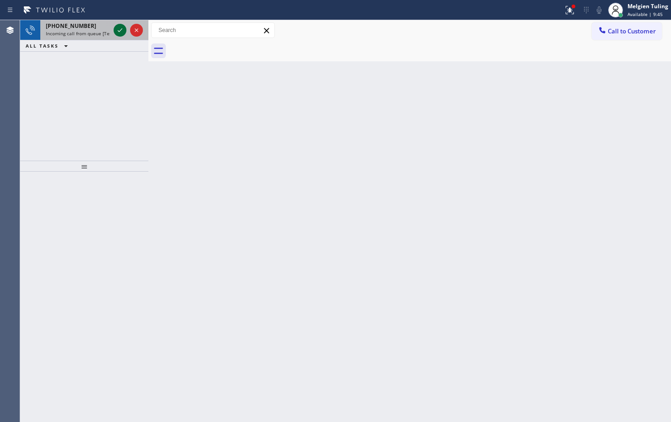
click at [117, 30] on icon at bounding box center [119, 30] width 11 height 11
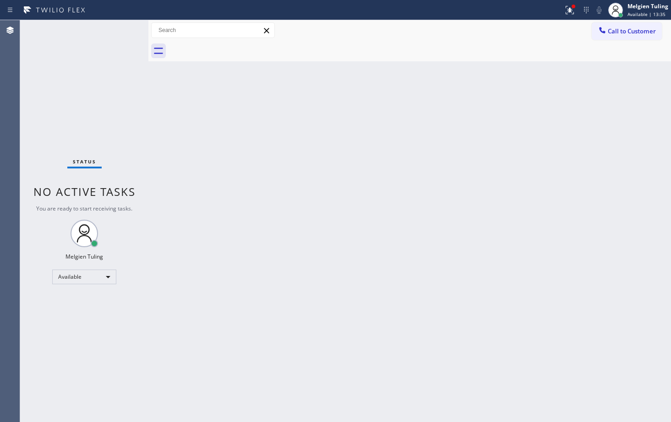
click at [156, 294] on div "Back to Dashboard Change Sender ID Customers Technicians Select a contact Outbo…" at bounding box center [409, 221] width 522 height 402
click at [551, 410] on div "Back to Dashboard Change Sender ID Customers Technicians Select a contact Outbo…" at bounding box center [409, 221] width 522 height 402
click at [419, 229] on div "Back to Dashboard Change Sender ID Customers Technicians Select a contact Outbo…" at bounding box center [409, 221] width 522 height 402
click at [419, 250] on div "Back to Dashboard Change Sender ID Customers Technicians Select a contact Outbo…" at bounding box center [409, 221] width 522 height 402
click at [568, 10] on icon at bounding box center [569, 10] width 11 height 11
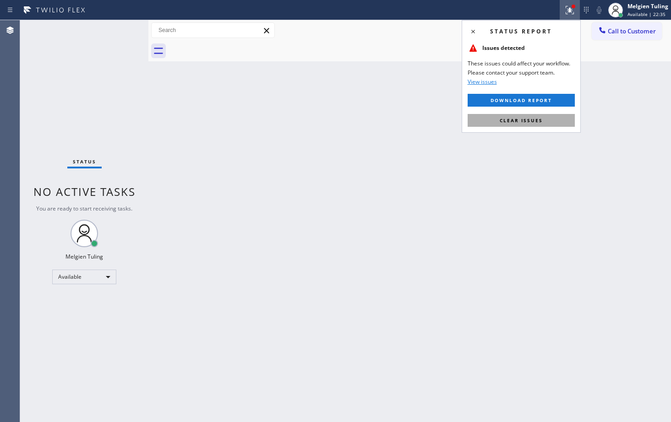
click at [513, 124] on button "Clear issues" at bounding box center [521, 120] width 107 height 13
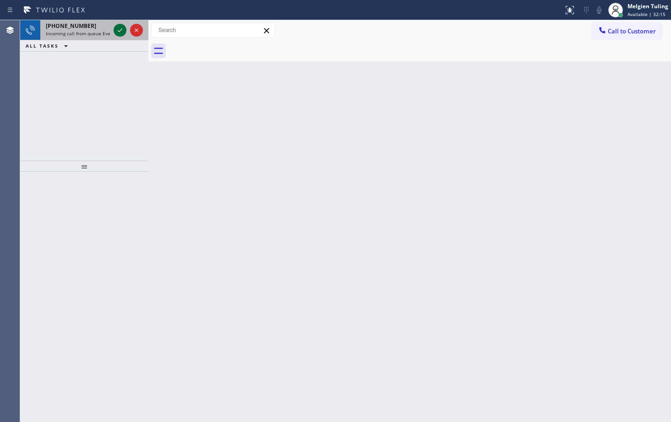
click at [116, 27] on icon at bounding box center [119, 30] width 11 height 11
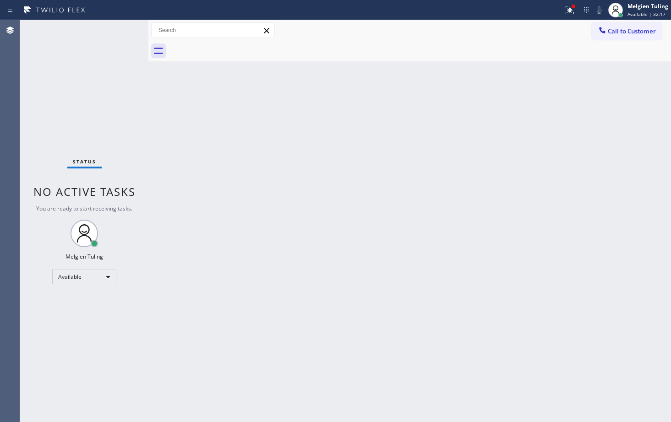
click at [411, 237] on div "Back to Dashboard Change Sender ID Customers Technicians Select a contact Outbo…" at bounding box center [409, 221] width 522 height 402
click at [359, 164] on div "Back to Dashboard Change Sender ID Customers Technicians Select a contact Outbo…" at bounding box center [409, 221] width 522 height 402
click at [226, 137] on div "Back to Dashboard Change Sender ID Customers Technicians Select a contact Outbo…" at bounding box center [409, 221] width 522 height 402
click at [573, 8] on div at bounding box center [573, 7] width 4 height 4
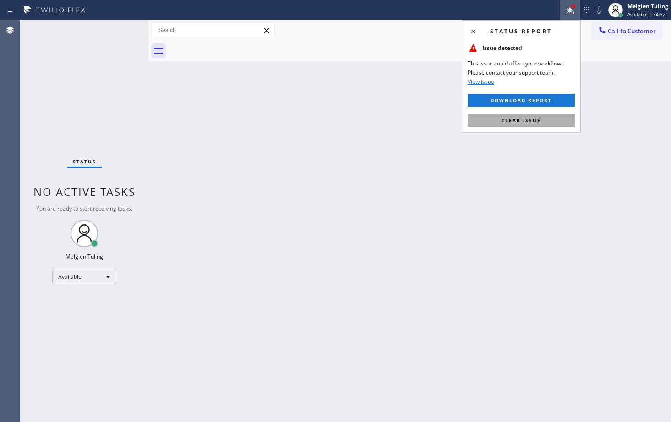
click at [504, 118] on span "Clear issue" at bounding box center [520, 120] width 39 height 6
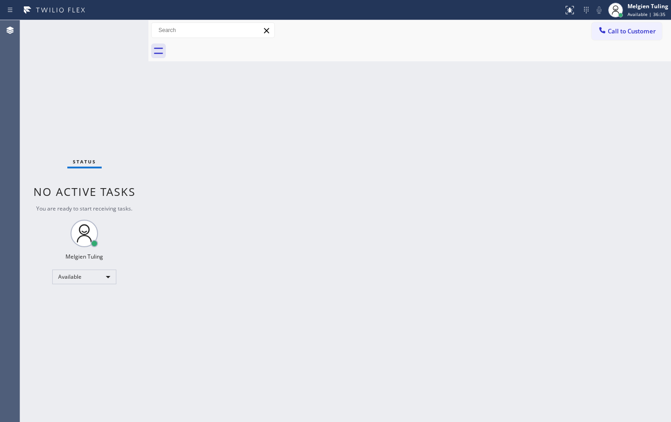
click at [119, 31] on div "Status No active tasks You are ready to start receiving tasks. Melgien Tuling A…" at bounding box center [84, 221] width 128 height 402
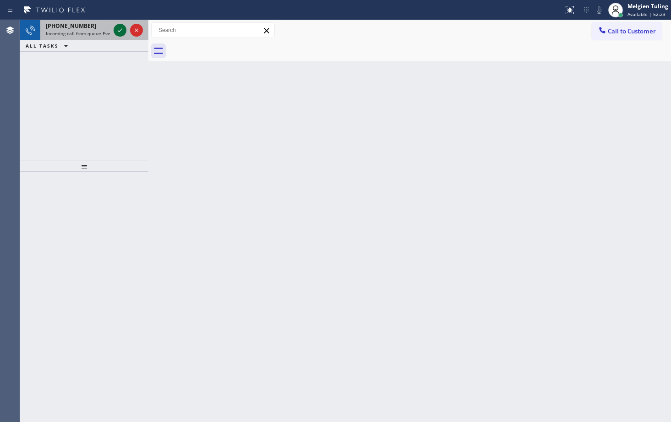
click at [116, 30] on icon at bounding box center [119, 30] width 11 height 11
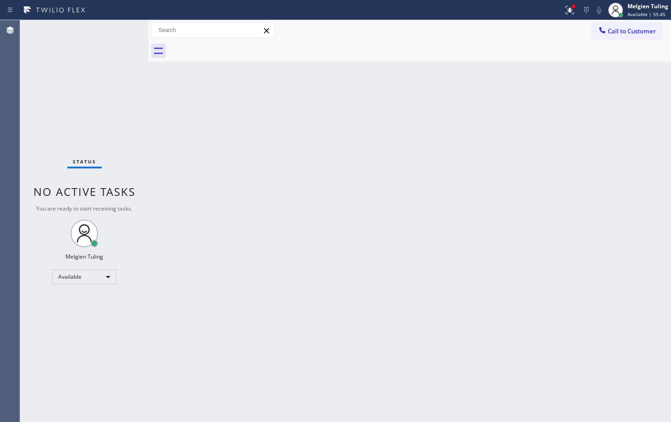
drag, startPoint x: 367, startPoint y: 146, endPoint x: 364, endPoint y: 157, distance: 11.9
click at [368, 149] on div "Back to Dashboard Change Sender ID Customers Technicians Select a contact Outbo…" at bounding box center [409, 221] width 522 height 402
click at [568, 14] on icon at bounding box center [566, 10] width 11 height 11
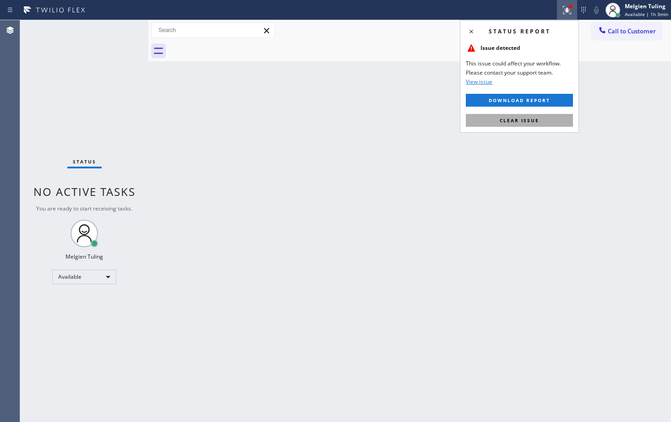
click at [511, 120] on span "Clear issue" at bounding box center [519, 120] width 39 height 6
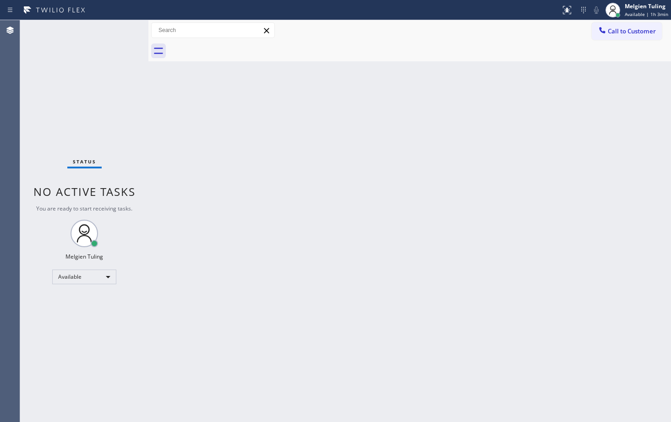
drag, startPoint x: 119, startPoint y: 74, endPoint x: 249, endPoint y: 142, distance: 147.1
click at [147, 86] on div "Status No active tasks You are ready to start receiving tasks. Melgien Tuling A…" at bounding box center [345, 221] width 651 height 402
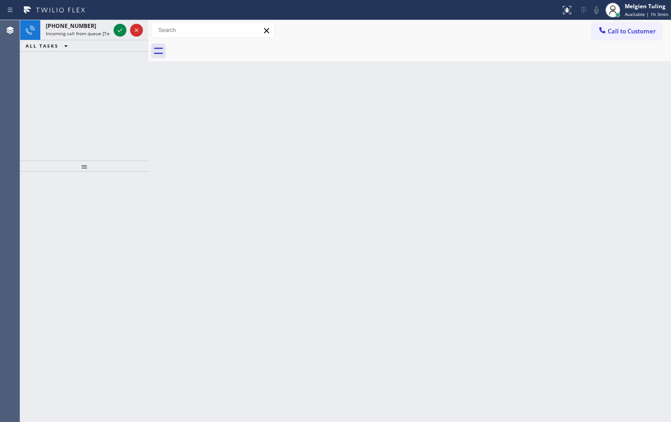
drag, startPoint x: 352, startPoint y: 242, endPoint x: 318, endPoint y: 221, distance: 39.9
click at [352, 242] on div "Back to Dashboard Change Sender ID Customers Technicians Select a contact Outbo…" at bounding box center [409, 221] width 522 height 402
click at [122, 32] on icon at bounding box center [119, 30] width 11 height 11
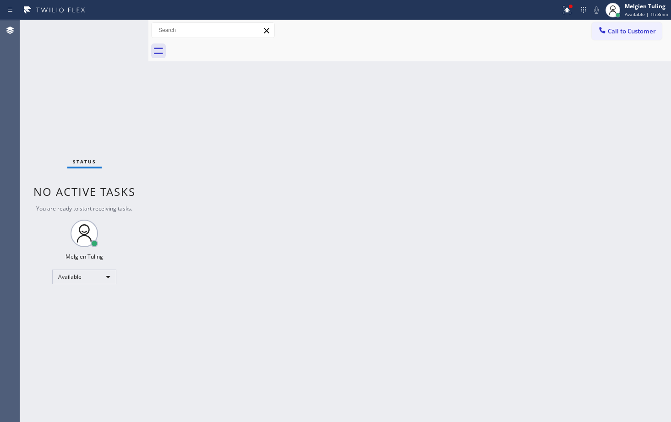
click at [457, 264] on div "Back to Dashboard Change Sender ID Customers Technicians Select a contact Outbo…" at bounding box center [409, 221] width 522 height 402
click at [370, 194] on div "Back to Dashboard Change Sender ID Customers Technicians Select a contact Outbo…" at bounding box center [409, 221] width 522 height 402
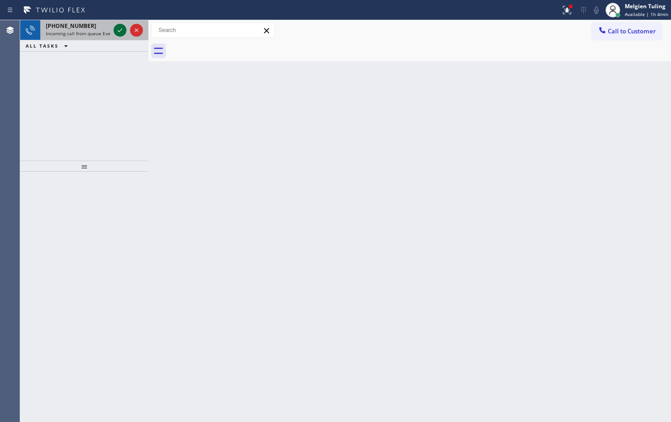
click at [118, 28] on icon at bounding box center [119, 30] width 11 height 11
click at [117, 29] on icon at bounding box center [119, 30] width 11 height 11
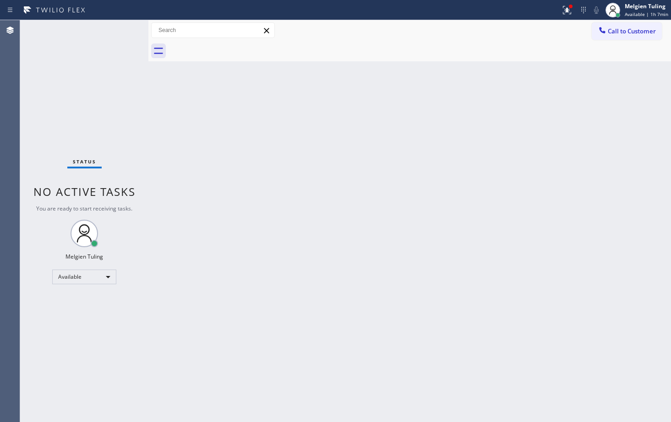
click at [120, 33] on div "Status No active tasks You are ready to start receiving tasks. Melgien Tuling A…" at bounding box center [84, 221] width 128 height 402
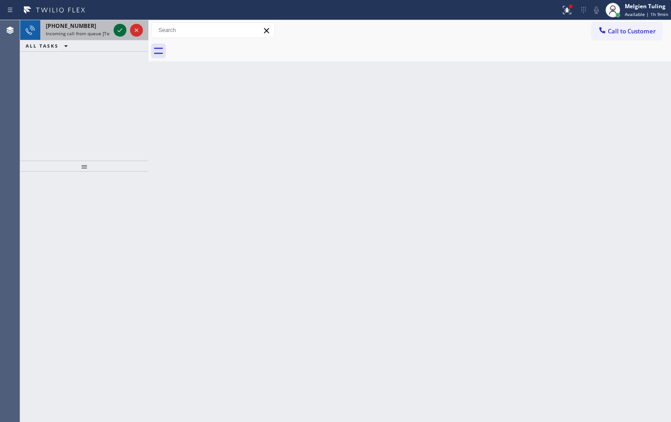
click at [119, 30] on icon at bounding box center [119, 30] width 11 height 11
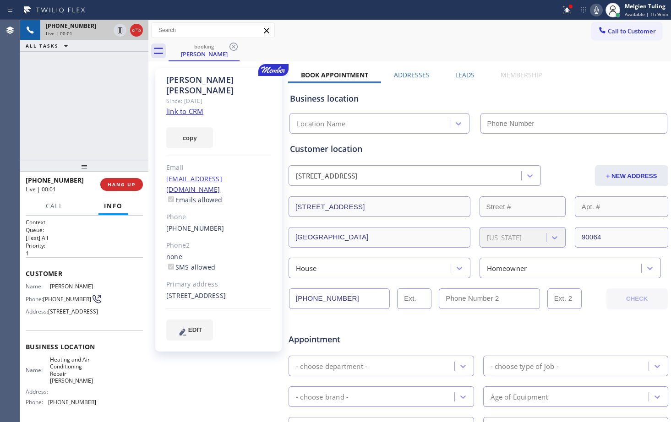
type input "[PHONE_NUMBER]"
click at [563, 11] on icon at bounding box center [564, 10] width 11 height 11
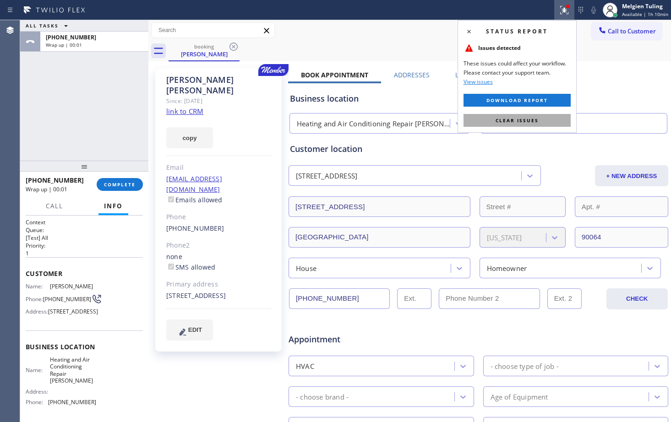
click at [512, 121] on span "Clear issues" at bounding box center [516, 120] width 43 height 6
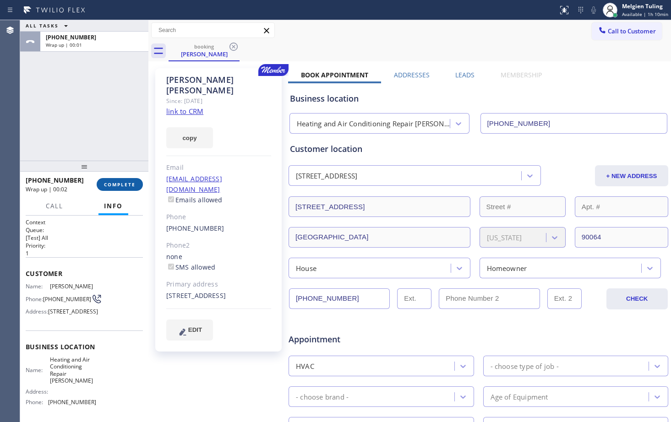
click at [118, 188] on span "COMPLETE" at bounding box center [120, 184] width 32 height 6
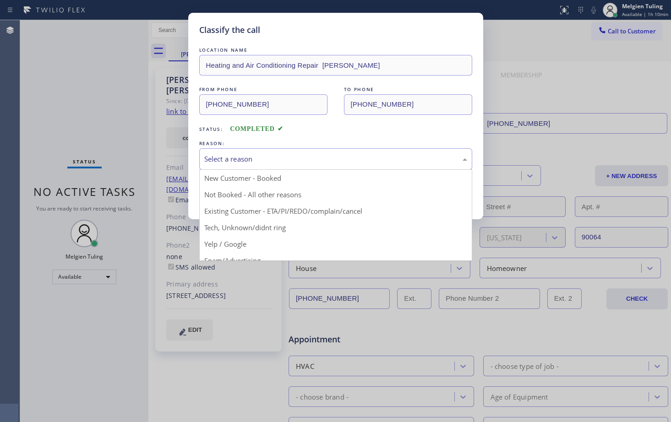
click at [235, 158] on div "Select a reason" at bounding box center [335, 159] width 263 height 11
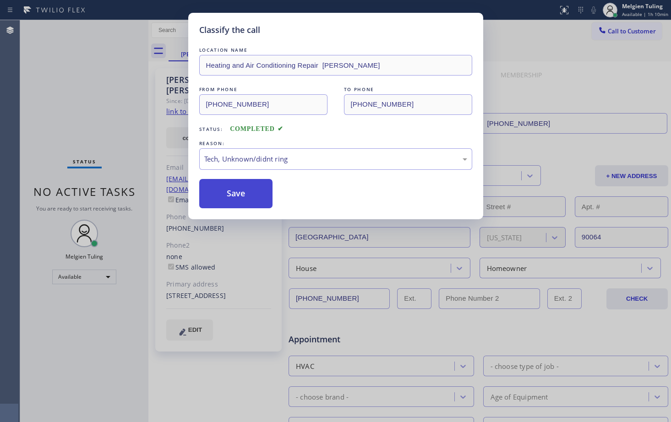
click at [245, 194] on button "Save" at bounding box center [236, 193] width 74 height 29
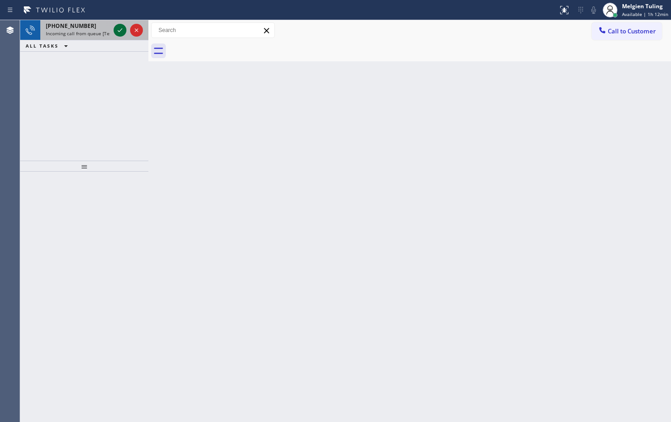
click at [116, 29] on icon at bounding box center [119, 30] width 11 height 11
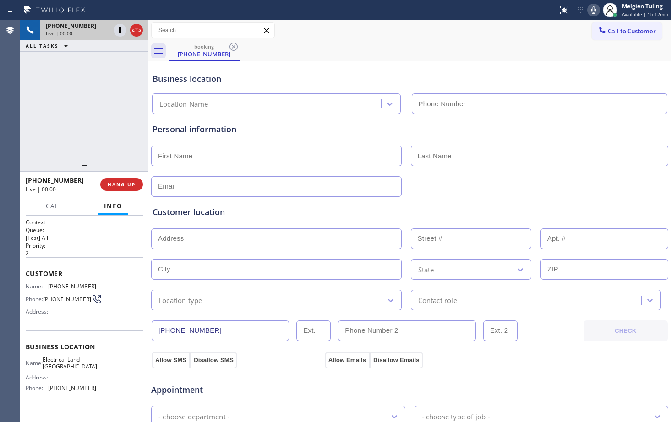
type input "[PHONE_NUMBER]"
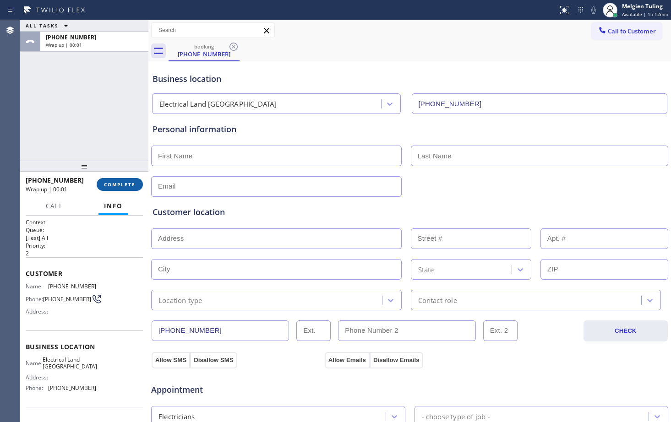
click at [119, 182] on span "COMPLETE" at bounding box center [120, 184] width 32 height 6
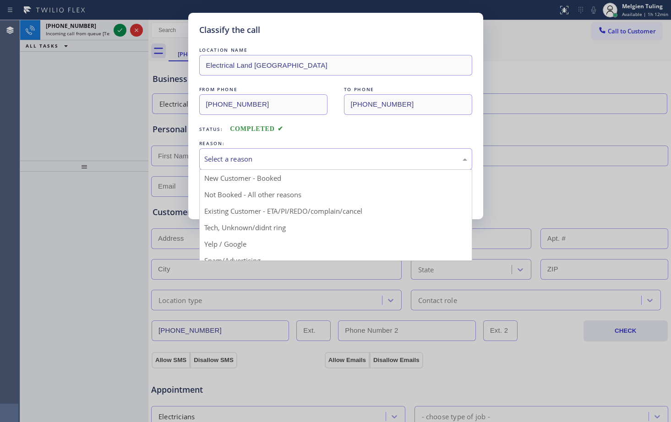
click at [219, 156] on div "Select a reason" at bounding box center [335, 159] width 263 height 11
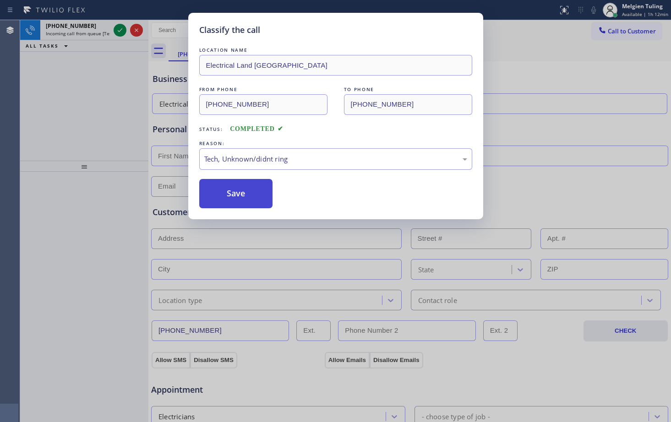
click at [234, 201] on button "Save" at bounding box center [236, 193] width 74 height 29
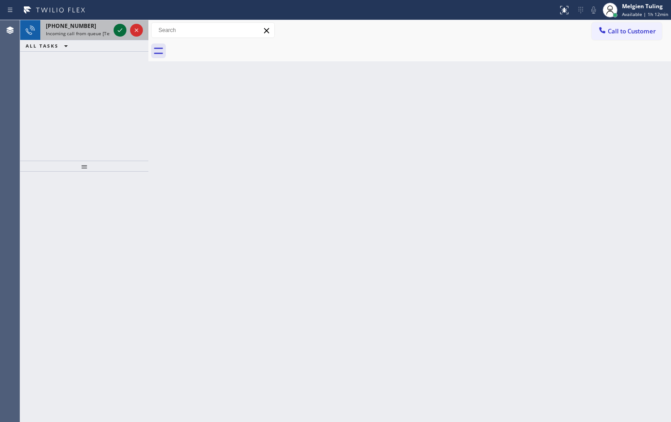
click at [121, 27] on icon at bounding box center [119, 30] width 11 height 11
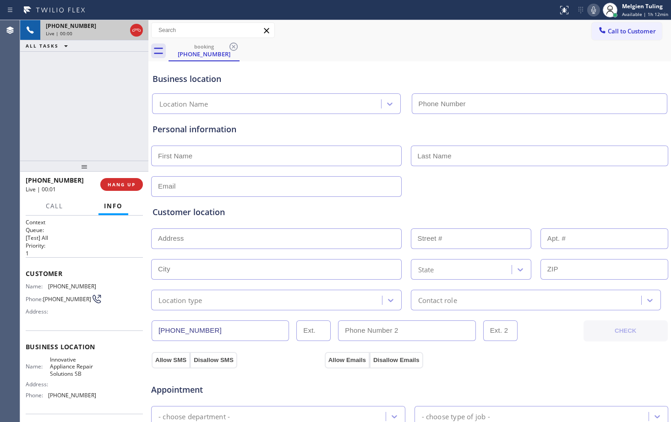
type input "[PHONE_NUMBER]"
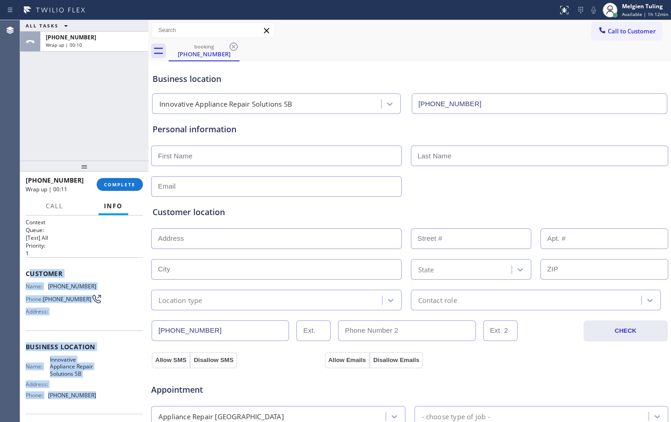
drag, startPoint x: 29, startPoint y: 274, endPoint x: 95, endPoint y: 406, distance: 147.4
click at [95, 406] on div "Context Queue: [Test] All Priority: 1 Customer Name: [PHONE_NUMBER] Phone: [PHO…" at bounding box center [84, 350] width 117 height 265
copy div "ustomer Name: [PHONE_NUMBER] Phone: [PHONE_NUMBER] Address: Business location N…"
click at [634, 13] on span "Available | 1h 13min" at bounding box center [645, 14] width 46 height 6
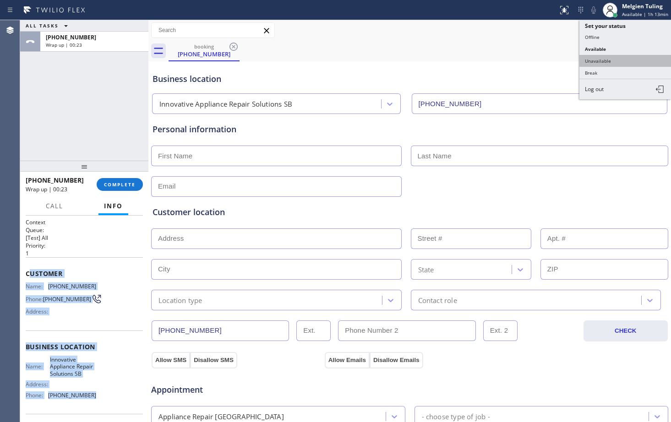
click at [603, 63] on button "Unavailable" at bounding box center [625, 61] width 92 height 12
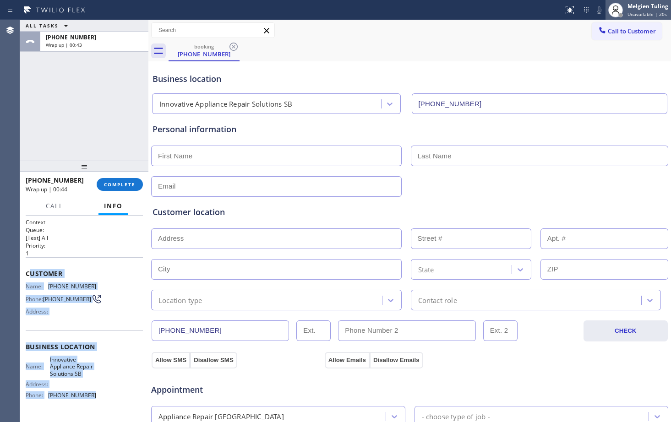
click at [641, 15] on span "Unavailable | 20s" at bounding box center [646, 14] width 39 height 6
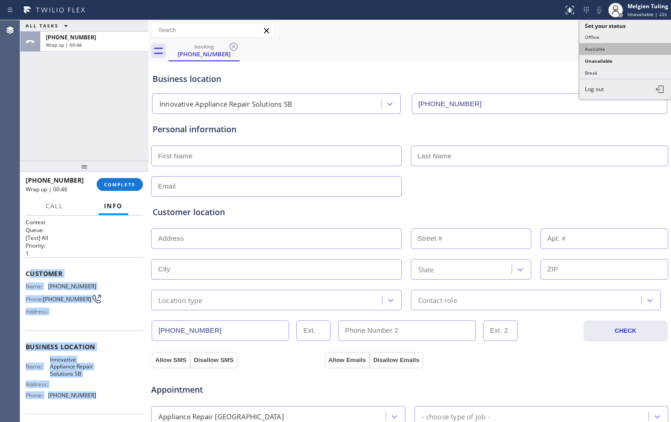
click at [600, 48] on button "Available" at bounding box center [625, 49] width 92 height 12
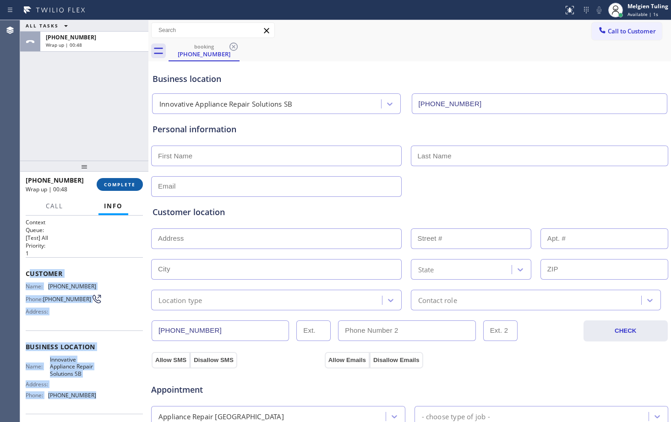
click at [133, 182] on span "COMPLETE" at bounding box center [120, 184] width 32 height 6
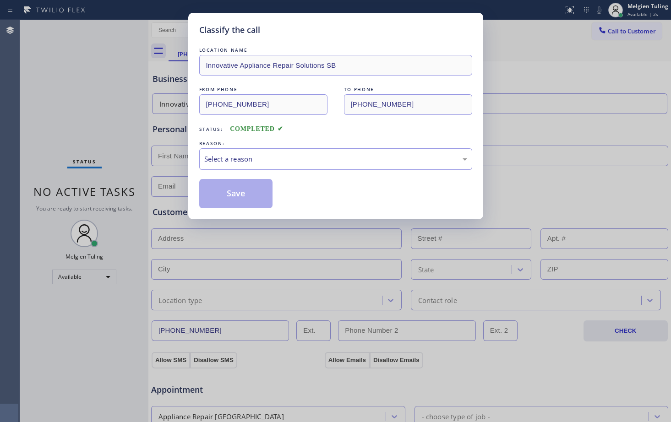
click at [230, 156] on div "Select a reason" at bounding box center [335, 159] width 263 height 11
click at [243, 195] on button "Save" at bounding box center [236, 193] width 74 height 29
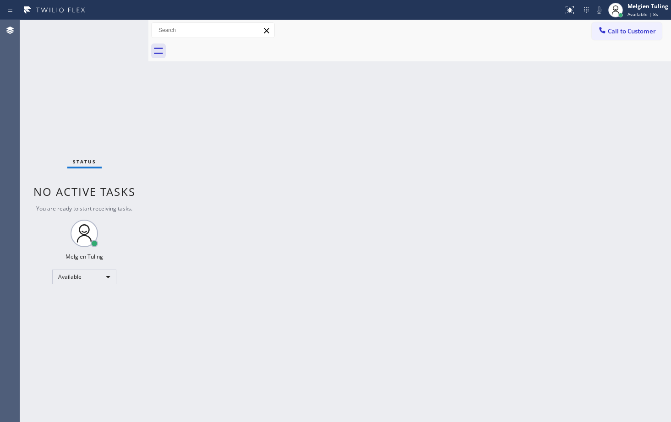
click at [359, 171] on div "Back to Dashboard Change Sender ID Customers Technicians Select a contact Outbo…" at bounding box center [409, 221] width 522 height 402
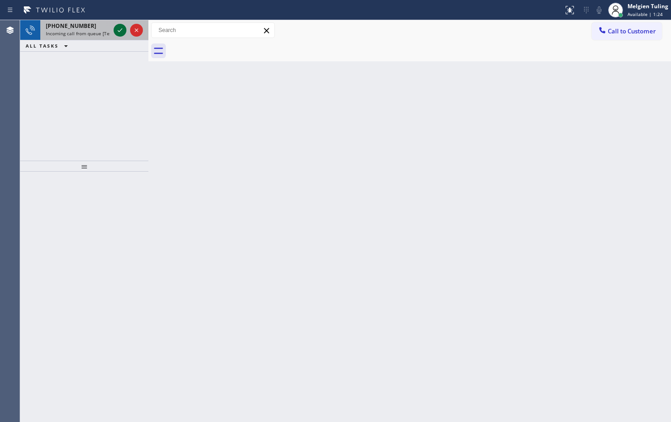
click at [117, 29] on icon at bounding box center [119, 30] width 11 height 11
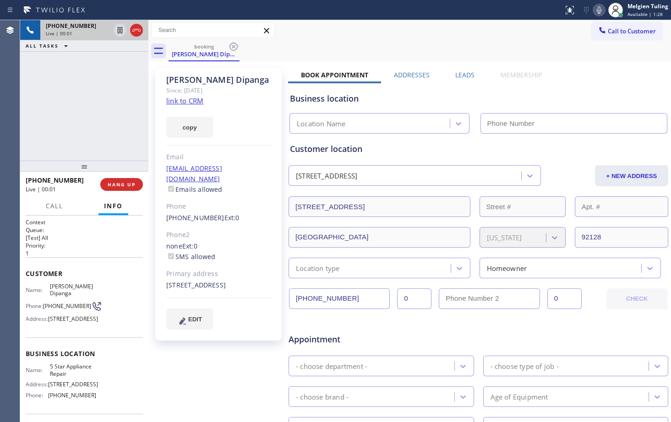
type input "[PHONE_NUMBER]"
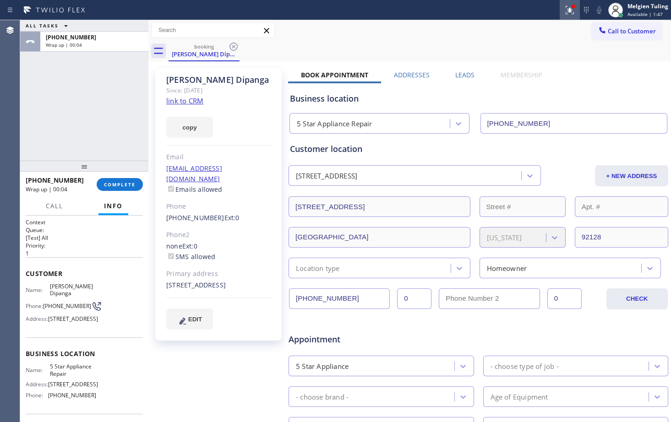
click at [572, 10] on icon at bounding box center [569, 10] width 11 height 11
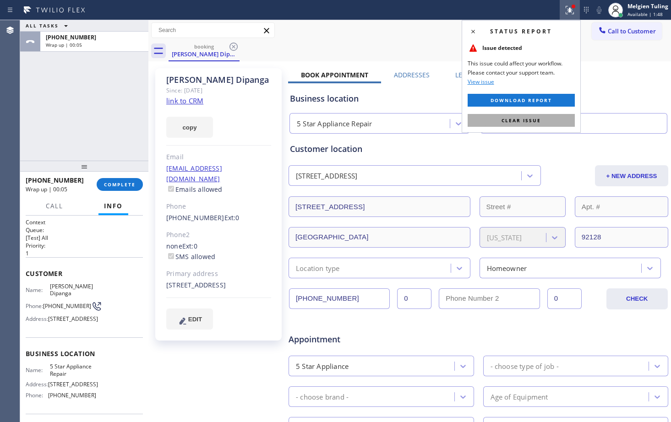
click at [508, 122] on span "Clear issue" at bounding box center [520, 120] width 39 height 6
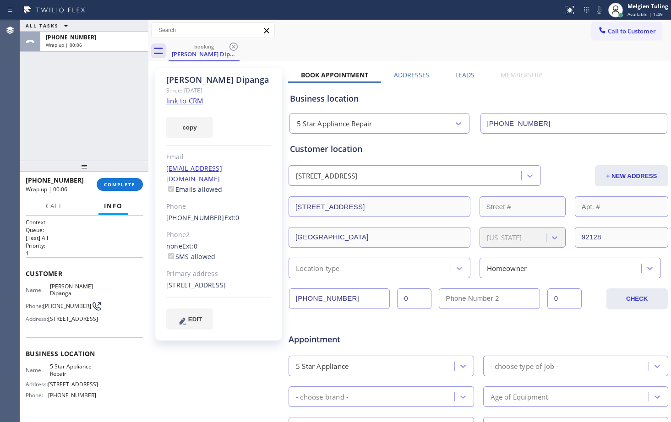
click at [483, 50] on div "booking [PERSON_NAME] Dipanga" at bounding box center [420, 51] width 502 height 21
click at [59, 127] on div "ALL TASKS ALL TASKS ACTIVE TASKS TASKS IN WRAP UP [PHONE_NUMBER] Wrap up | 00:15" at bounding box center [84, 90] width 128 height 141
click at [402, 33] on div "Call to Customer Outbound call Location Search location Your caller id phone nu…" at bounding box center [409, 30] width 522 height 16
click at [119, 183] on span "COMPLETE" at bounding box center [120, 184] width 32 height 6
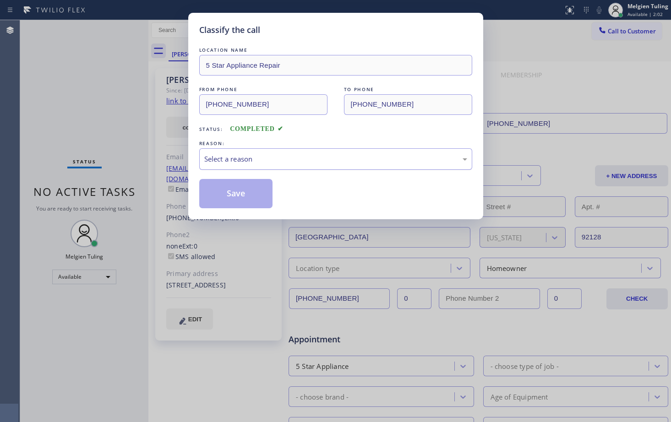
click at [239, 159] on div "Select a reason" at bounding box center [335, 159] width 263 height 11
click at [236, 193] on button "Save" at bounding box center [236, 193] width 74 height 29
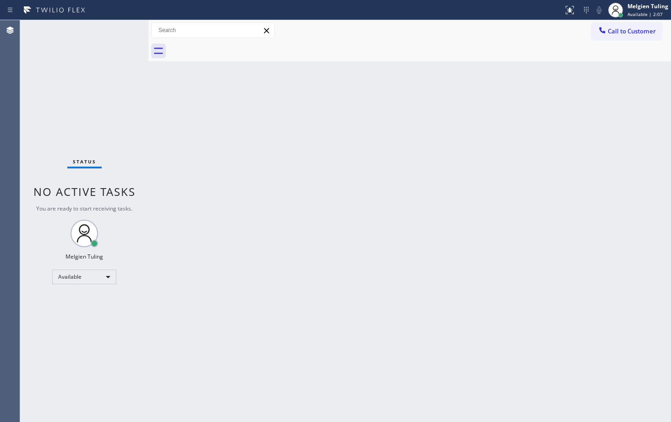
click at [637, 141] on div "Back to Dashboard Change Sender ID Customers Technicians Select a contact Outbo…" at bounding box center [409, 221] width 522 height 402
click at [486, 393] on div "Back to Dashboard Change Sender ID Customers Technicians Select a contact Outbo…" at bounding box center [409, 221] width 522 height 402
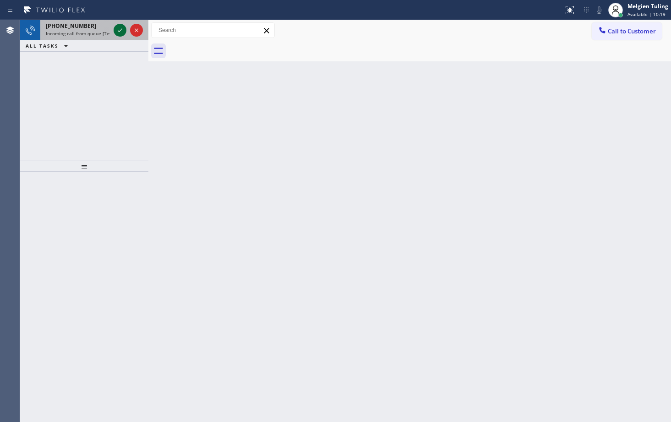
click at [114, 32] on div at bounding box center [120, 30] width 13 height 11
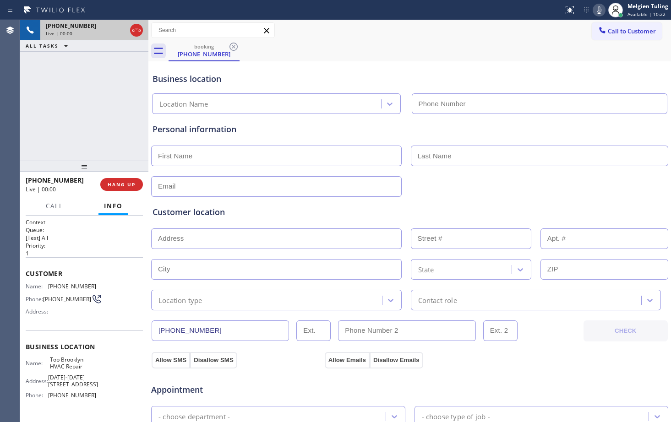
type input "[PHONE_NUMBER]"
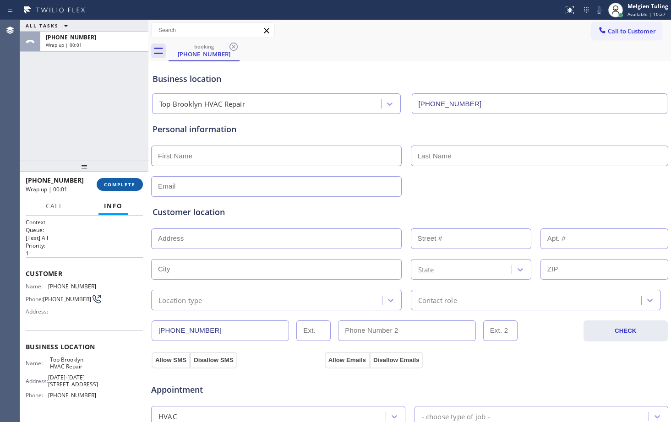
click at [122, 180] on button "COMPLETE" at bounding box center [120, 184] width 46 height 13
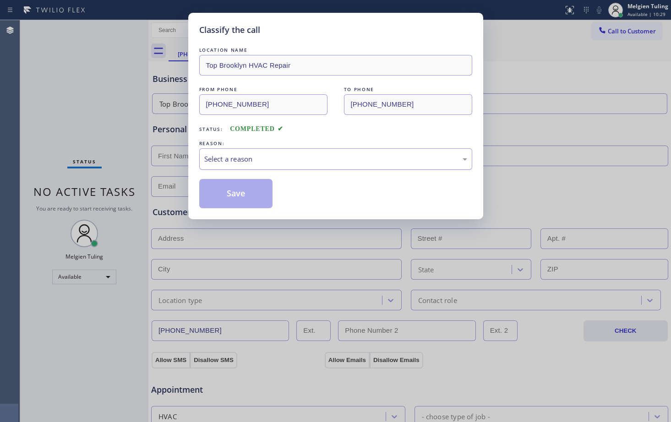
click at [249, 158] on div "Select a reason" at bounding box center [335, 159] width 263 height 11
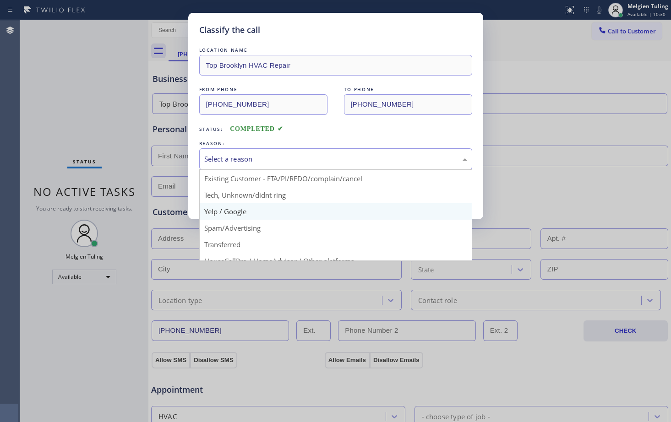
scroll to position [46, 0]
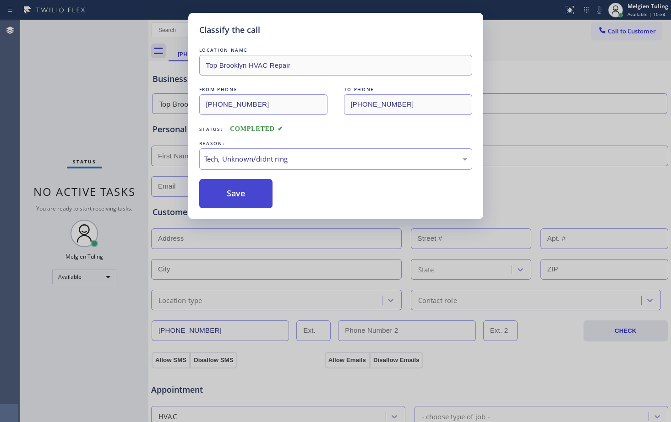
click at [234, 200] on button "Save" at bounding box center [236, 193] width 74 height 29
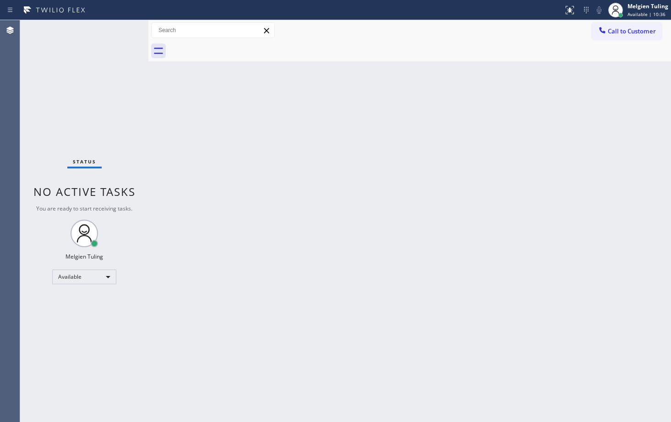
click at [560, 209] on div "Back to Dashboard Change Sender ID Customers Technicians Select a contact Outbo…" at bounding box center [409, 221] width 522 height 402
click at [378, 255] on div "Back to Dashboard Change Sender ID Customers Technicians Select a contact Outbo…" at bounding box center [409, 221] width 522 height 402
click at [539, 247] on div "Back to Dashboard Change Sender ID Customers Technicians Select a contact Outbo…" at bounding box center [409, 221] width 522 height 402
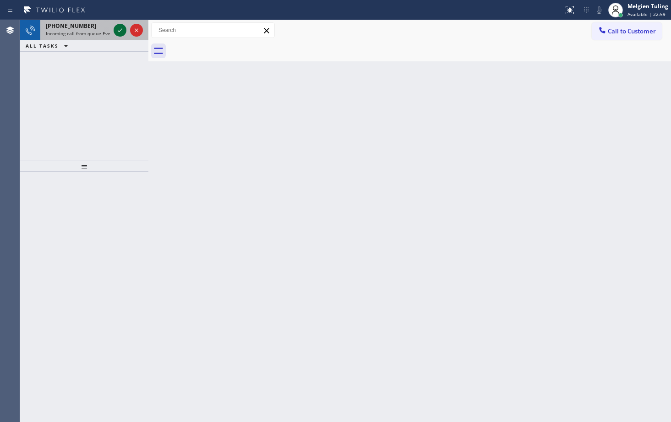
click at [121, 32] on icon at bounding box center [119, 30] width 11 height 11
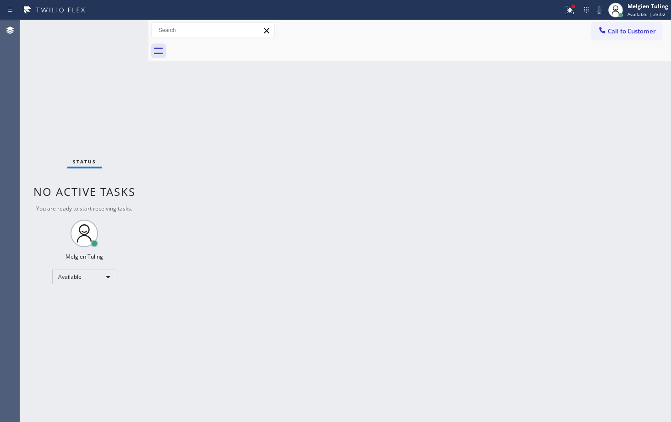
click at [357, 223] on div "Back to Dashboard Change Sender ID Customers Technicians Select a contact Outbo…" at bounding box center [409, 221] width 522 height 402
click at [122, 32] on div "Status No active tasks You are ready to start receiving tasks. Melgien Tuling A…" at bounding box center [84, 221] width 128 height 402
click at [120, 35] on div "Status No active tasks You are ready to start receiving tasks. Melgien Tuling A…" at bounding box center [84, 221] width 128 height 402
click at [120, 36] on div "Status No active tasks You are ready to start receiving tasks. Melgien Tuling A…" at bounding box center [84, 221] width 128 height 402
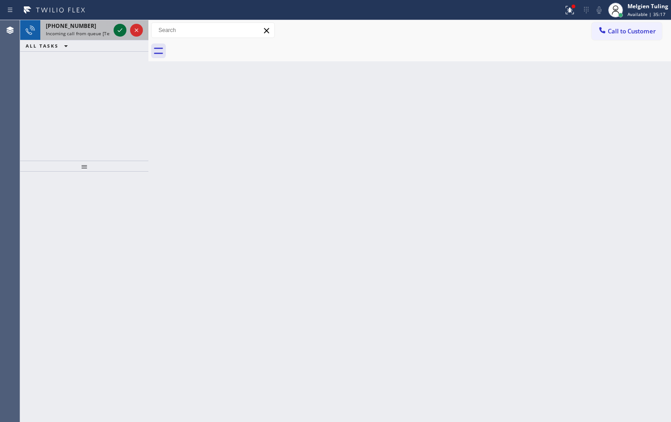
click at [120, 31] on icon at bounding box center [120, 30] width 5 height 4
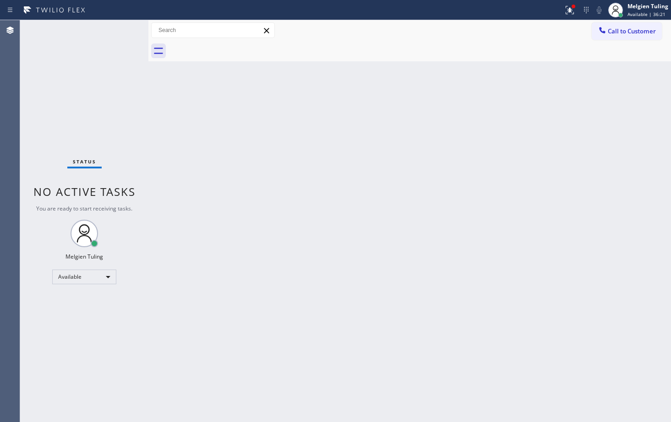
click at [116, 29] on div "Status No active tasks You are ready to start receiving tasks. Melgien Tuling A…" at bounding box center [84, 221] width 128 height 402
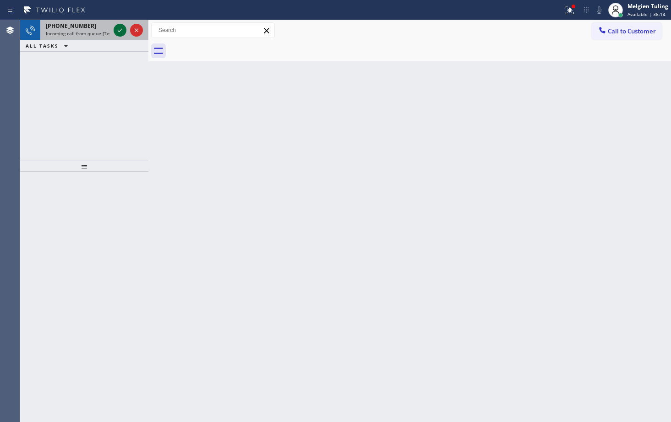
click at [121, 28] on icon at bounding box center [119, 30] width 11 height 11
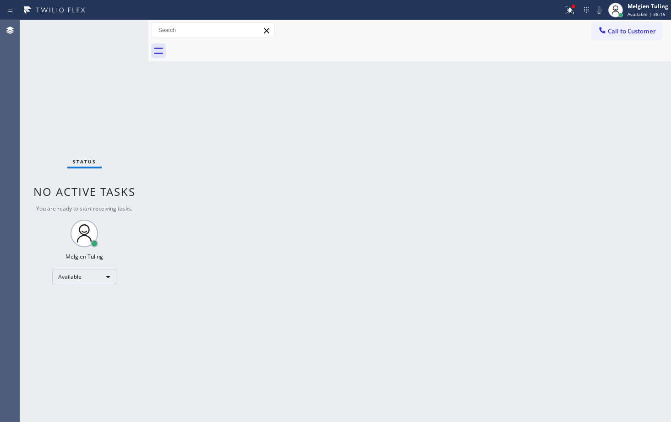
click at [407, 192] on div "Back to Dashboard Change Sender ID Customers Technicians Select a contact Outbo…" at bounding box center [409, 221] width 522 height 402
click at [108, 278] on div "Available" at bounding box center [84, 277] width 64 height 15
click at [110, 276] on div "Available" at bounding box center [84, 277] width 64 height 15
click at [67, 312] on li "Unavailable" at bounding box center [84, 312] width 62 height 11
